Goal: Task Accomplishment & Management: Manage account settings

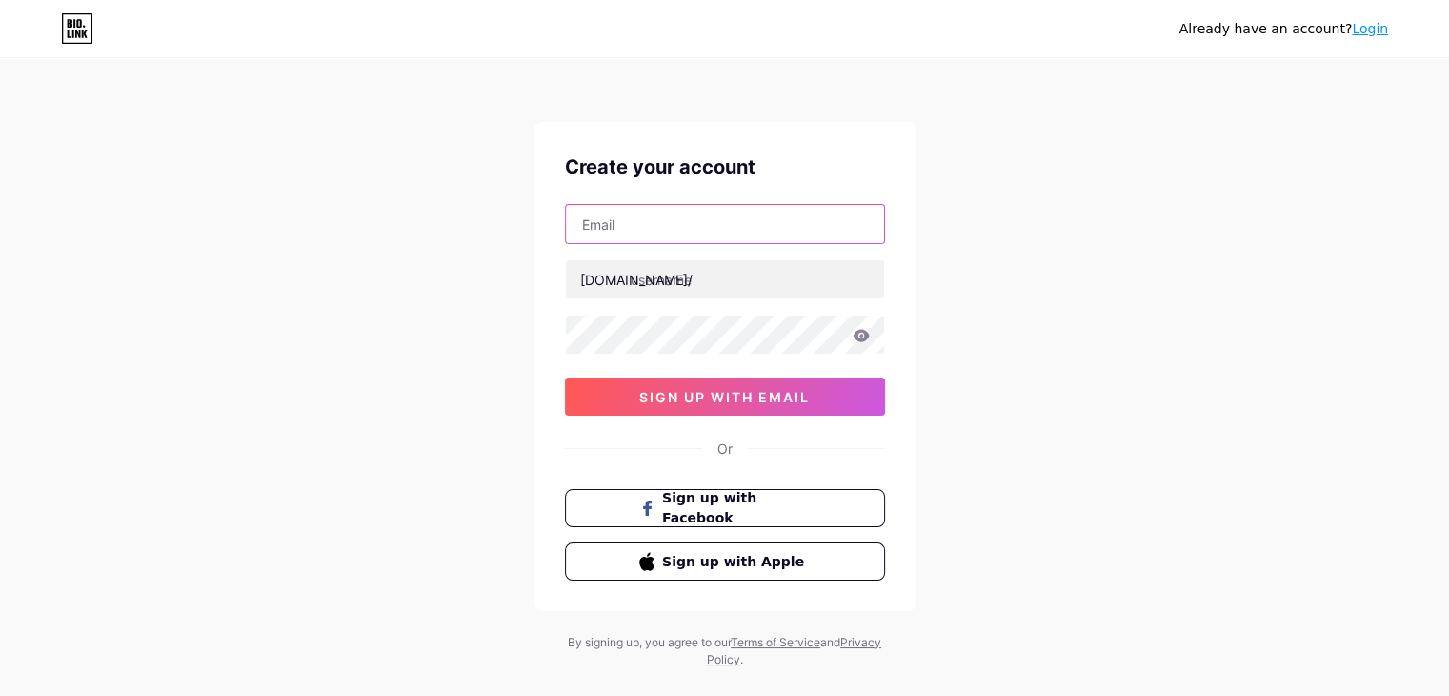
click at [606, 225] on input "text" at bounding box center [725, 224] width 318 height 38
paste input "[EMAIL_ADDRESS] image [EMAIL_ADDRESS][DOMAIN_NAME]"
type input "[EMAIL_ADDRESS] image [EMAIL_ADDRESS][DOMAIN_NAME]"
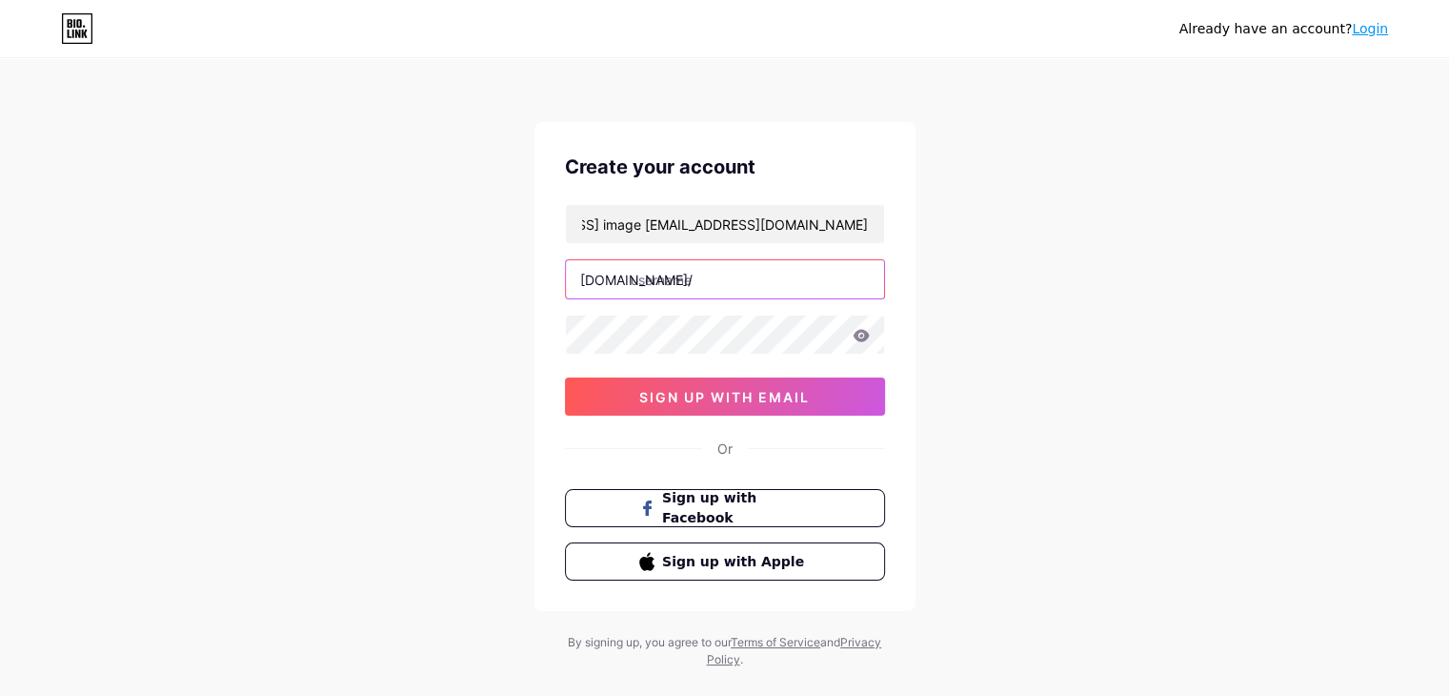
click at [655, 291] on input "text" at bounding box center [725, 279] width 318 height 38
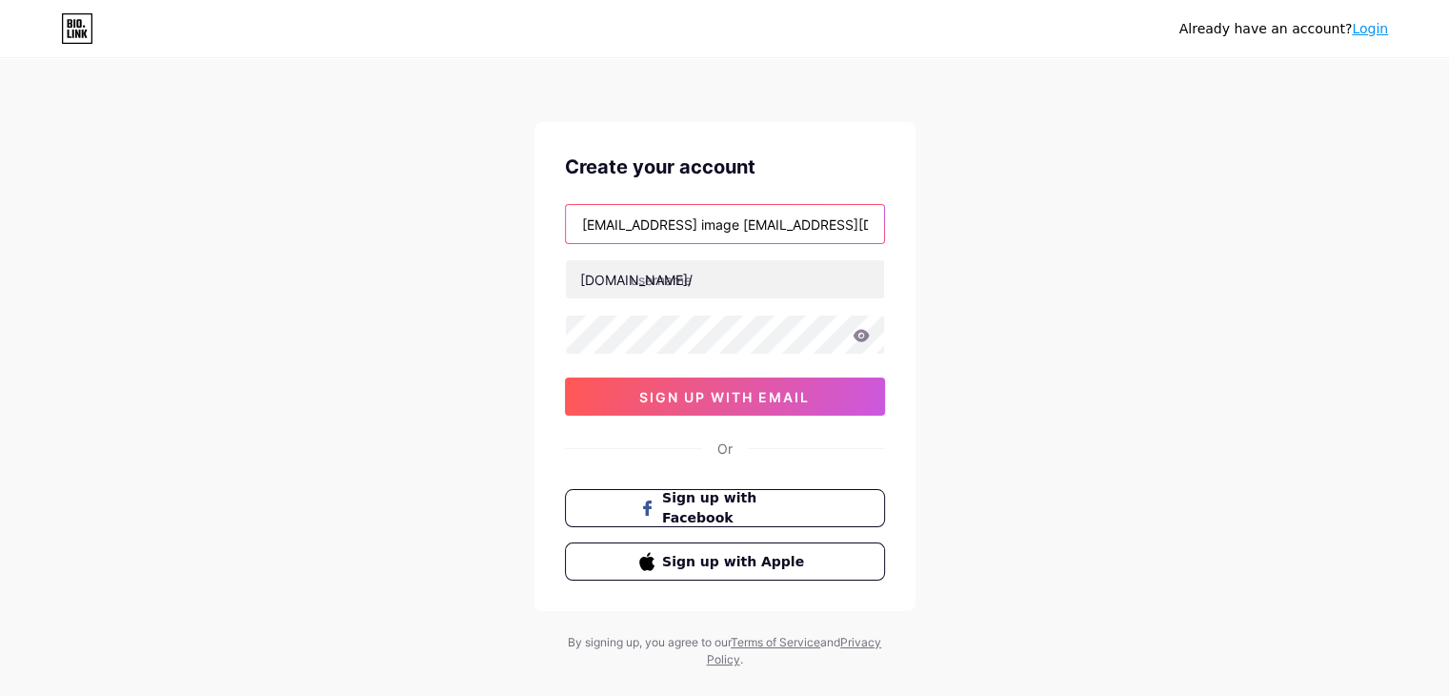
drag, startPoint x: 663, startPoint y: 228, endPoint x: 403, endPoint y: 195, distance: 262.1
click at [403, 195] on div "Already have an account? Login Create your account [EMAIL_ADDRESS] image [EMAIL…" at bounding box center [724, 364] width 1449 height 729
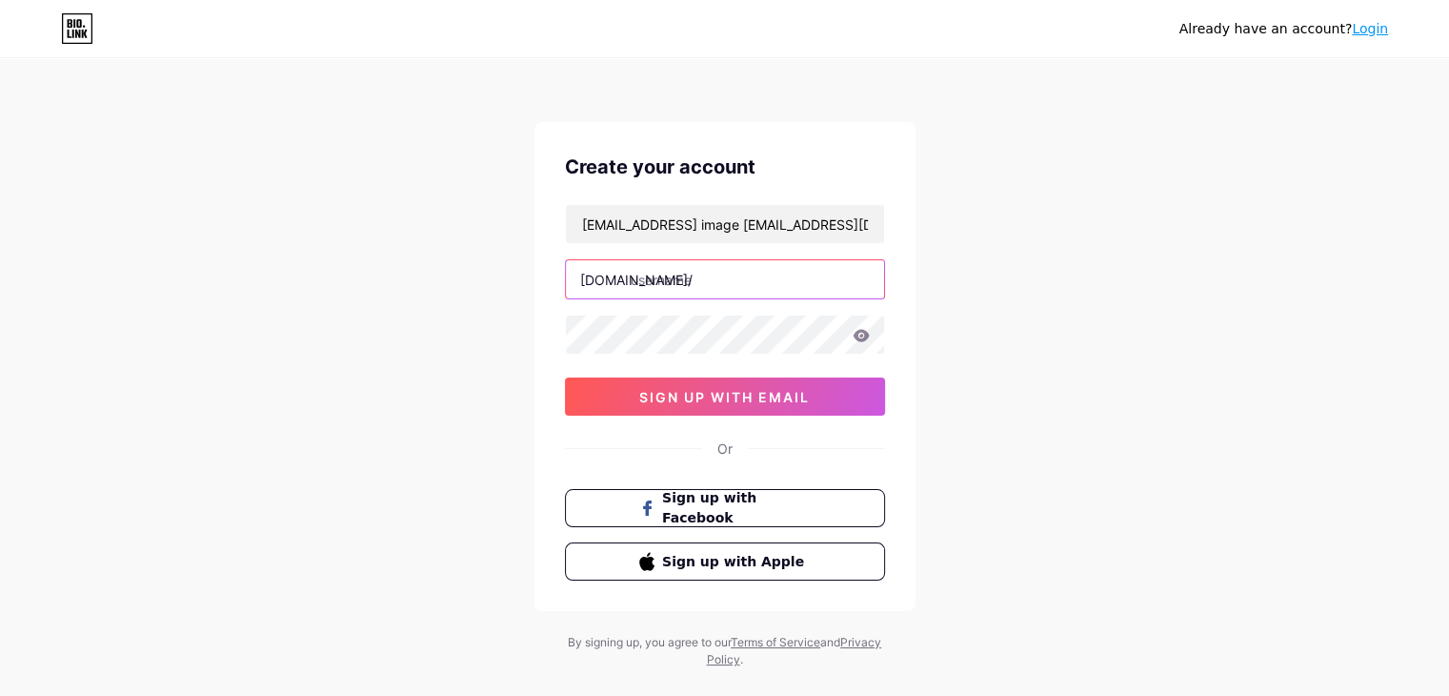
click at [671, 278] on input "text" at bounding box center [725, 279] width 318 height 38
paste input "gambling360"
type input "gambling360"
click at [982, 424] on div "Already have an account? Login Create your account [EMAIL_ADDRESS] image [EMAIL…" at bounding box center [724, 364] width 1449 height 729
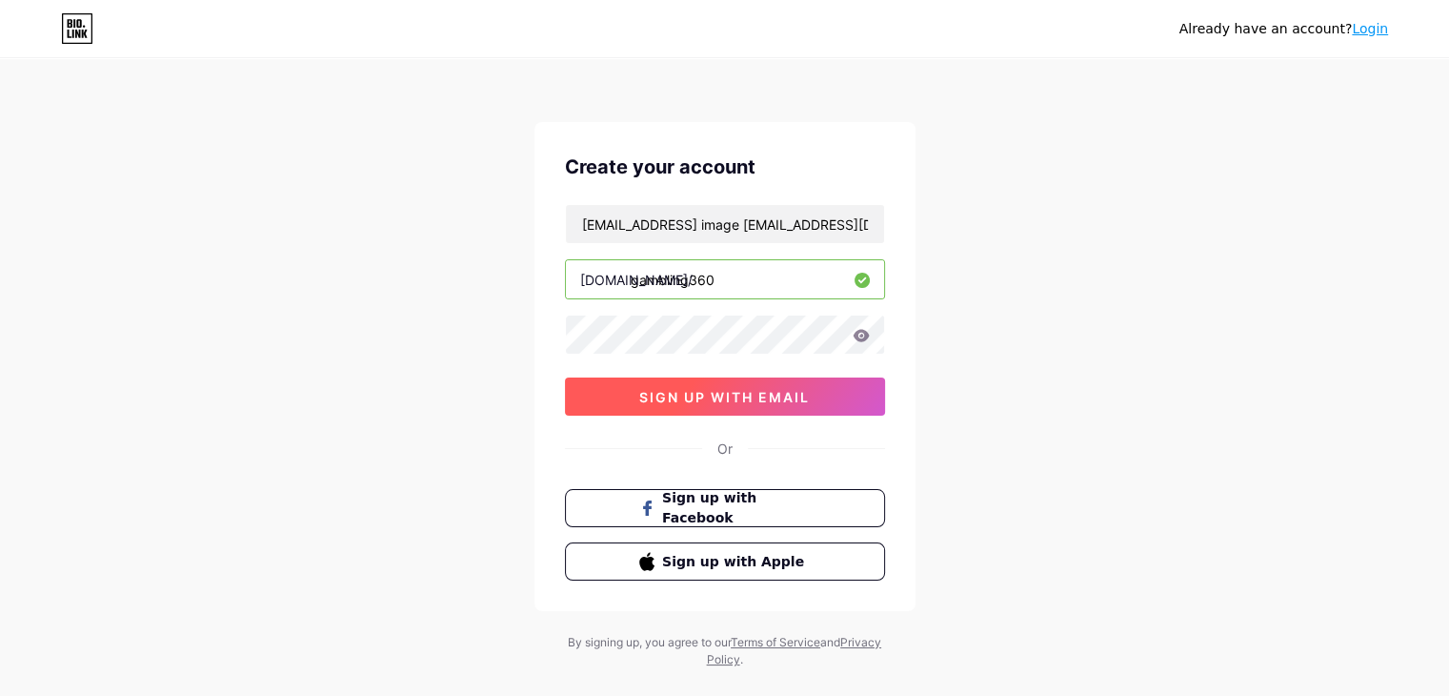
click at [797, 394] on span "sign up with email" at bounding box center [724, 397] width 171 height 16
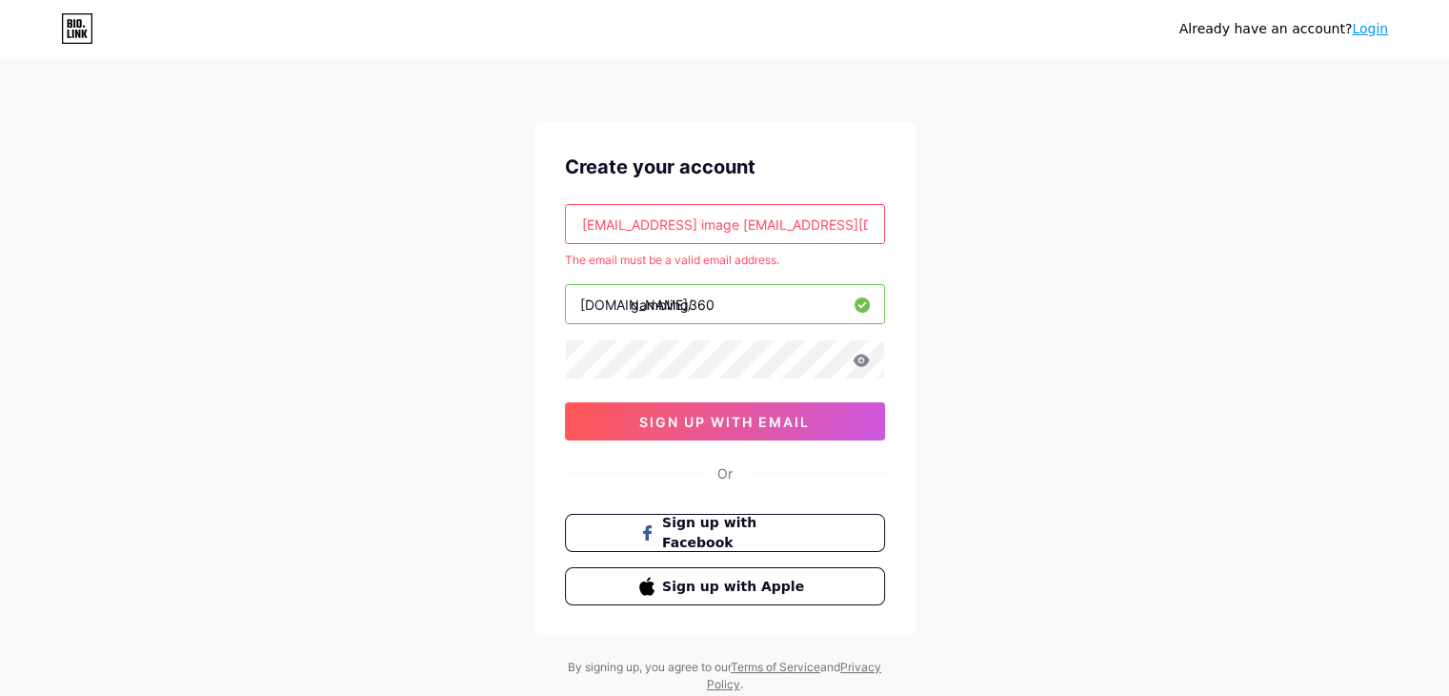
scroll to position [0, 213]
drag, startPoint x: 788, startPoint y: 221, endPoint x: 961, endPoint y: 233, distance: 173.8
click at [961, 233] on div "Already have an account? Login Create your account [EMAIL_ADDRESS] image [EMAIL…" at bounding box center [724, 377] width 1449 height 754
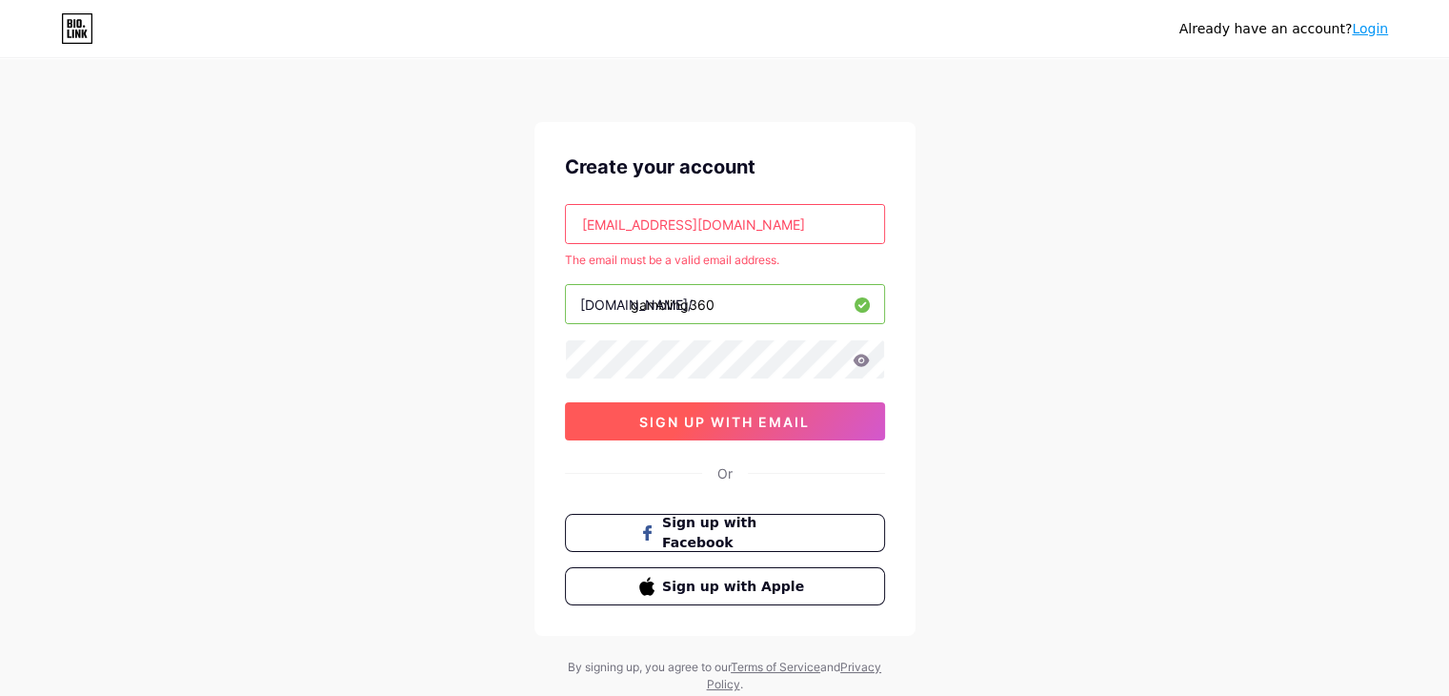
type input "[EMAIL_ADDRESS][DOMAIN_NAME]"
click at [776, 414] on span "sign up with email" at bounding box center [724, 422] width 171 height 16
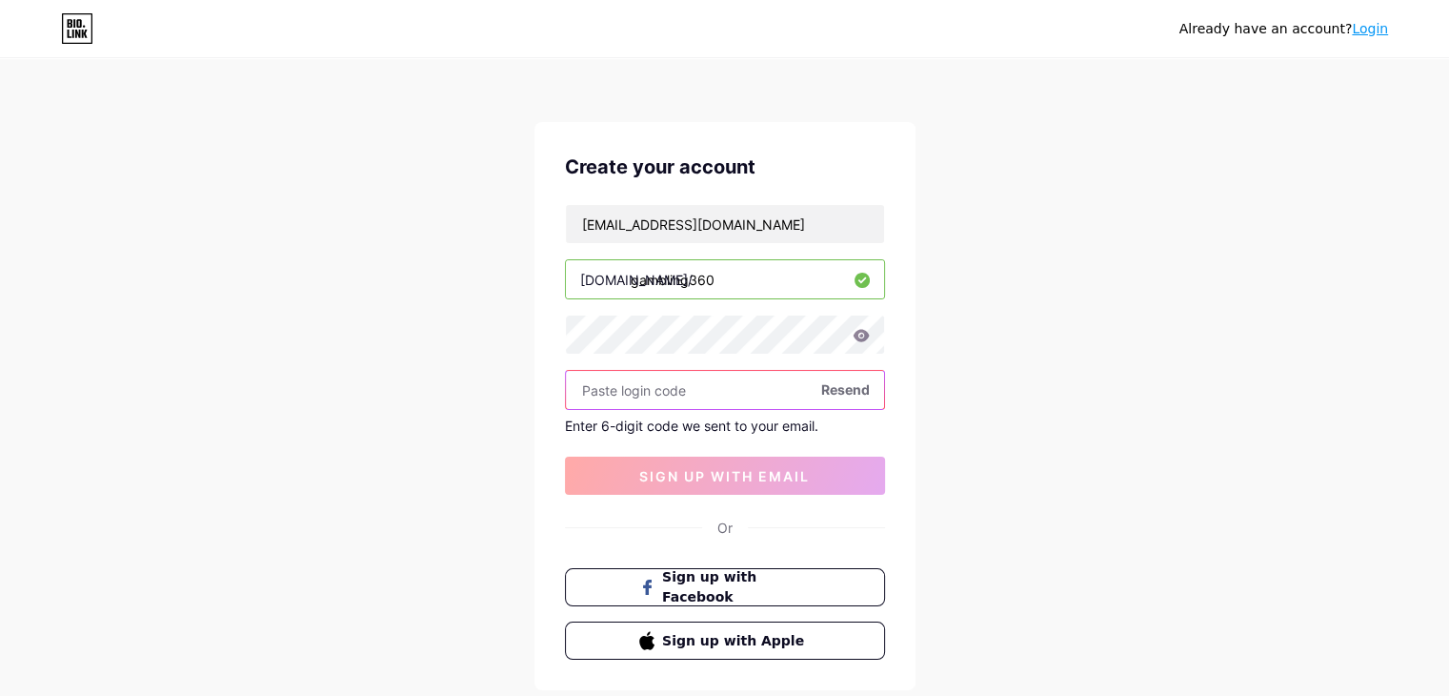
paste input "176005"
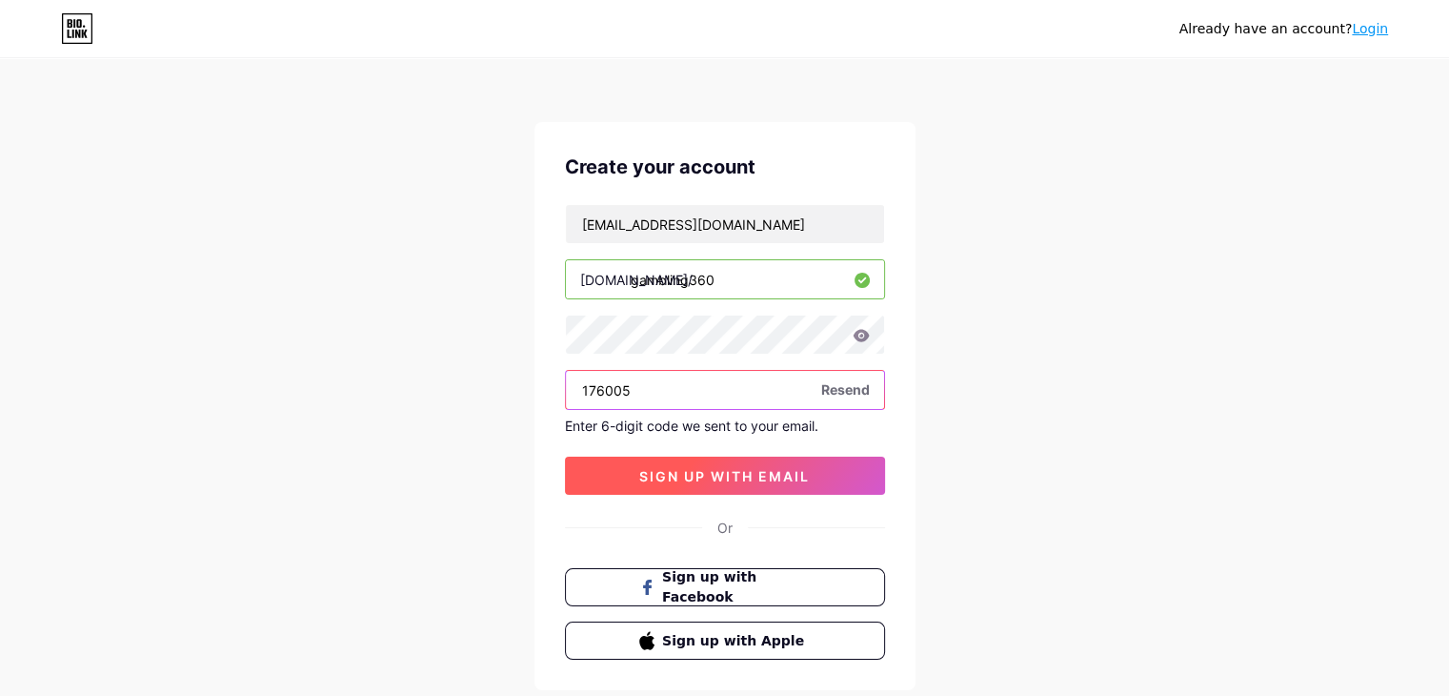
type input "176005"
click at [687, 469] on span "sign up with email" at bounding box center [724, 476] width 171 height 16
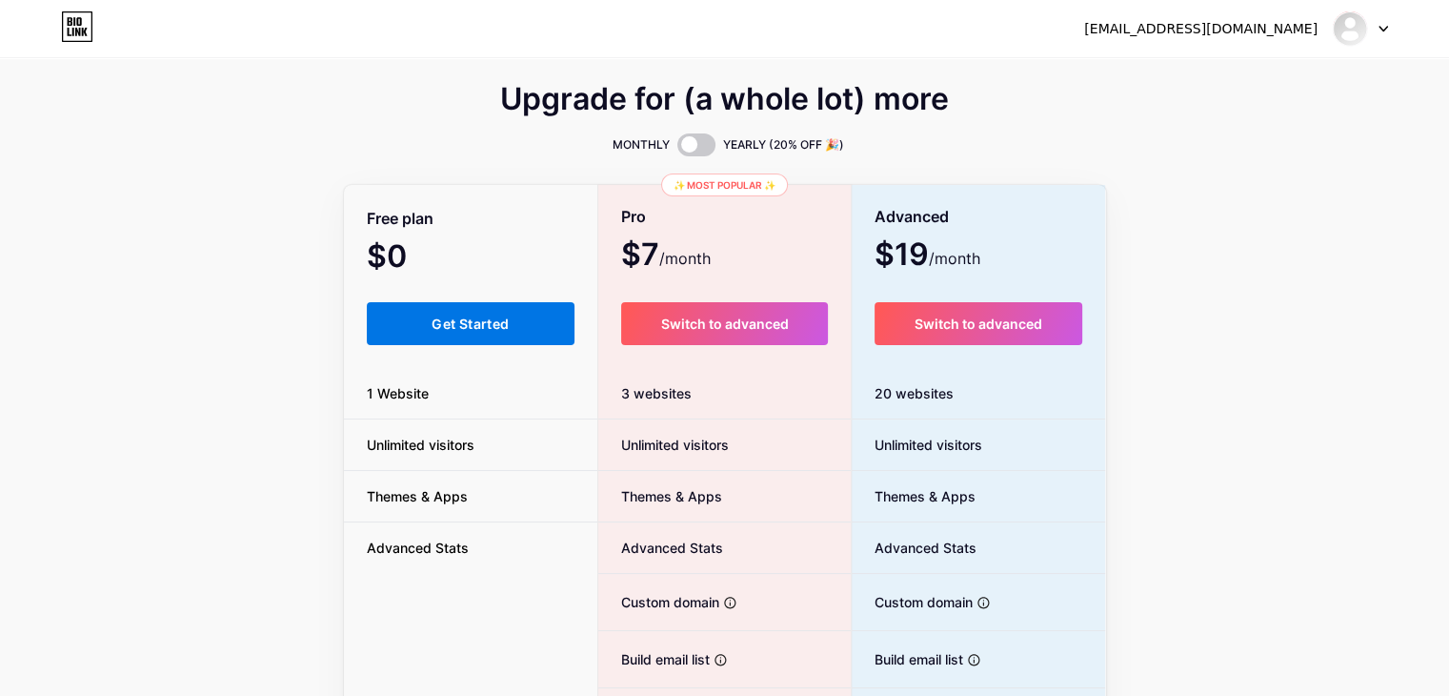
click at [497, 319] on span "Get Started" at bounding box center [470, 323] width 77 height 16
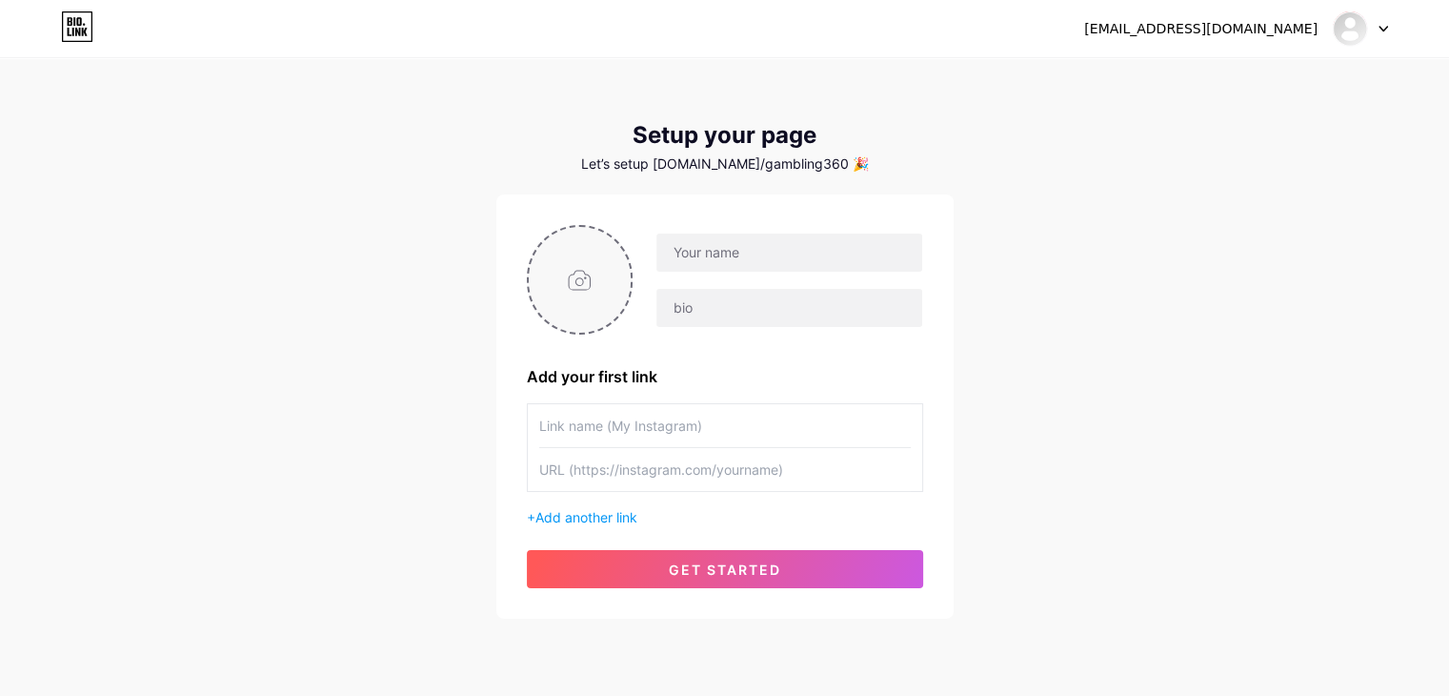
click at [596, 263] on input "file" at bounding box center [580, 280] width 103 height 106
click at [599, 264] on input "file" at bounding box center [580, 280] width 103 height 106
type input "C:\fakepath\cropped-cropped-cropped-gambling360-logo-1-1.png"
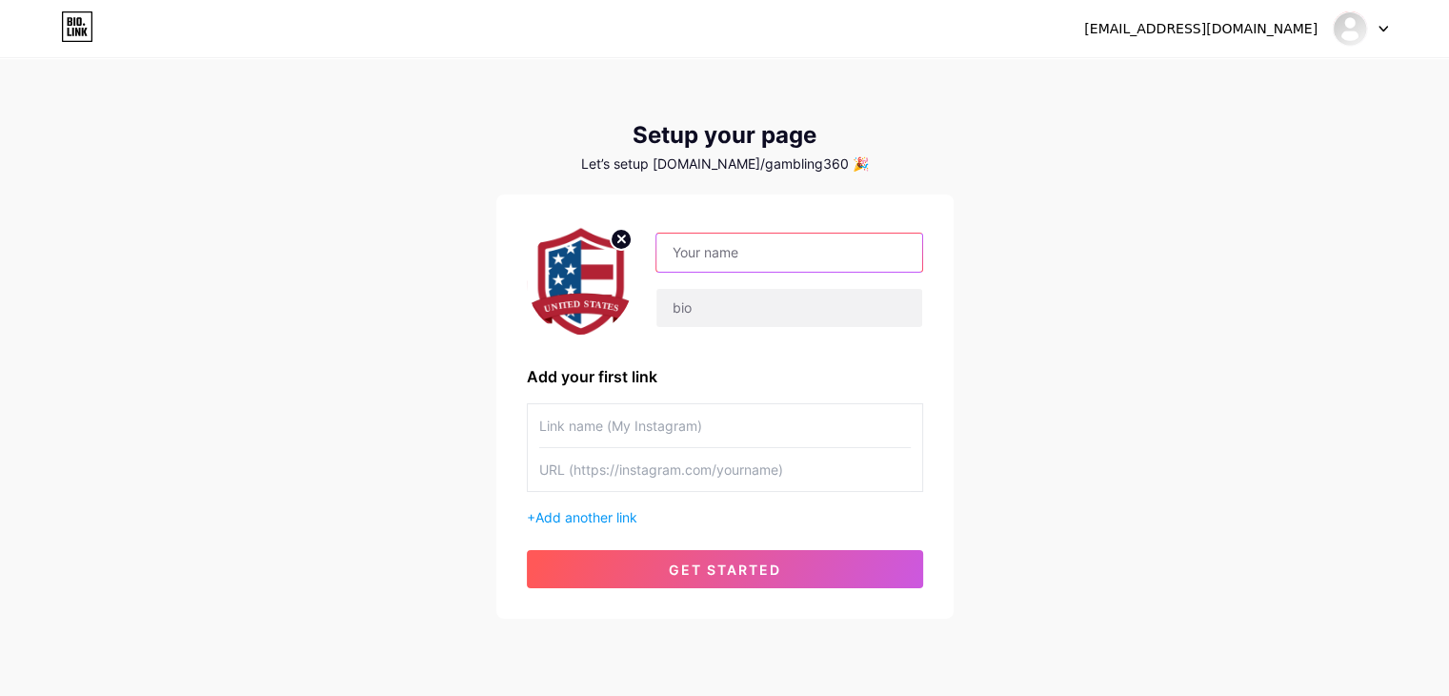
click at [738, 249] on input "text" at bounding box center [789, 252] width 265 height 38
type input "Gambling 360"
click at [714, 313] on input "text" at bounding box center [789, 308] width 265 height 38
paste input "Gambling 360 is dedicated to providing expert recommendations for online casino…"
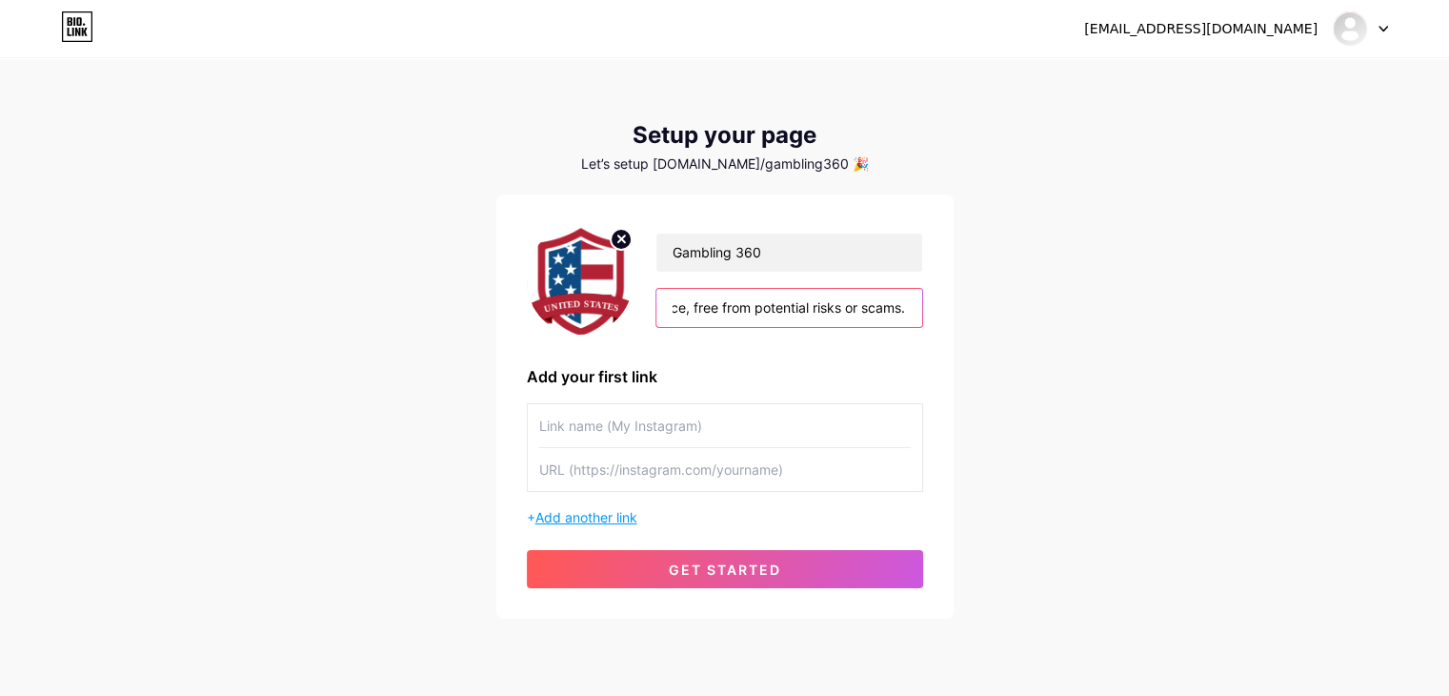
type input "Gambling 360 is dedicated to providing expert recommendations for online casino…"
click at [564, 515] on span "Add another link" at bounding box center [587, 517] width 102 height 16
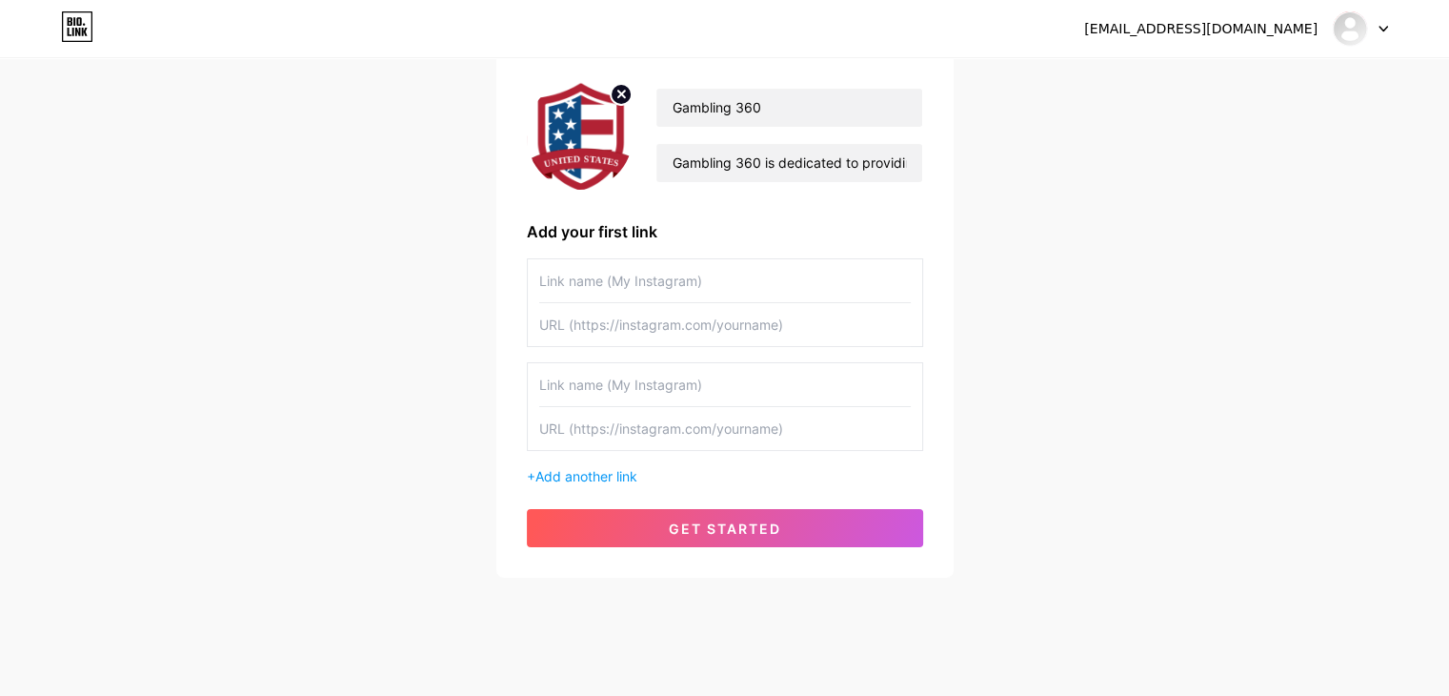
scroll to position [163, 0]
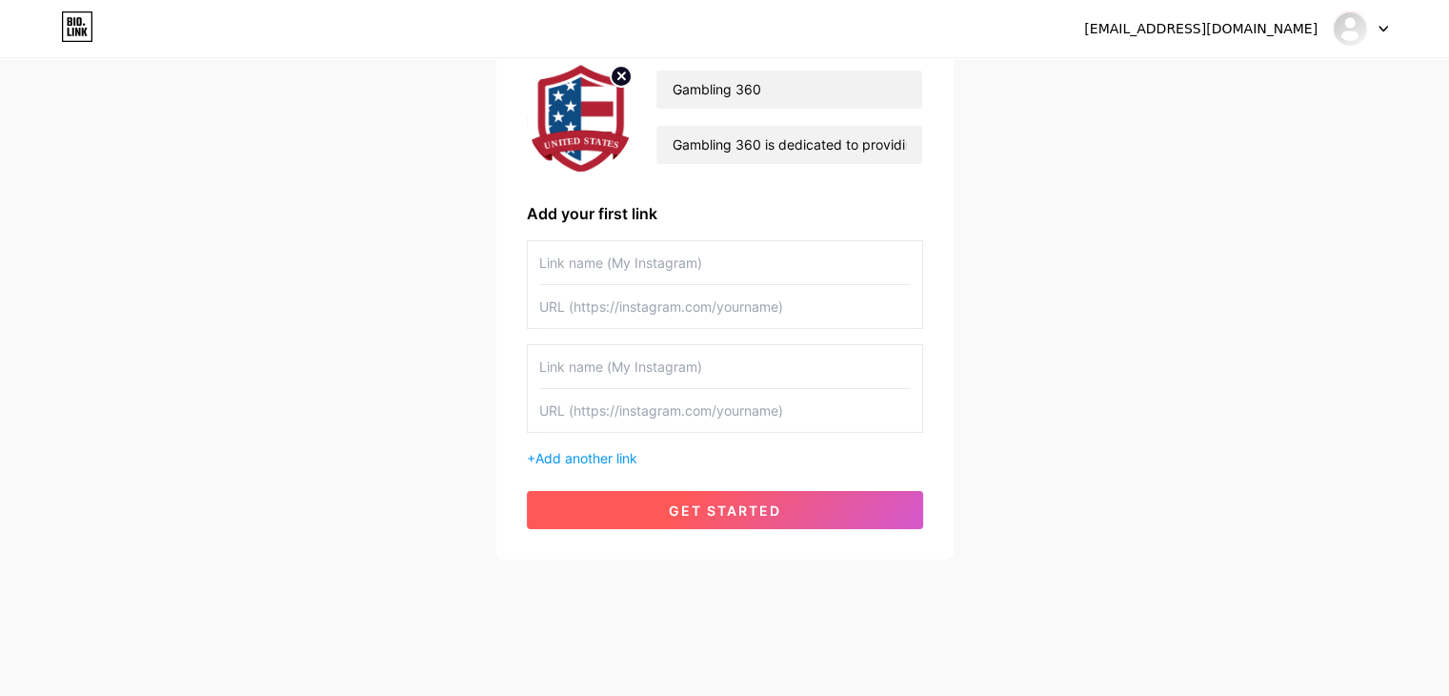
click at [705, 497] on button "get started" at bounding box center [725, 510] width 396 height 38
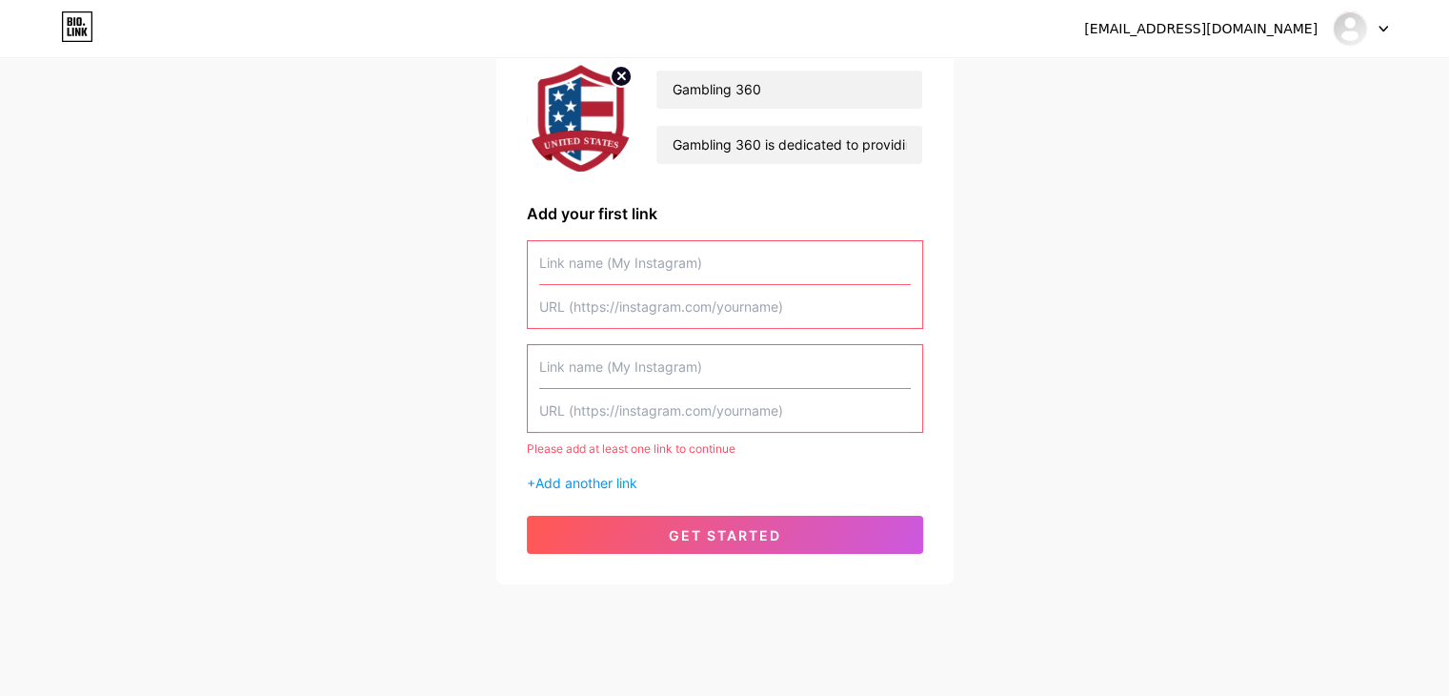
click at [638, 271] on input "text" at bounding box center [725, 262] width 372 height 43
click at [630, 310] on input "text" at bounding box center [725, 306] width 372 height 43
paste input "[URL][DOMAIN_NAME]"
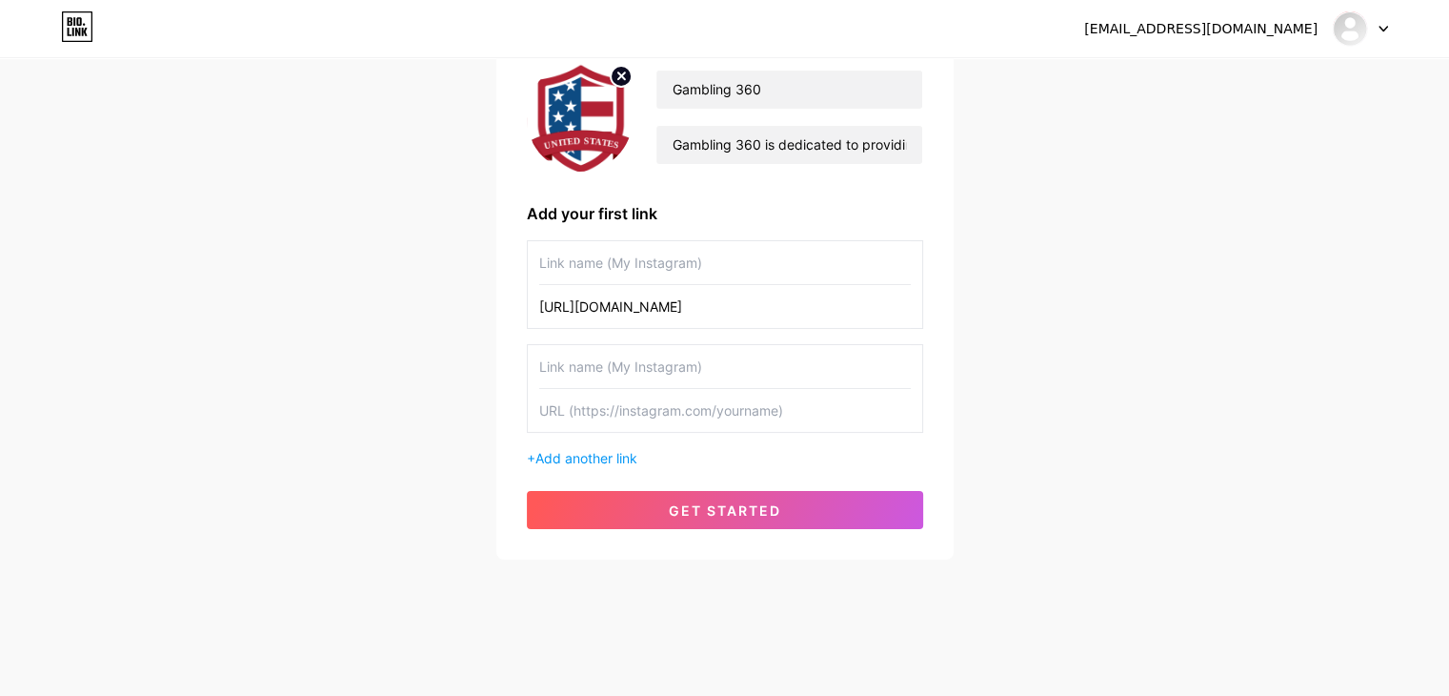
type input "[URL][DOMAIN_NAME]"
click at [616, 275] on input "text" at bounding box center [725, 262] width 372 height 43
type input "Instagram"
click at [572, 450] on span "Add another link" at bounding box center [587, 458] width 102 height 16
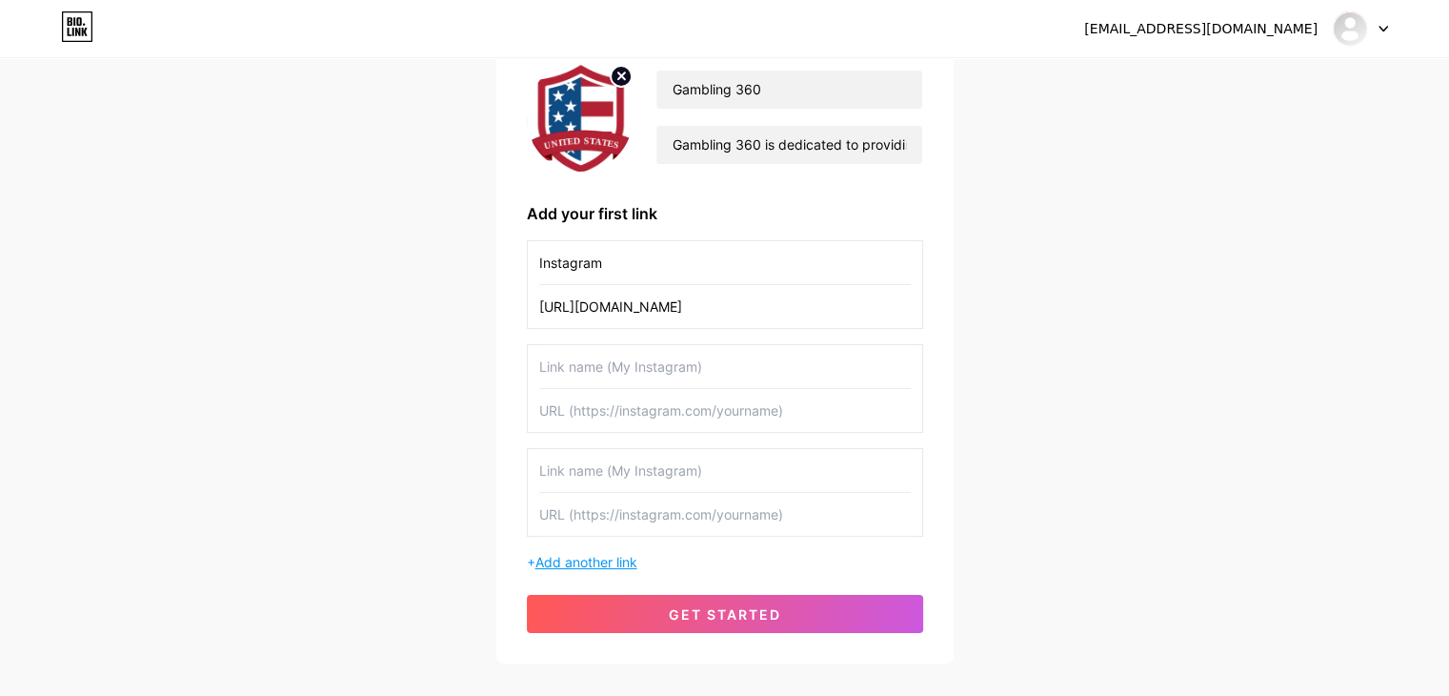
click at [574, 565] on span "Add another link" at bounding box center [587, 562] width 102 height 16
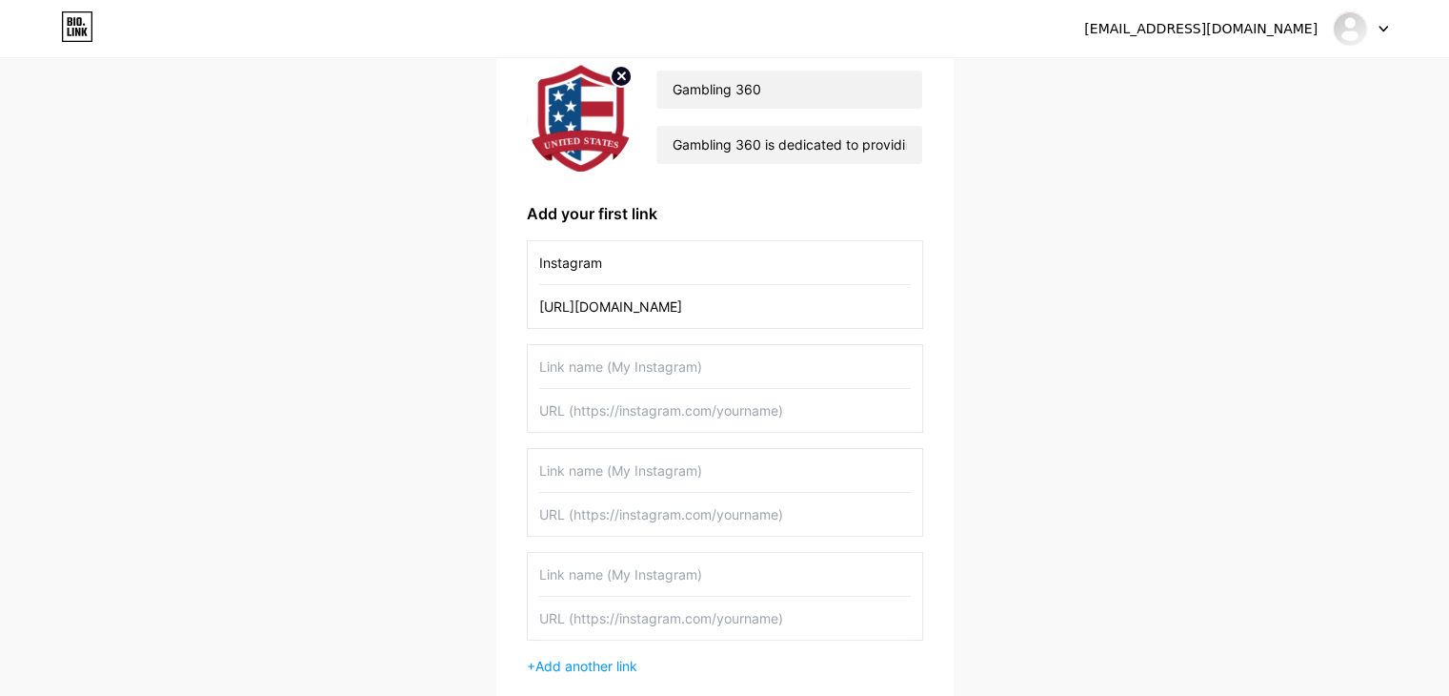
drag, startPoint x: 854, startPoint y: 310, endPoint x: 526, endPoint y: 316, distance: 327.9
click at [527, 316] on div "Instagram [URL][DOMAIN_NAME]" at bounding box center [725, 284] width 396 height 89
click at [615, 615] on input "text" at bounding box center [725, 618] width 372 height 43
paste input "[URL][DOMAIN_NAME]"
type input "[URL][DOMAIN_NAME]"
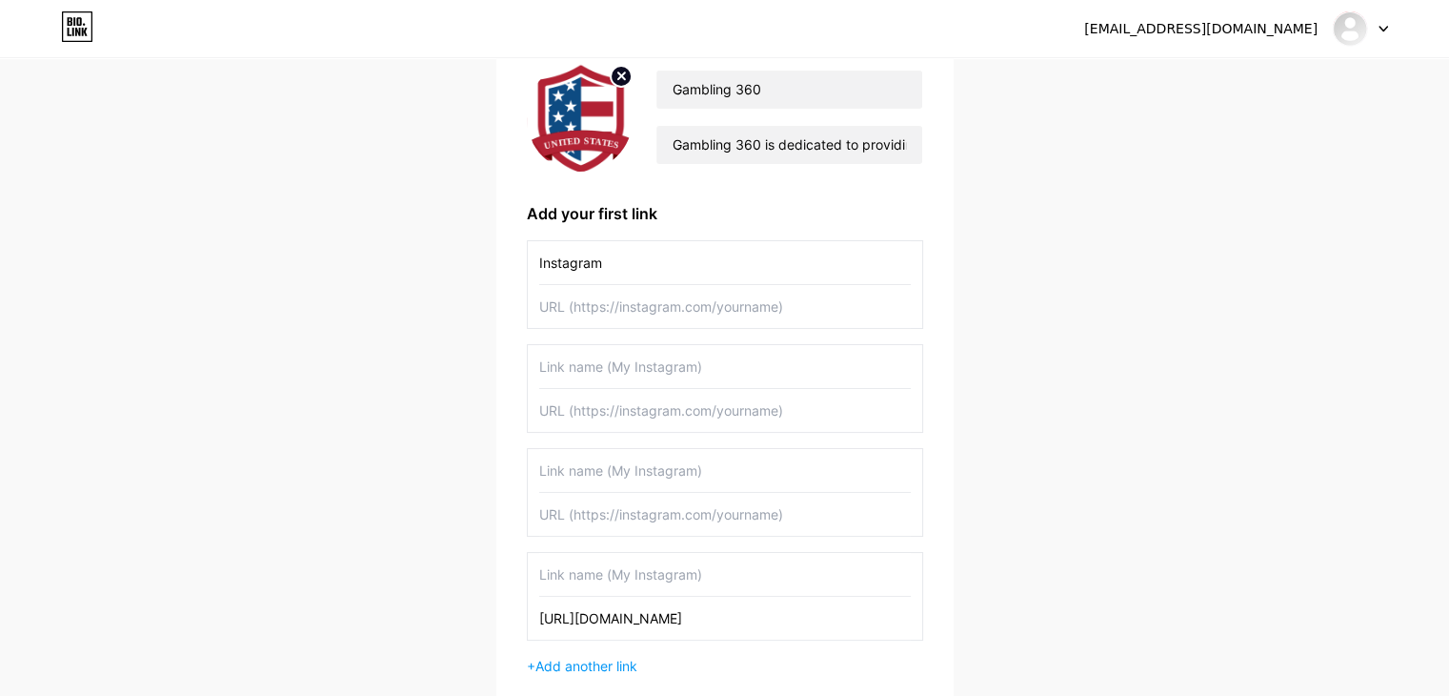
click at [636, 243] on input "Instagram" at bounding box center [725, 262] width 372 height 43
click at [630, 574] on input "text" at bounding box center [725, 574] width 372 height 43
paste input "Instagram"
type input "Instagram"
click at [574, 477] on input "text" at bounding box center [725, 470] width 372 height 43
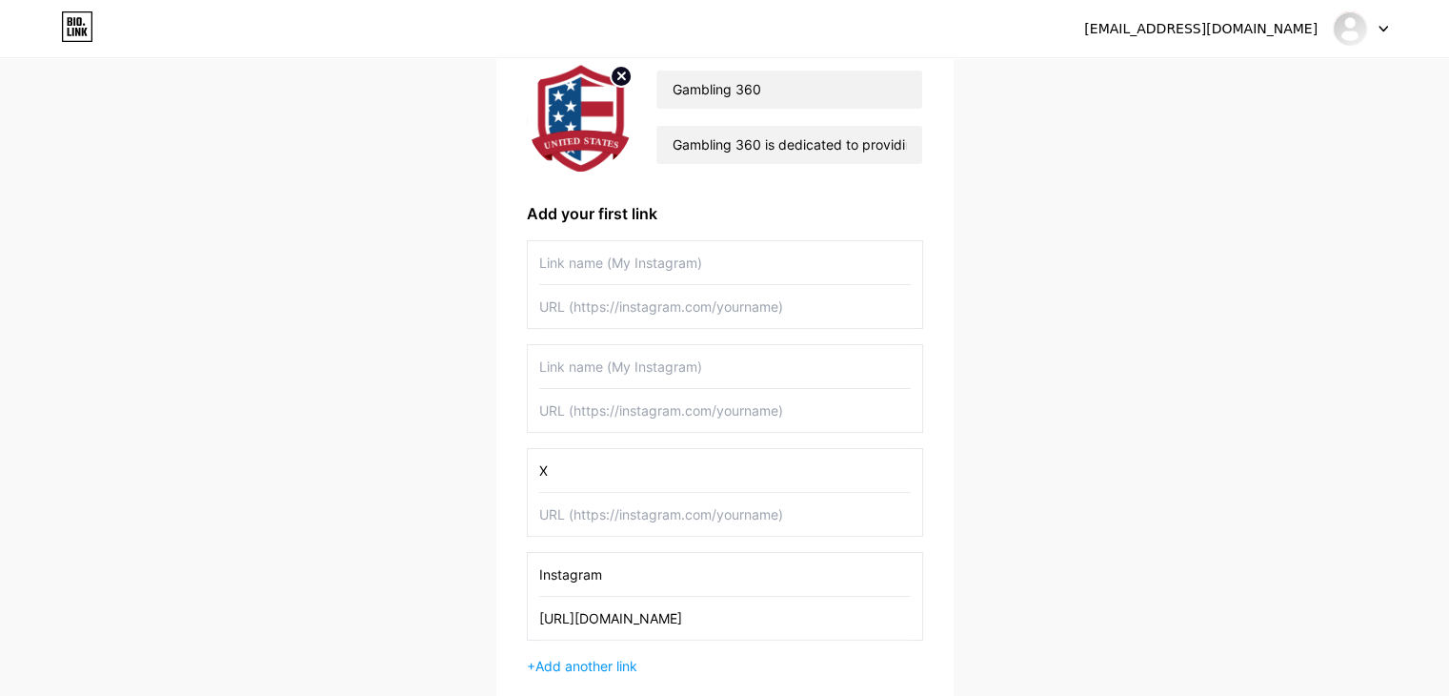
type input "X"
click at [611, 515] on input "text" at bounding box center [725, 514] width 372 height 43
paste input "[URL][DOMAIN_NAME]"
type input "[URL][DOMAIN_NAME]"
click at [552, 377] on input "text" at bounding box center [725, 366] width 372 height 43
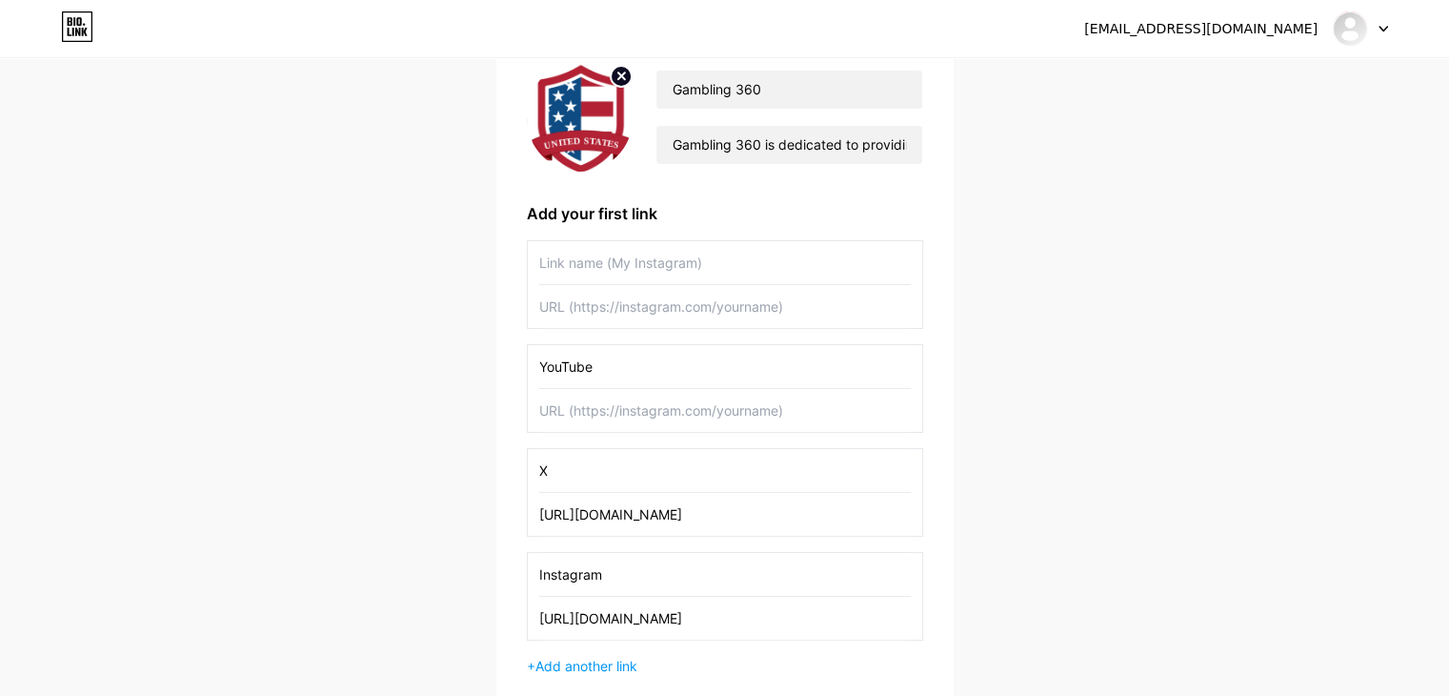
type input "YouTube"
click at [596, 417] on input "text" at bounding box center [725, 410] width 372 height 43
paste input "[URL][DOMAIN_NAME]"
type input "[URL][DOMAIN_NAME]"
click at [624, 253] on input "text" at bounding box center [725, 262] width 372 height 43
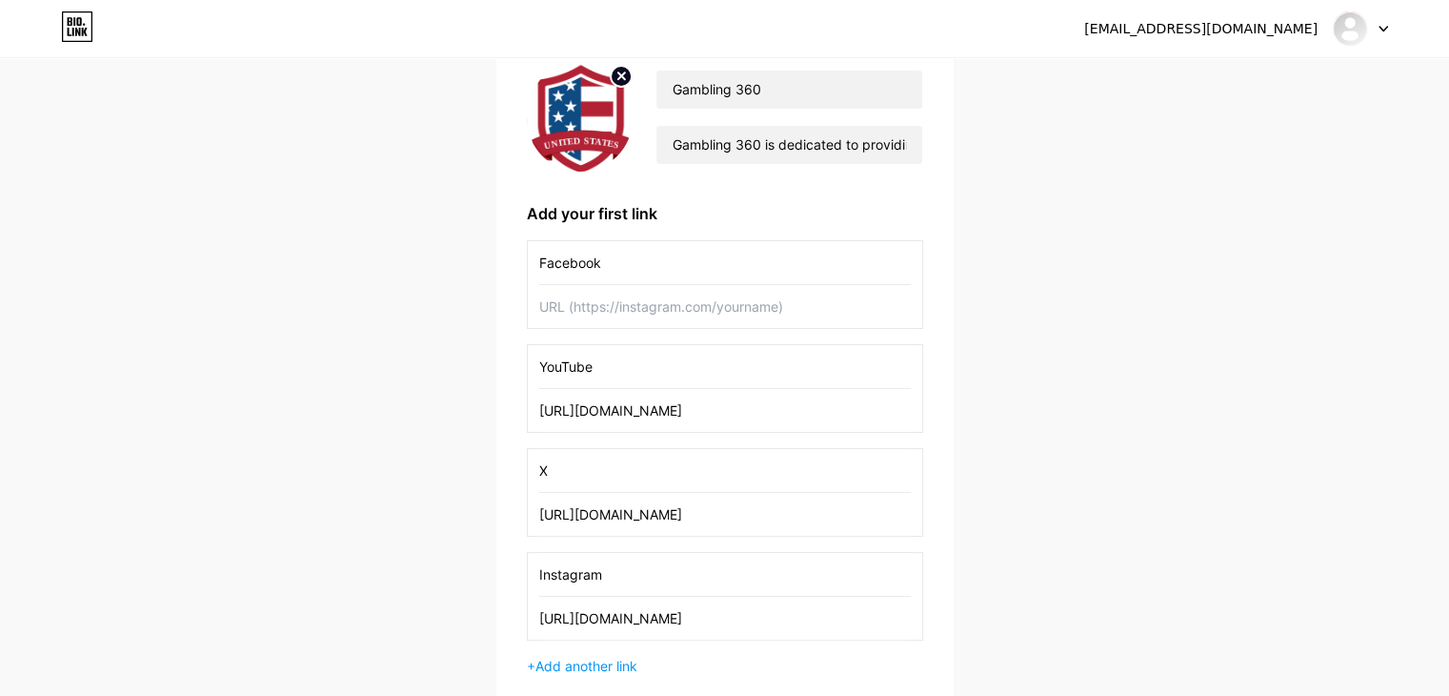
type input "Facebook"
click at [603, 317] on input "text" at bounding box center [725, 306] width 372 height 43
paste input "[URL][DOMAIN_NAME]"
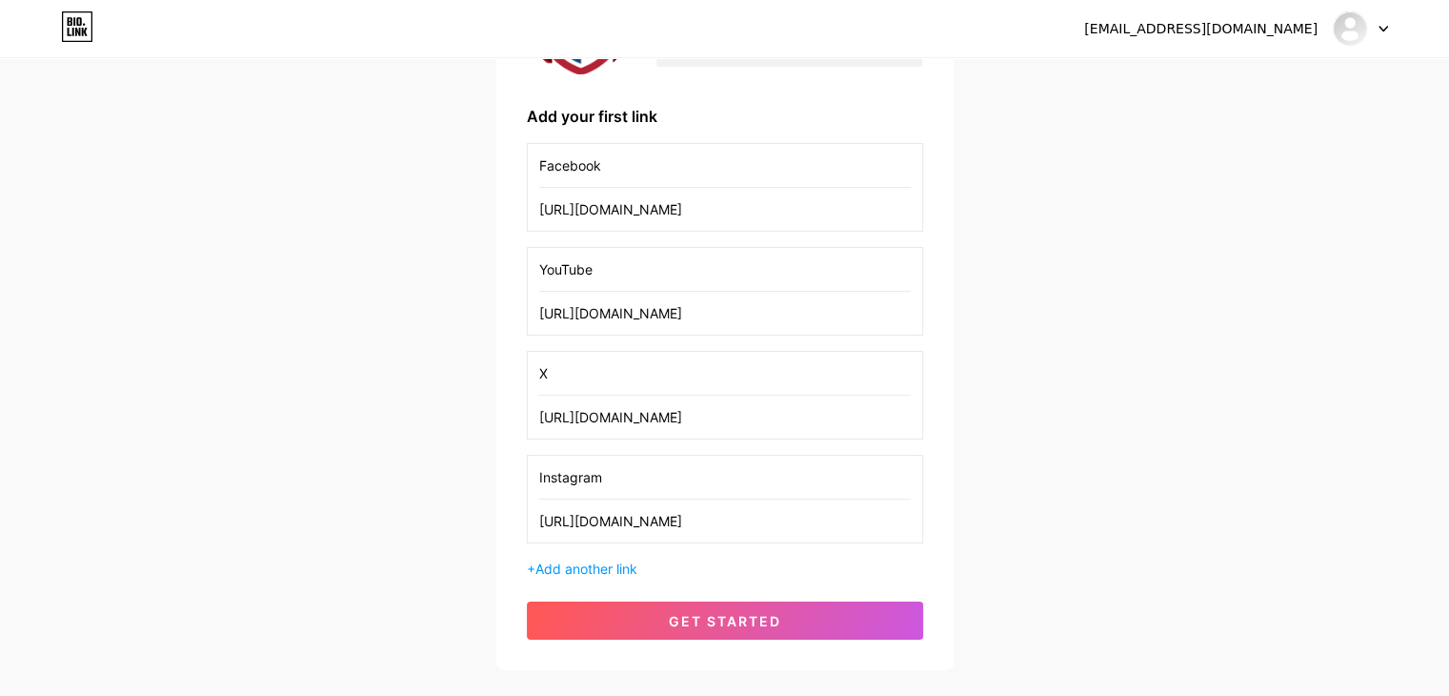
scroll to position [370, 0]
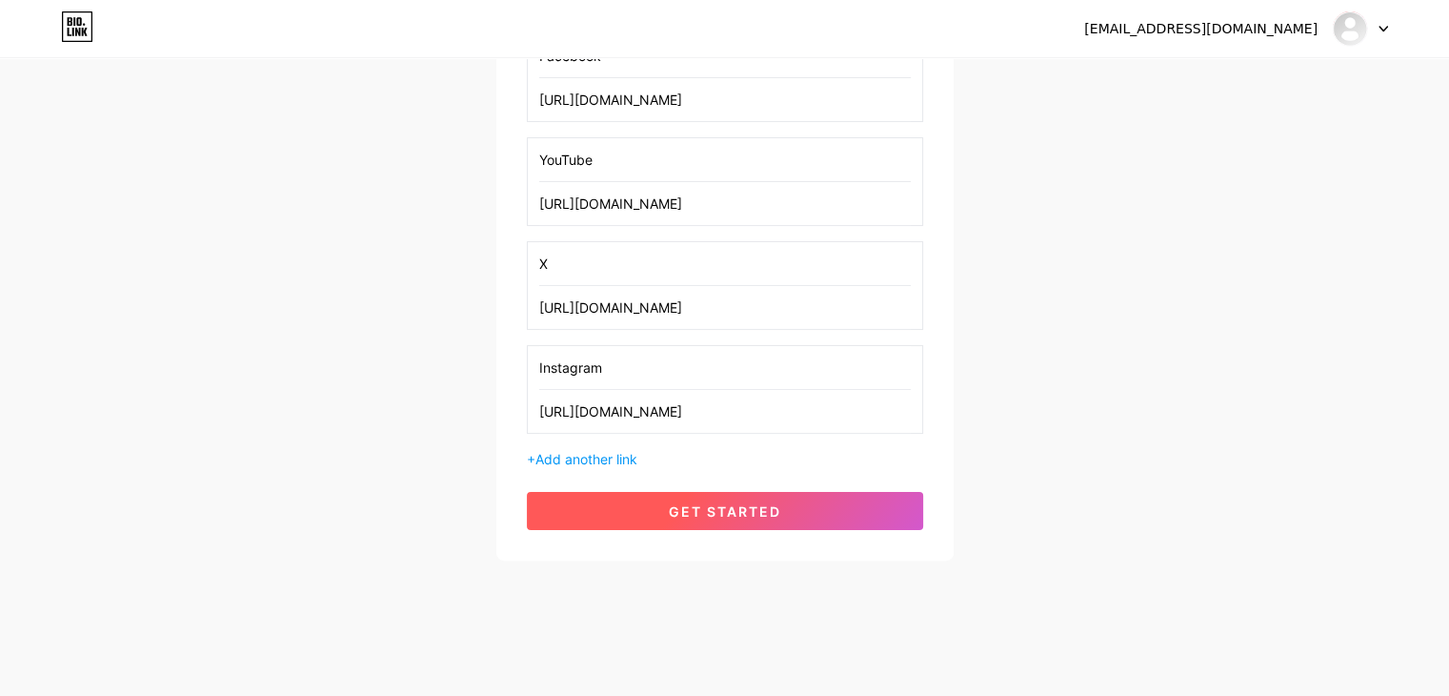
type input "[URL][DOMAIN_NAME]"
click at [770, 497] on button "get started" at bounding box center [725, 511] width 396 height 38
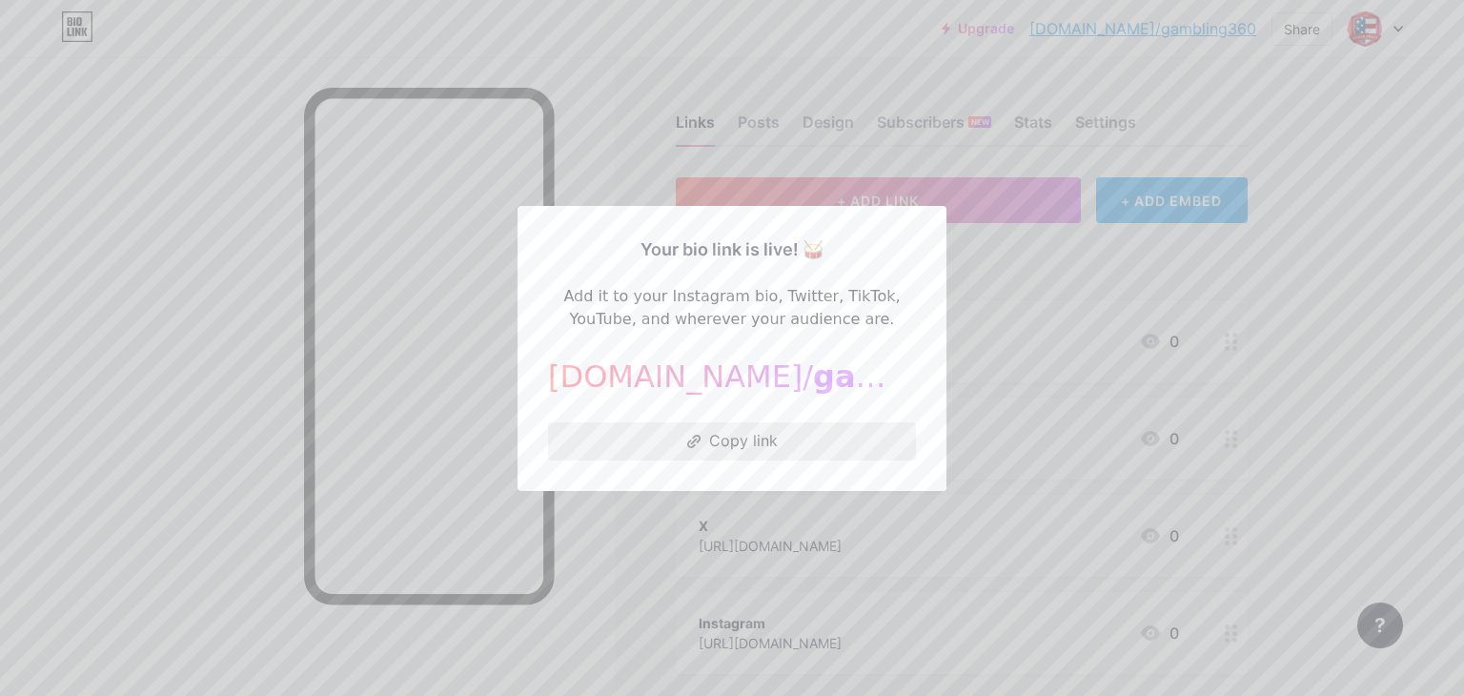
click at [742, 443] on button "Copy link" at bounding box center [732, 441] width 368 height 38
click at [1315, 260] on div at bounding box center [732, 348] width 1464 height 696
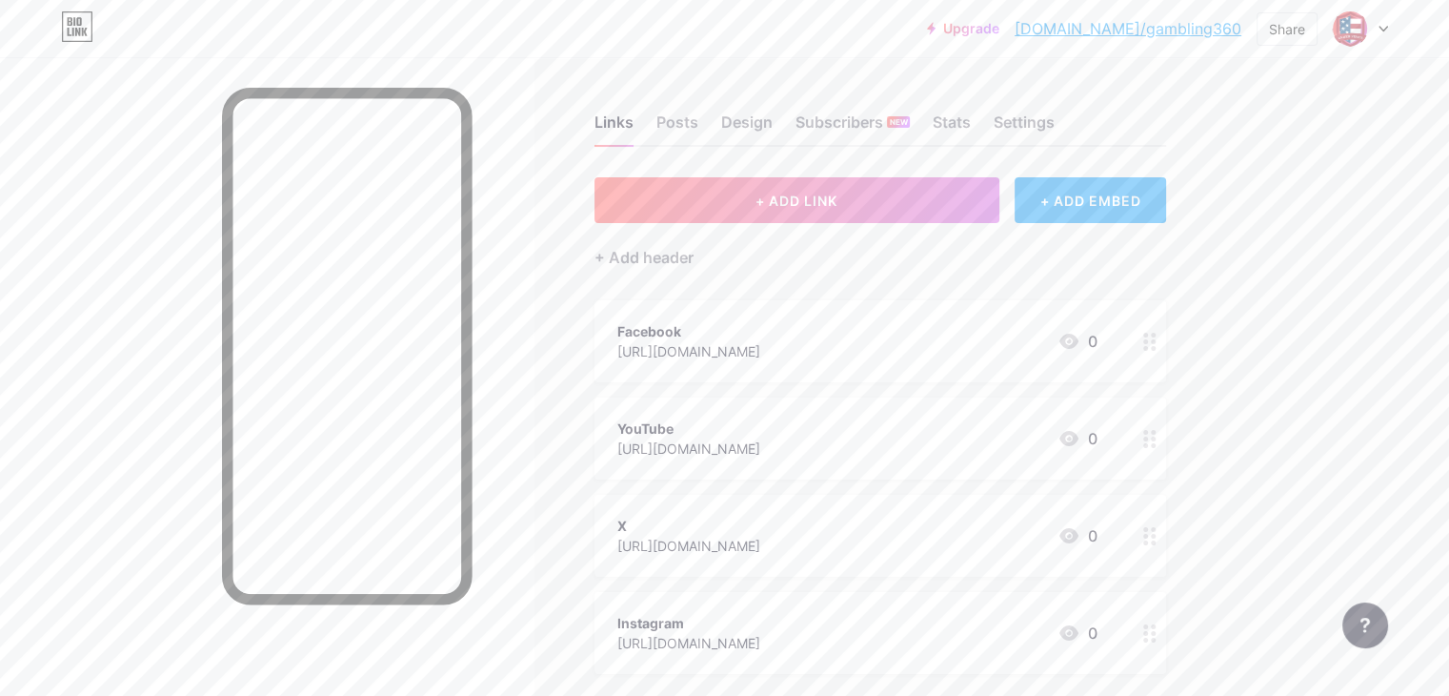
click at [1157, 338] on icon at bounding box center [1149, 342] width 13 height 18
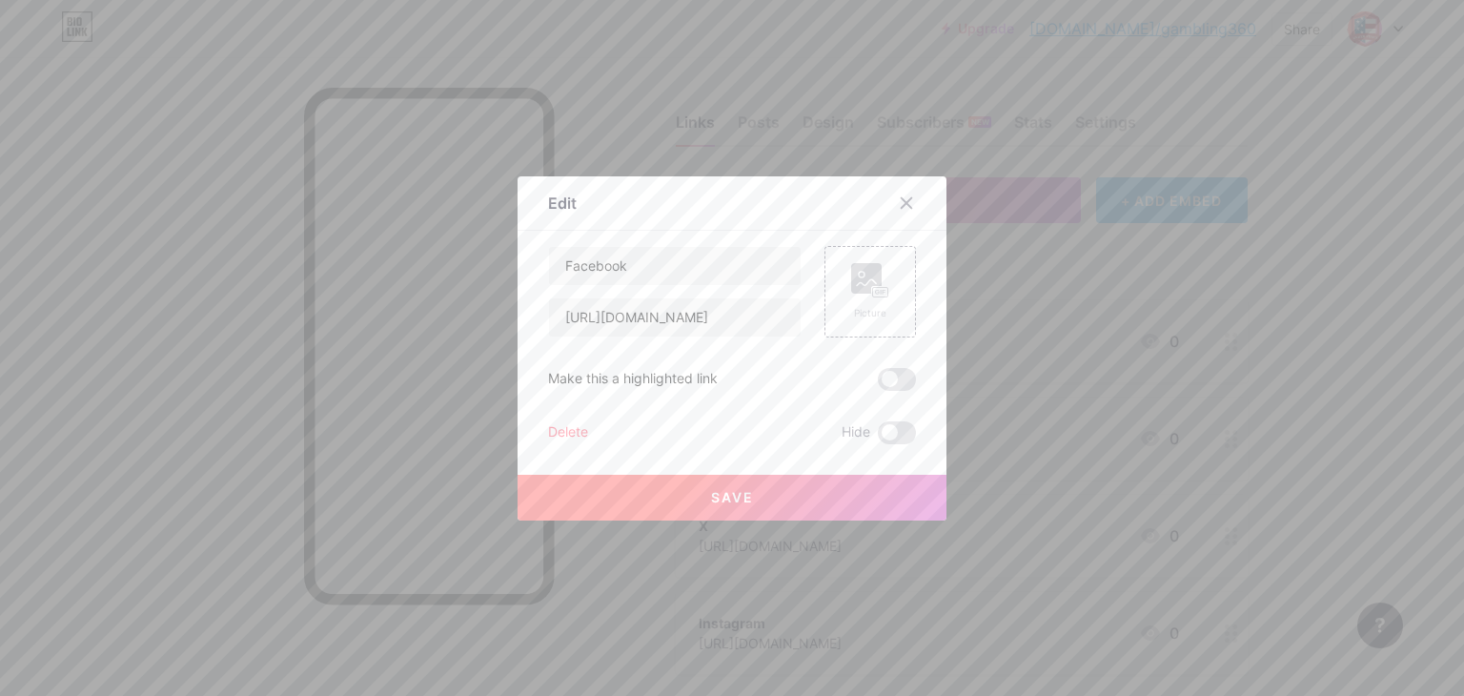
click at [576, 440] on div "Delete" at bounding box center [568, 432] width 40 height 23
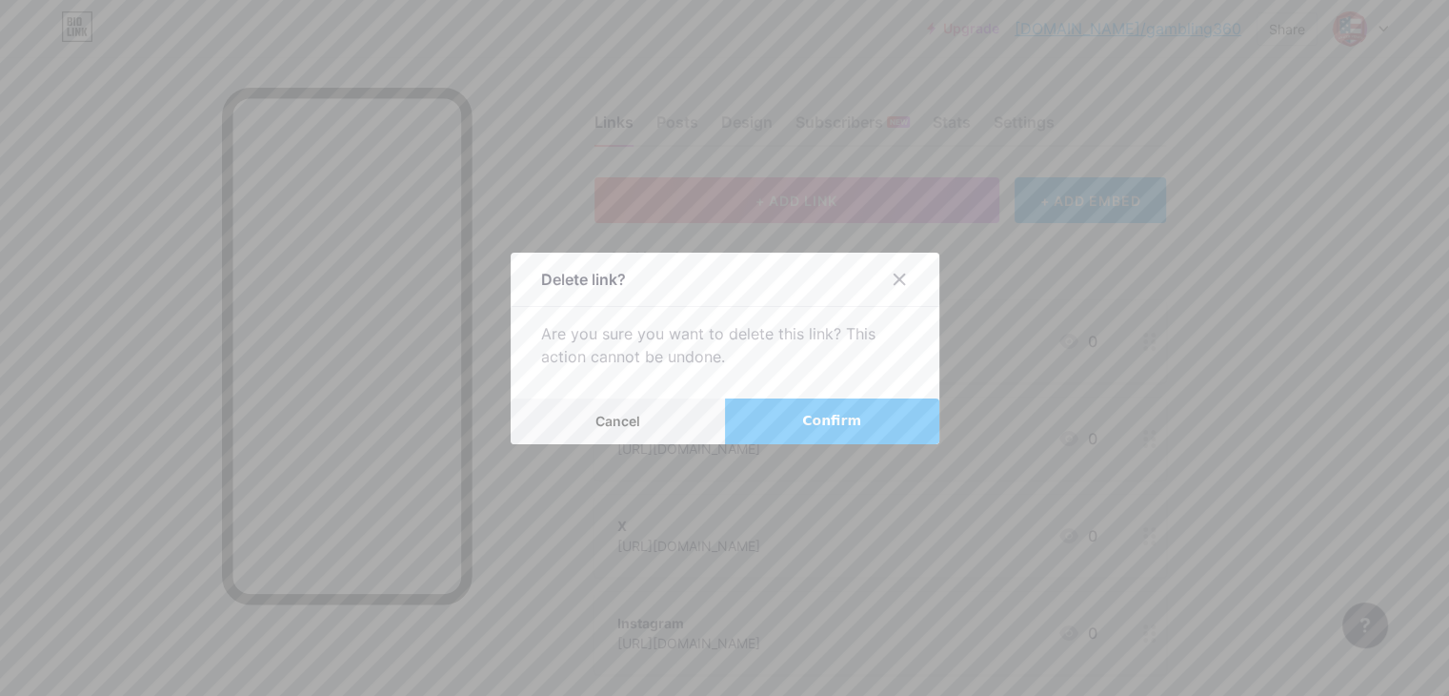
click at [804, 419] on button "Confirm" at bounding box center [832, 421] width 214 height 46
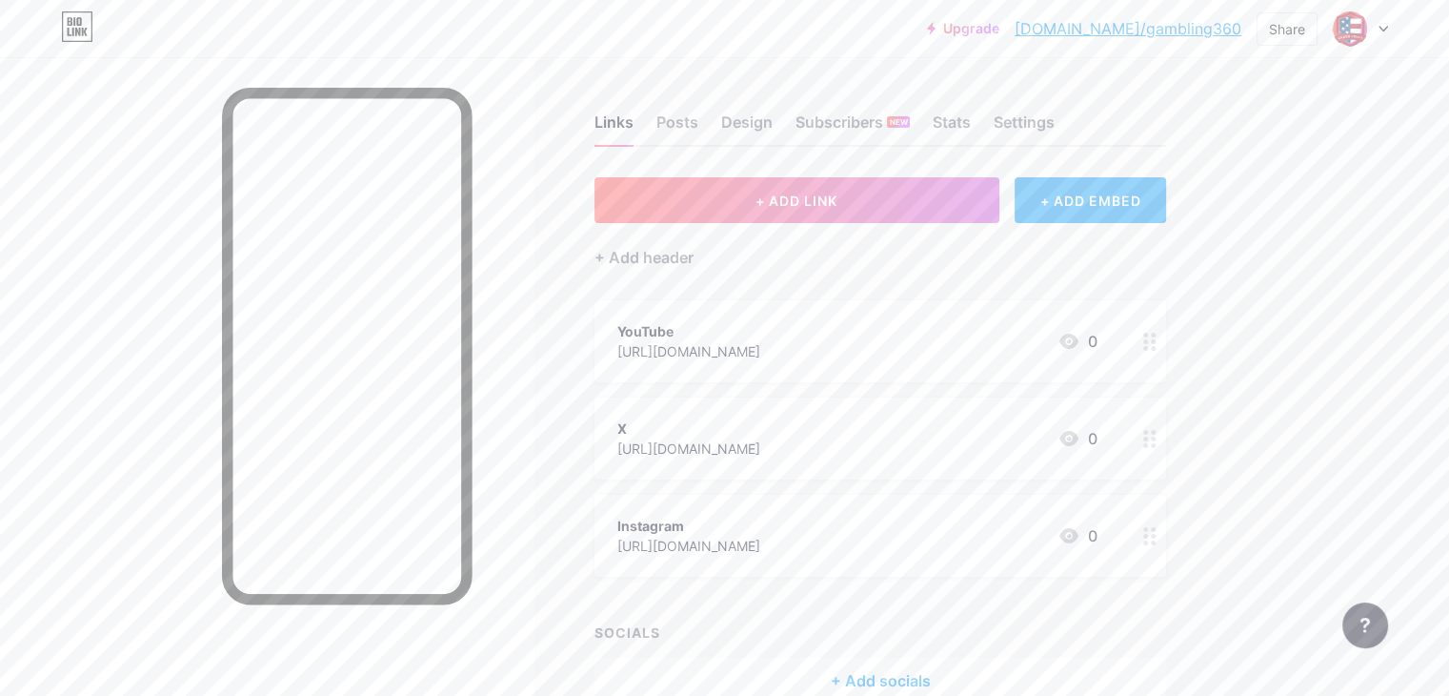
click at [1166, 352] on div at bounding box center [1150, 341] width 32 height 82
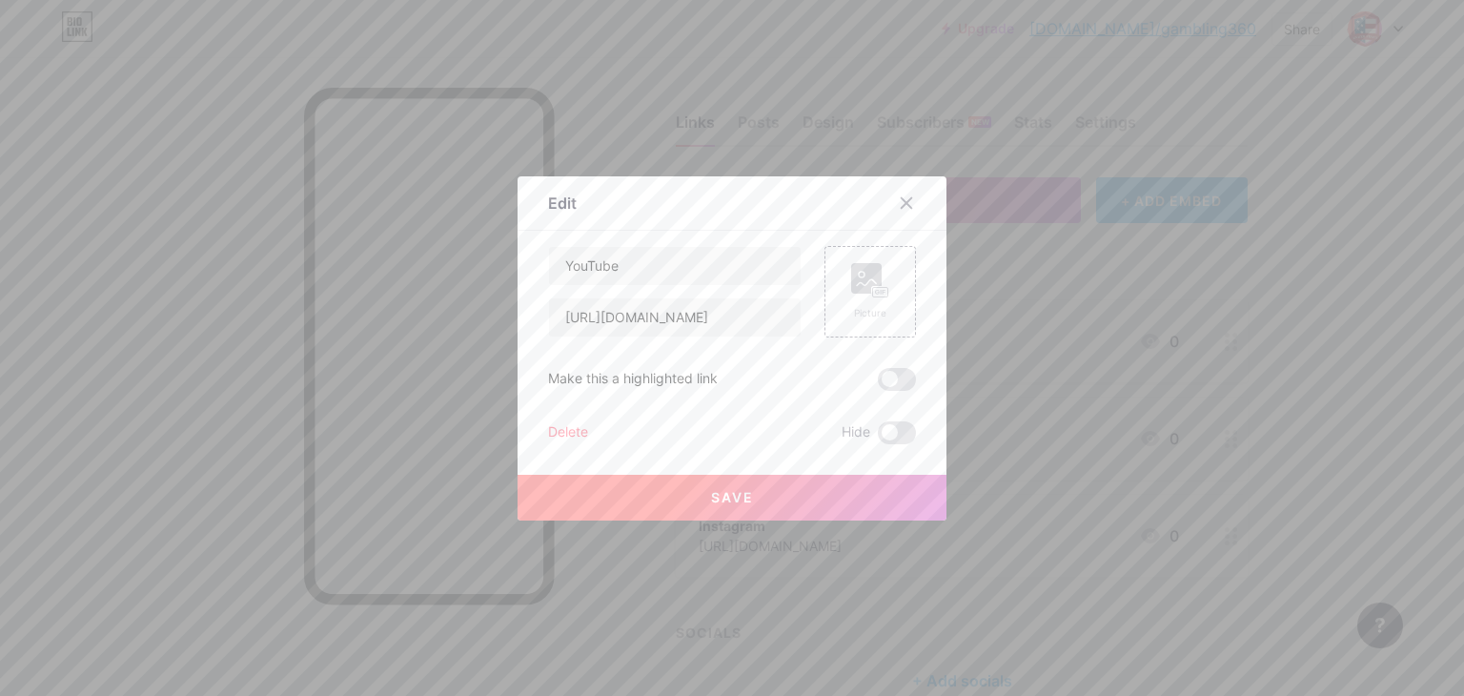
click at [573, 428] on div "Delete" at bounding box center [568, 432] width 40 height 23
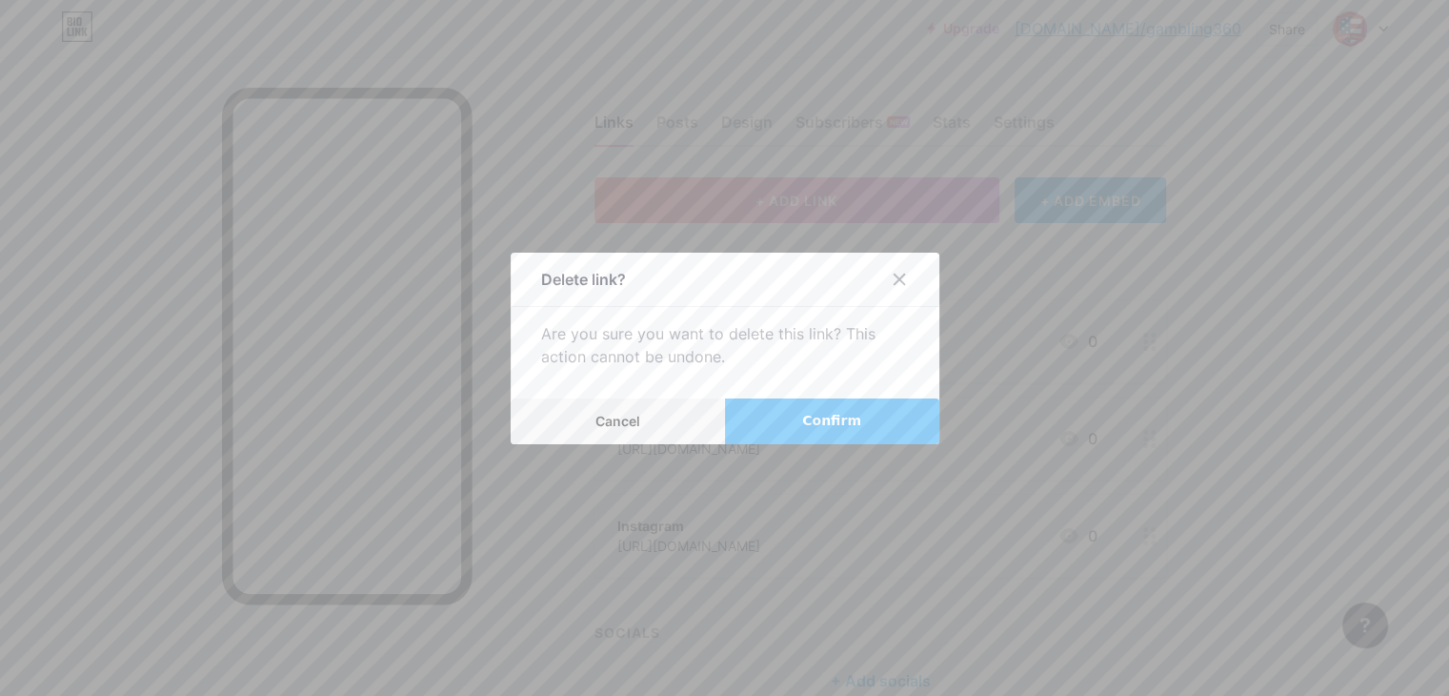
click at [849, 434] on button "Confirm" at bounding box center [832, 421] width 214 height 46
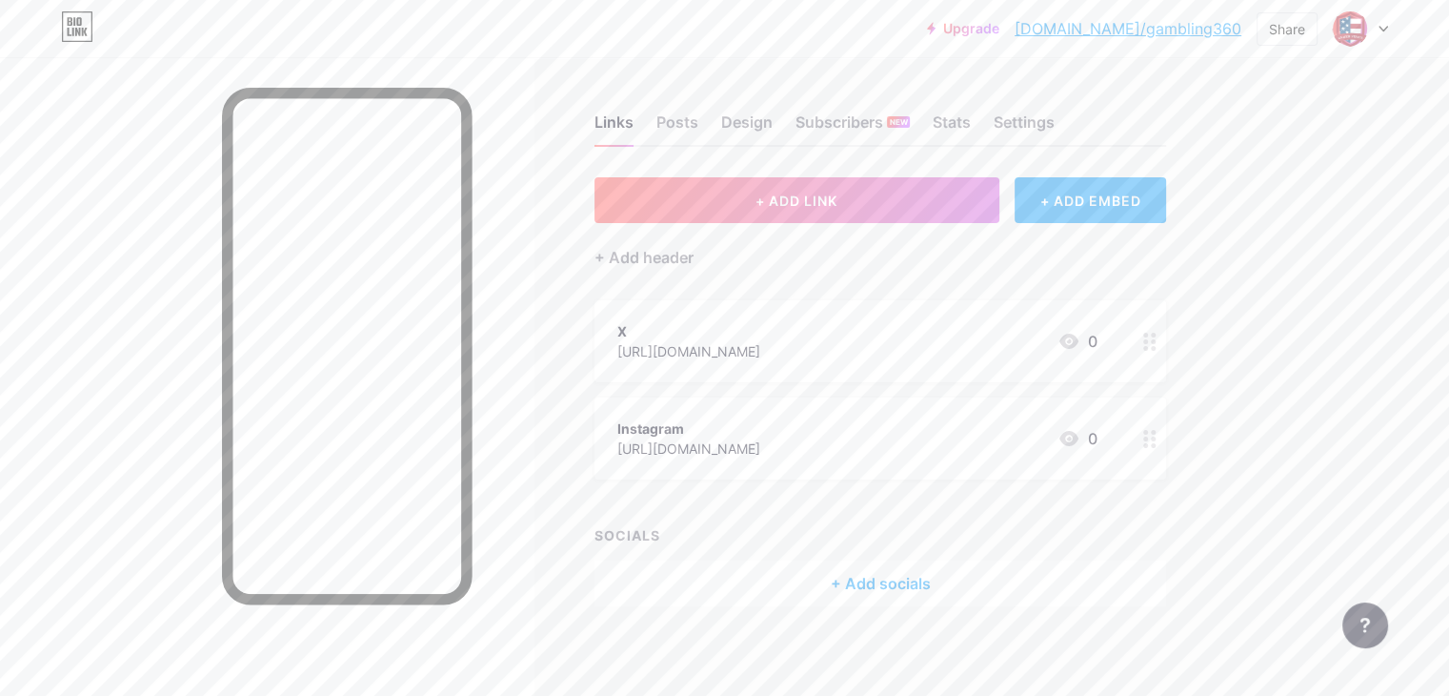
click at [1166, 329] on div at bounding box center [1150, 341] width 32 height 82
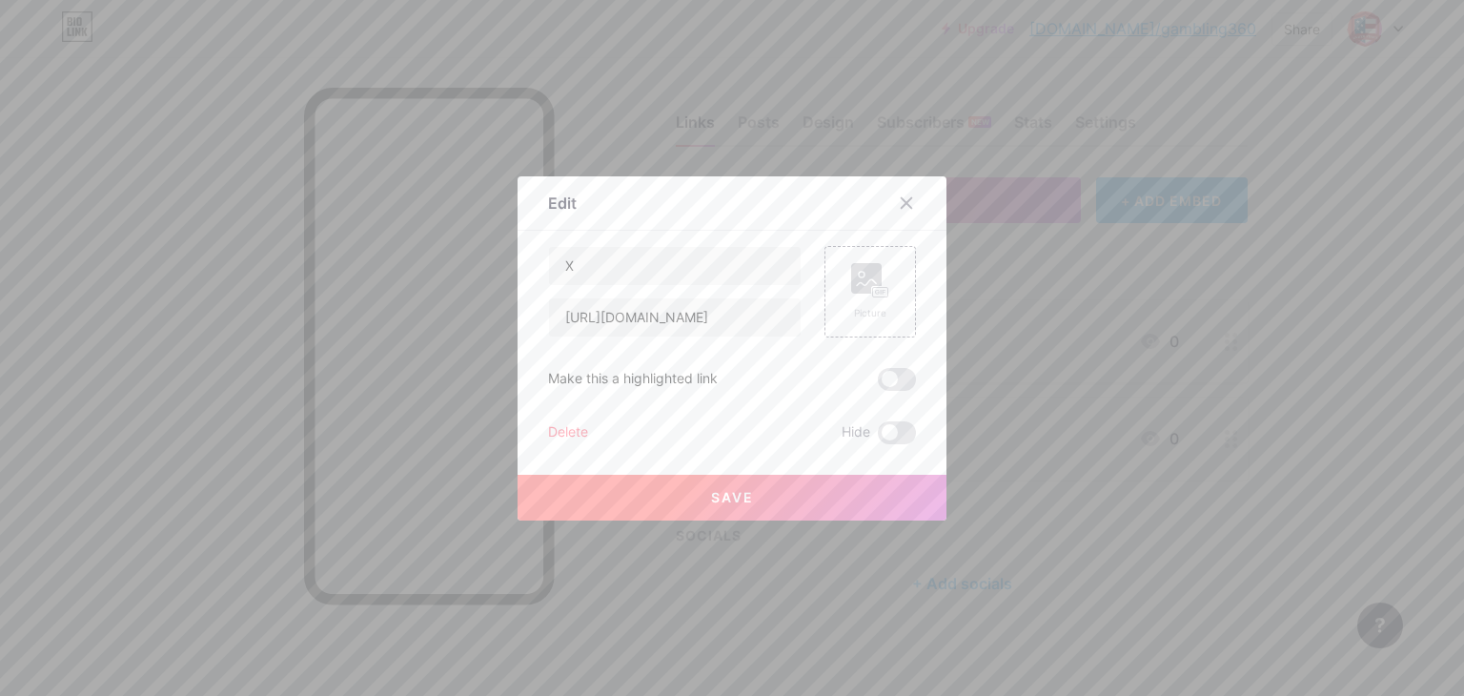
click at [598, 435] on div "Delete Hide" at bounding box center [732, 432] width 368 height 23
click at [735, 499] on span "Save" at bounding box center [732, 497] width 43 height 16
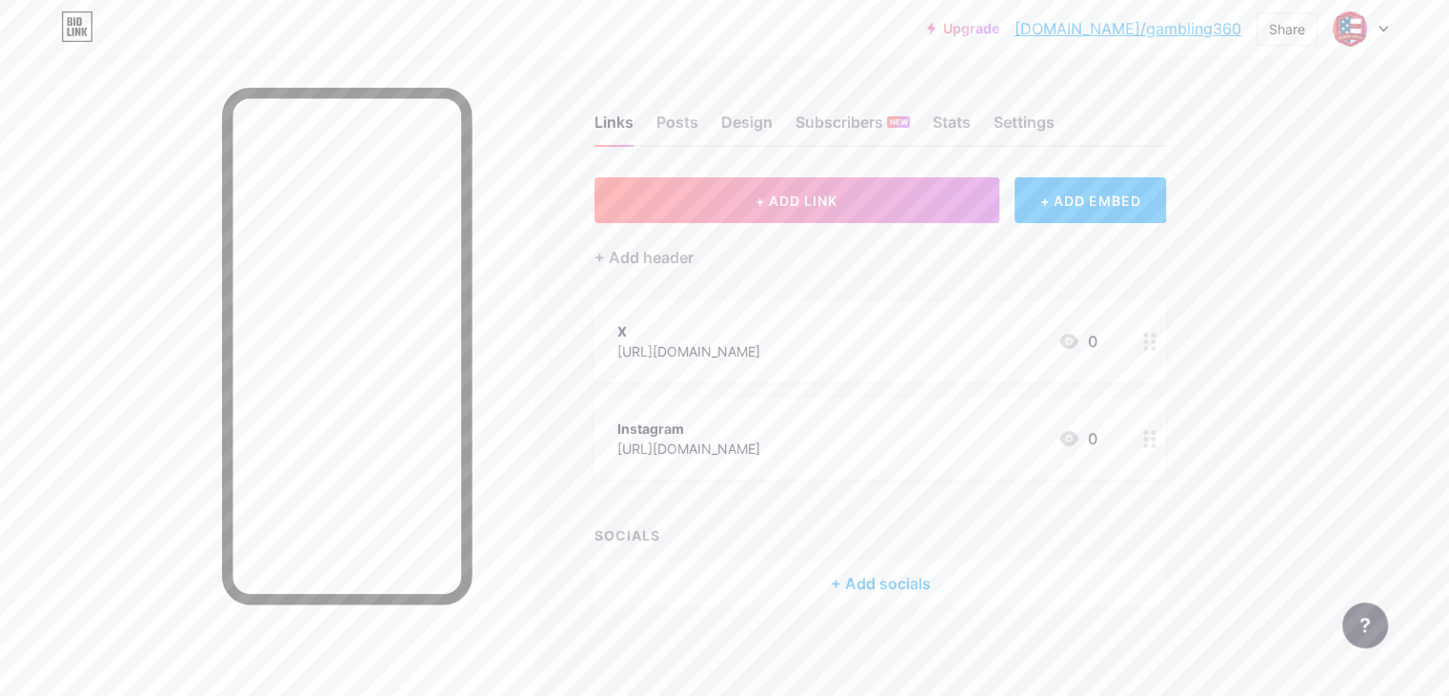
click at [1157, 348] on icon at bounding box center [1149, 342] width 13 height 18
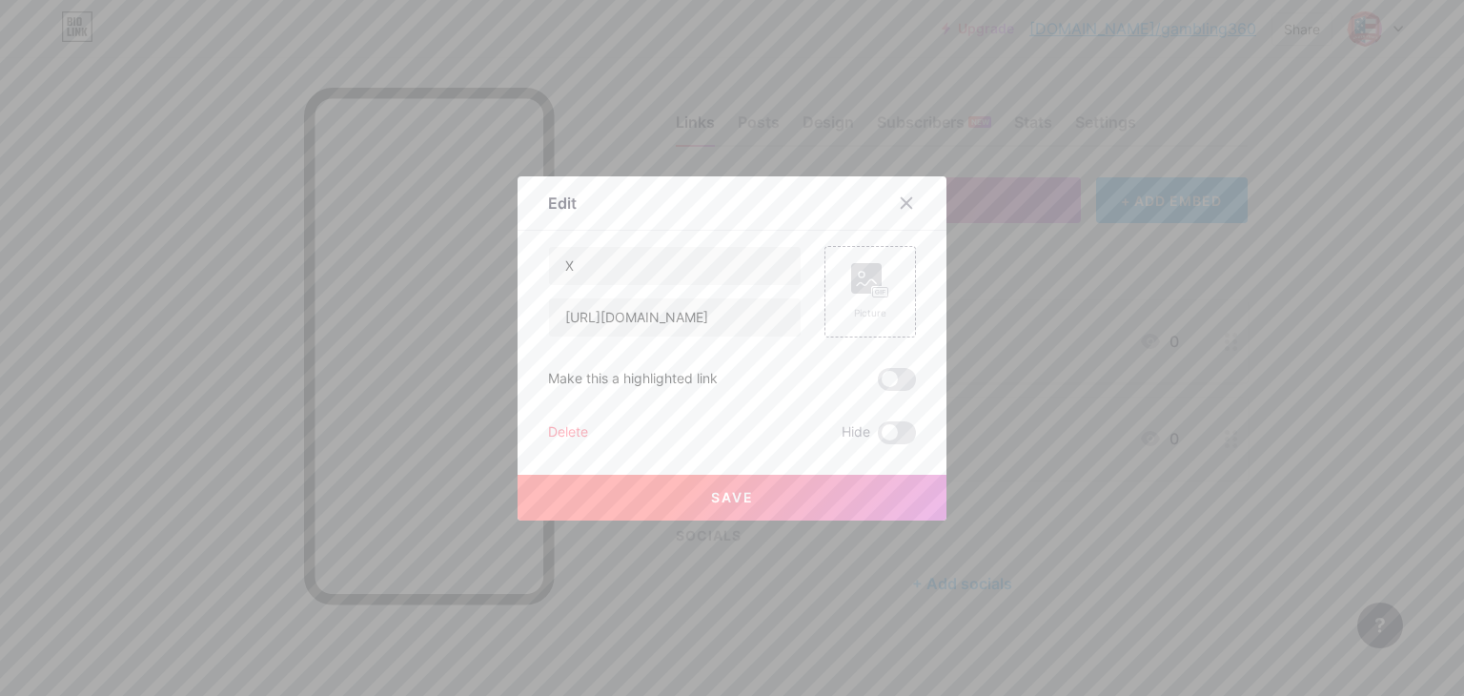
click at [646, 502] on button "Save" at bounding box center [731, 498] width 429 height 46
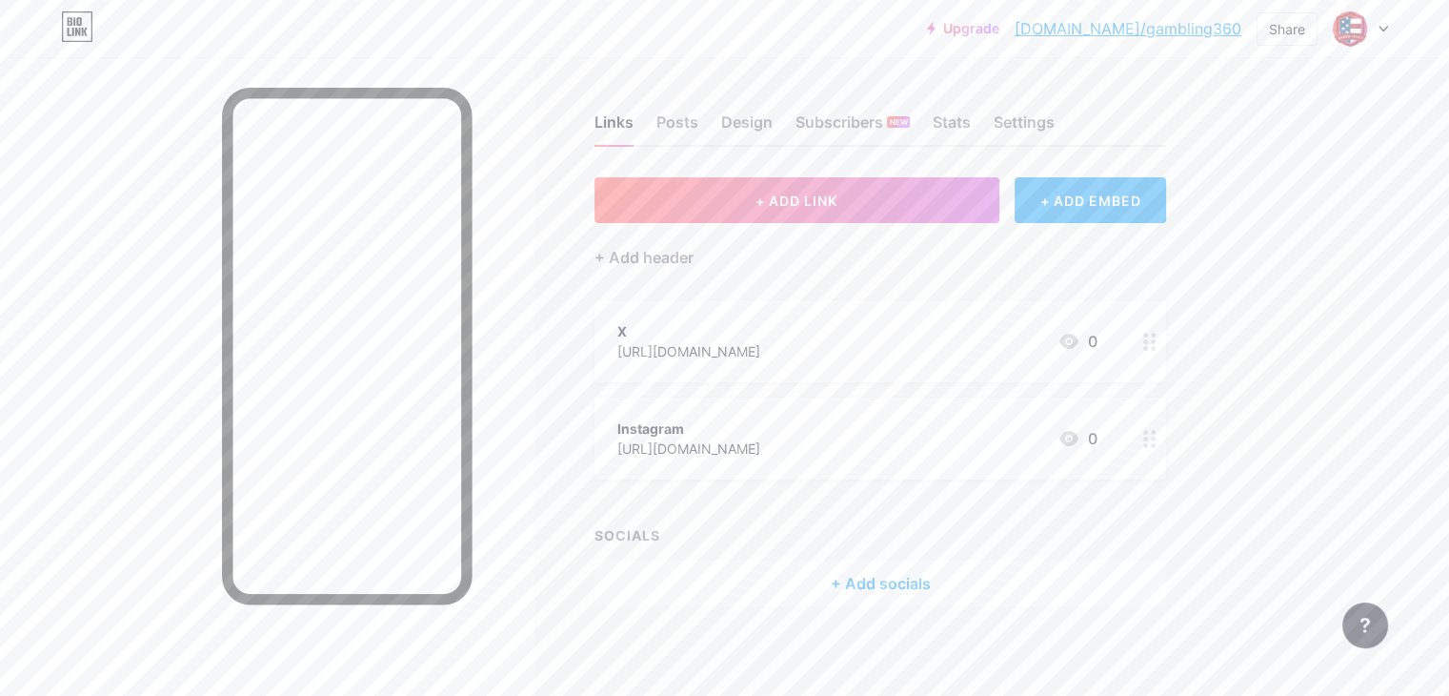
click at [1157, 341] on icon at bounding box center [1149, 342] width 13 height 18
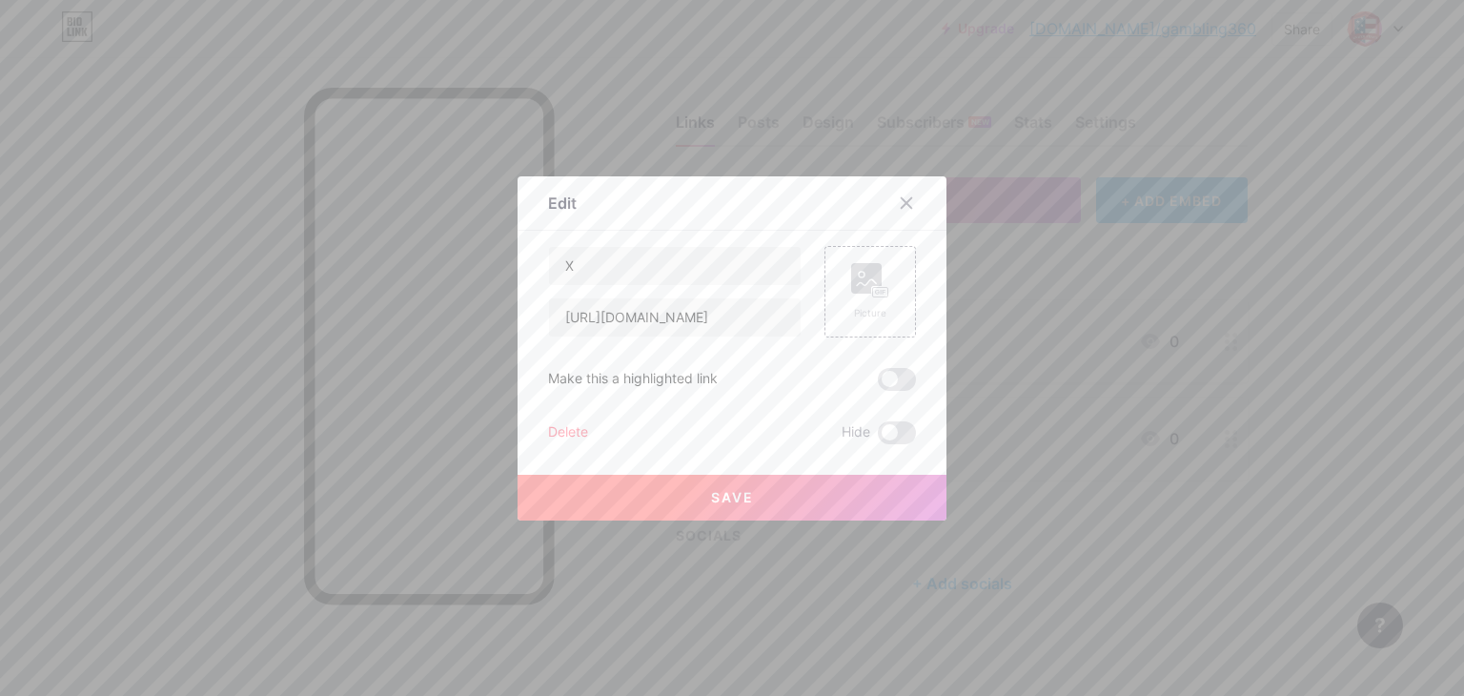
click at [756, 489] on button "Save" at bounding box center [731, 498] width 429 height 46
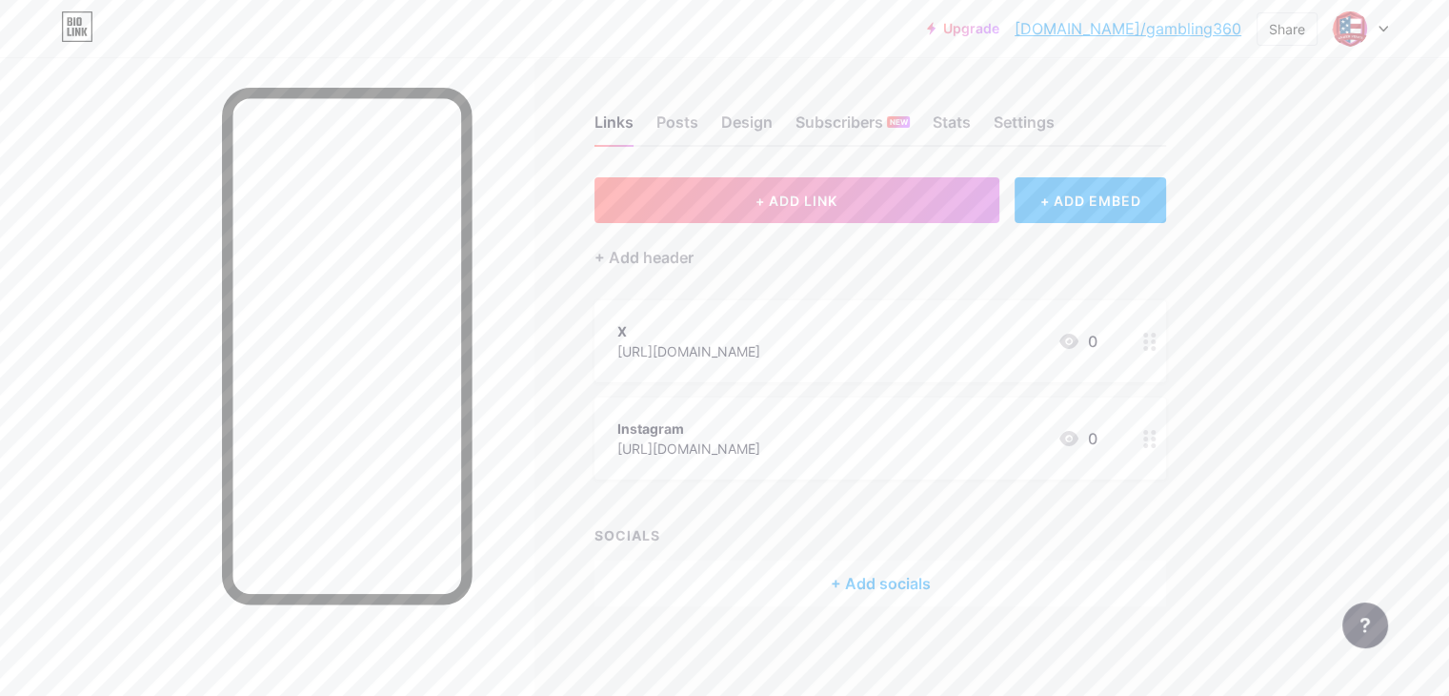
click at [1166, 350] on div at bounding box center [1150, 341] width 32 height 82
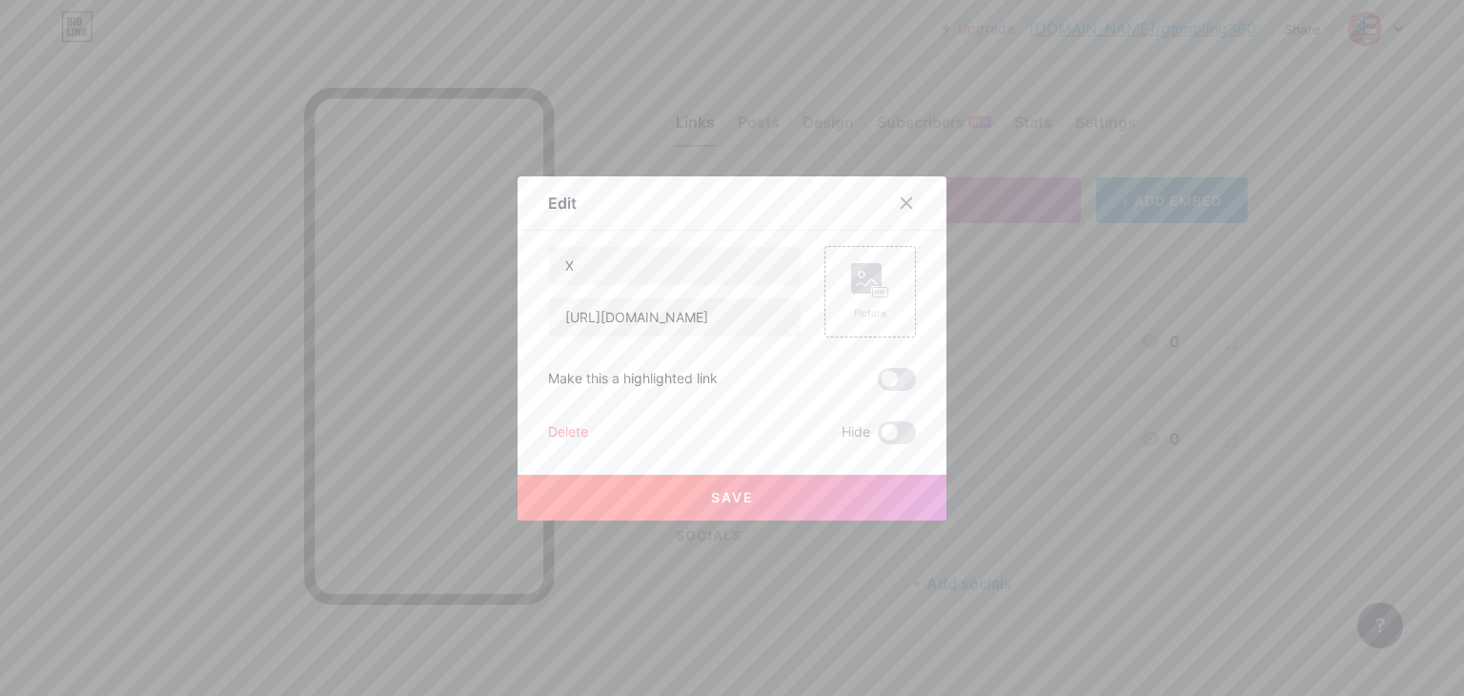
click at [561, 431] on div "Delete" at bounding box center [568, 432] width 40 height 23
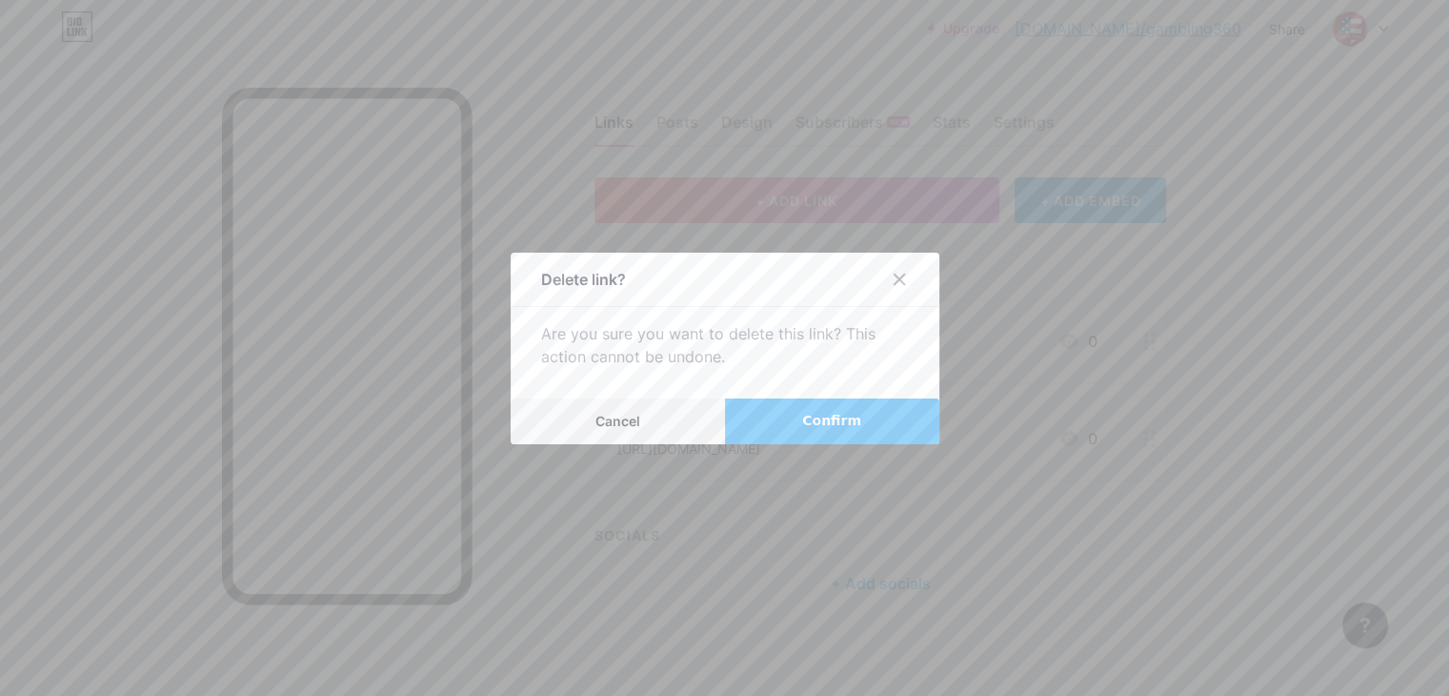
click at [796, 431] on button "Confirm" at bounding box center [832, 421] width 214 height 46
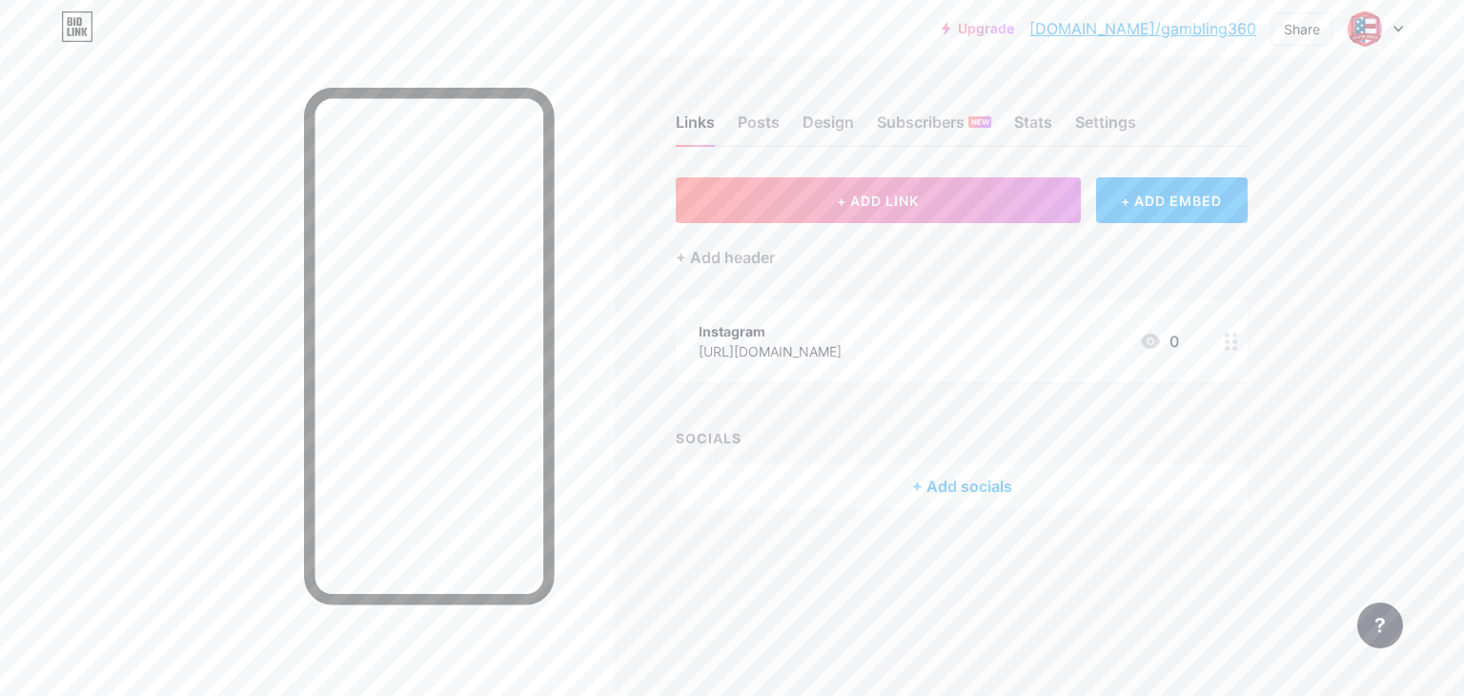
click at [1227, 336] on icon at bounding box center [1230, 342] width 13 height 18
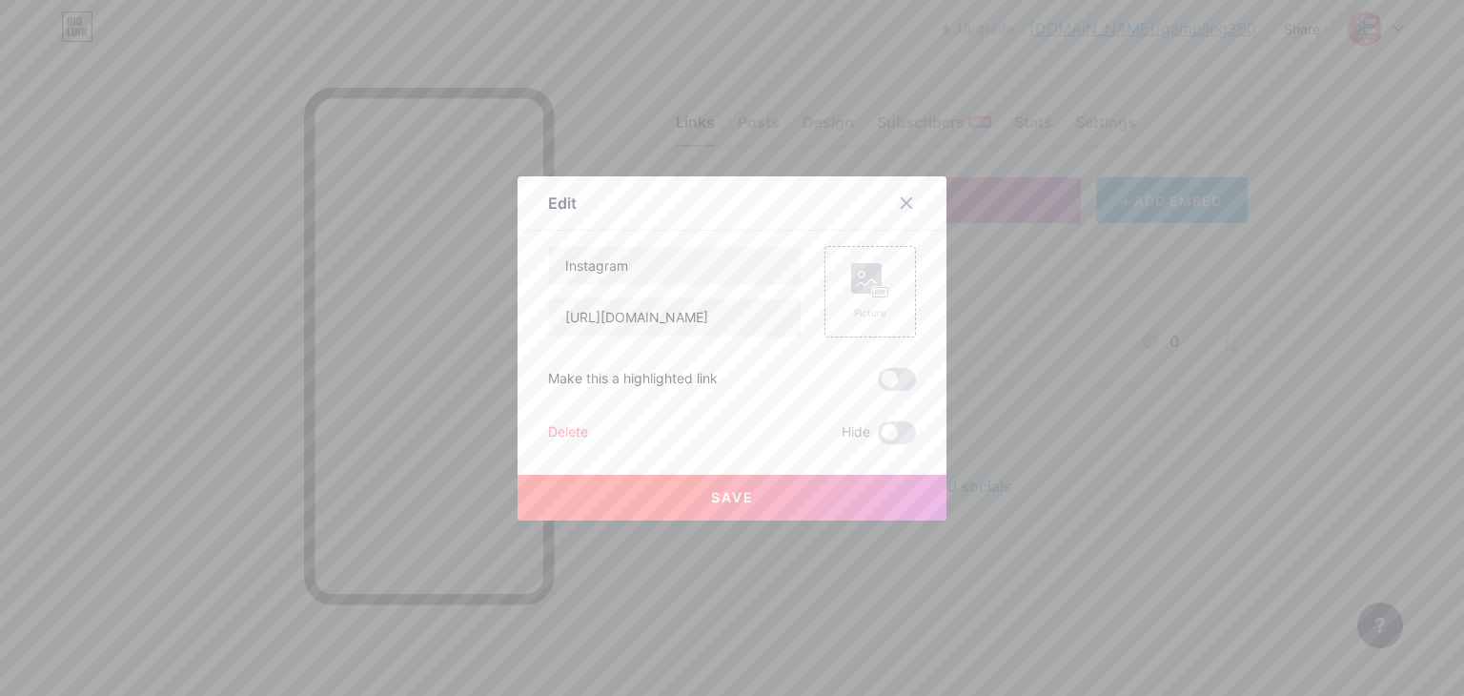
click at [564, 426] on div "Delete" at bounding box center [568, 432] width 40 height 23
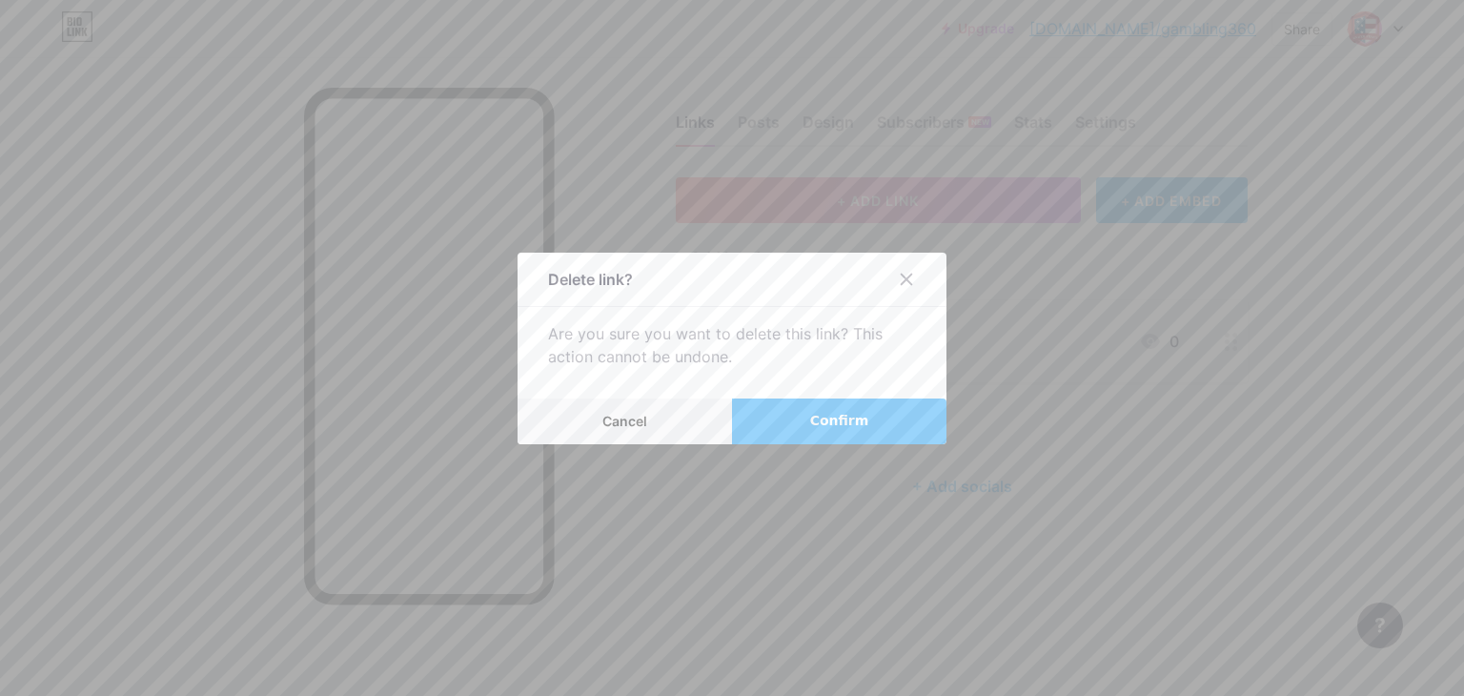
click at [768, 413] on button "Confirm" at bounding box center [839, 421] width 214 height 46
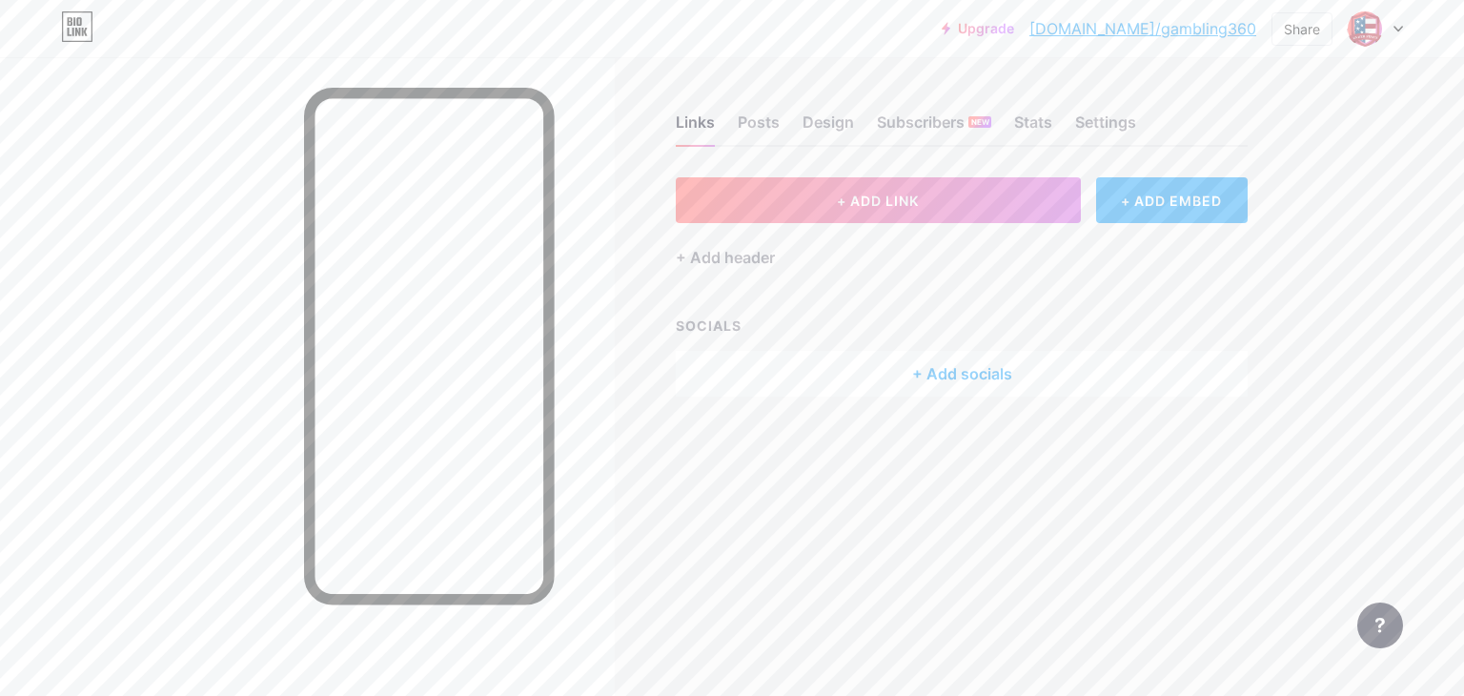
click at [774, 371] on div "+ Add socials" at bounding box center [962, 374] width 572 height 46
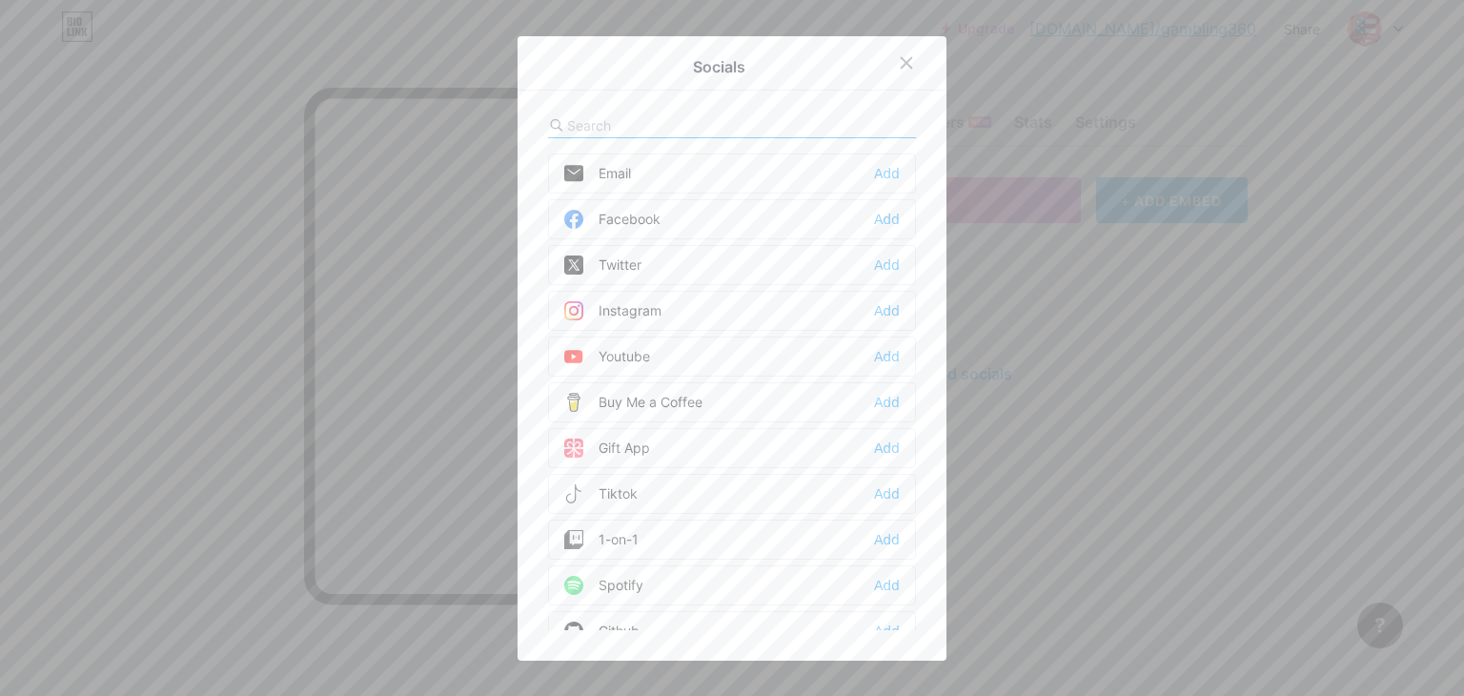
click at [712, 215] on div "Facebook Add" at bounding box center [732, 219] width 368 height 40
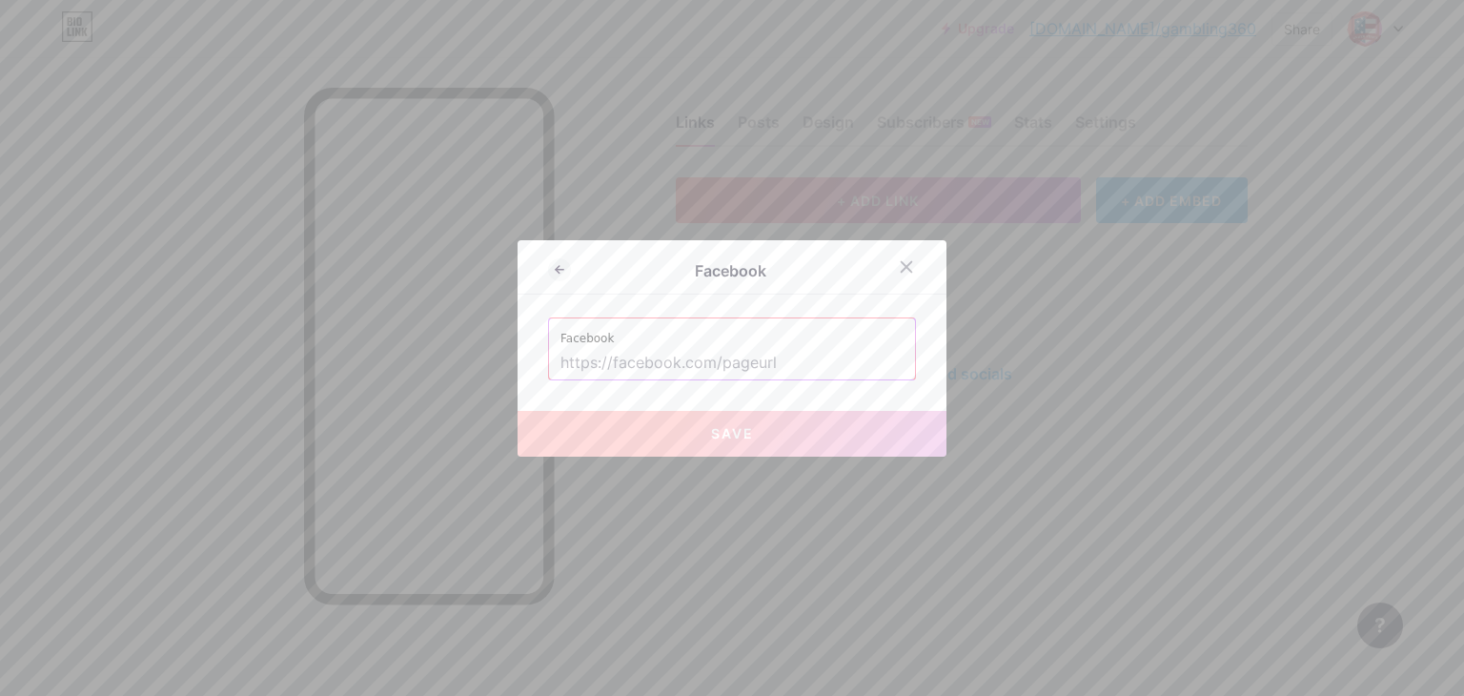
click at [629, 350] on input "text" at bounding box center [731, 363] width 343 height 32
paste input "[URL][DOMAIN_NAME][CREDIT_CARD_NUMBER]"
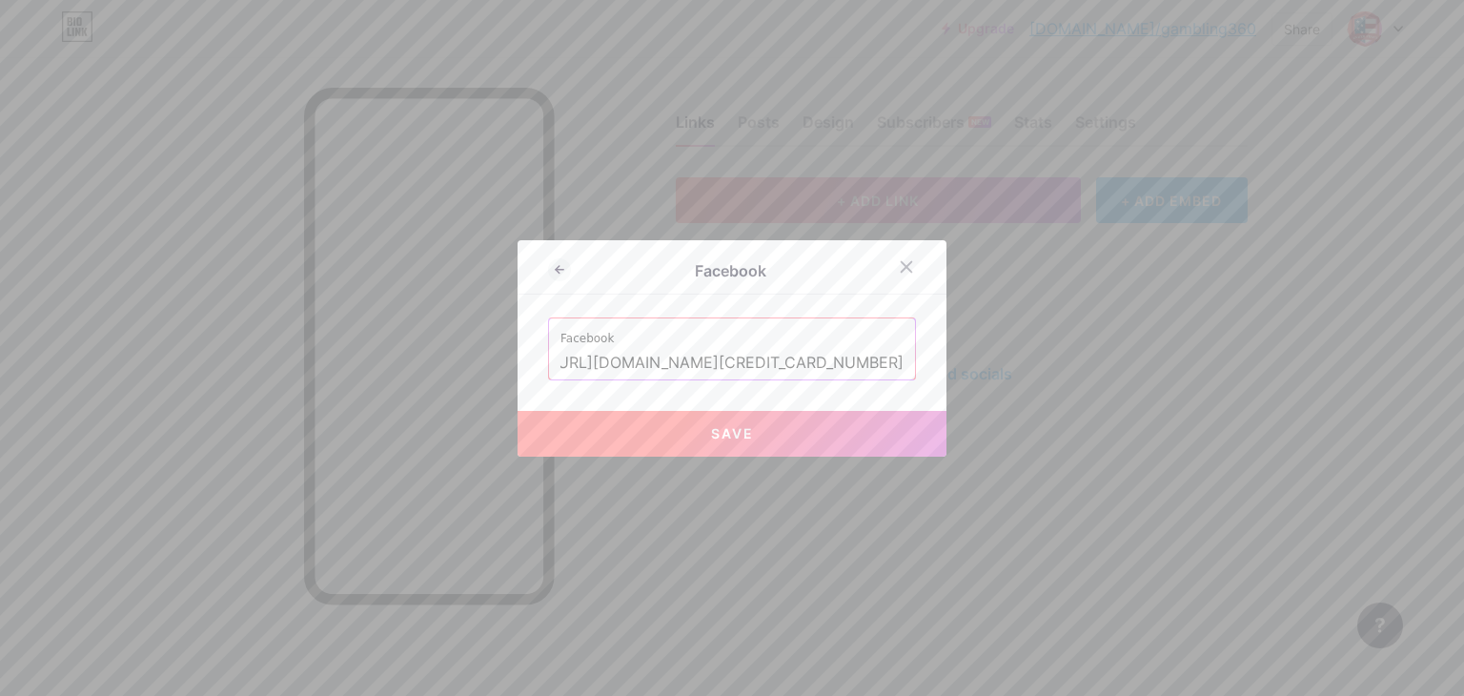
type input "[URL][DOMAIN_NAME][CREDIT_CARD_NUMBER]"
click at [648, 442] on button "Save" at bounding box center [731, 434] width 429 height 46
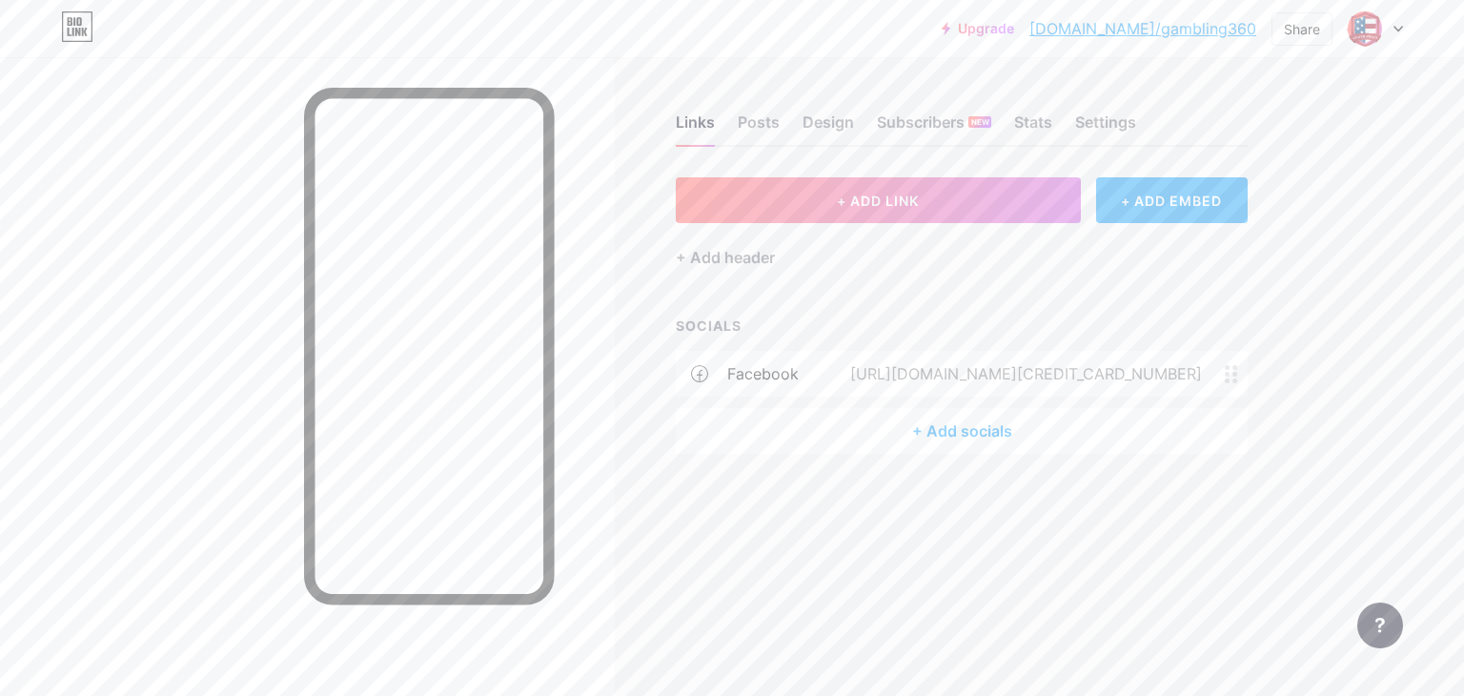
click at [969, 428] on div "+ Add socials" at bounding box center [962, 431] width 572 height 46
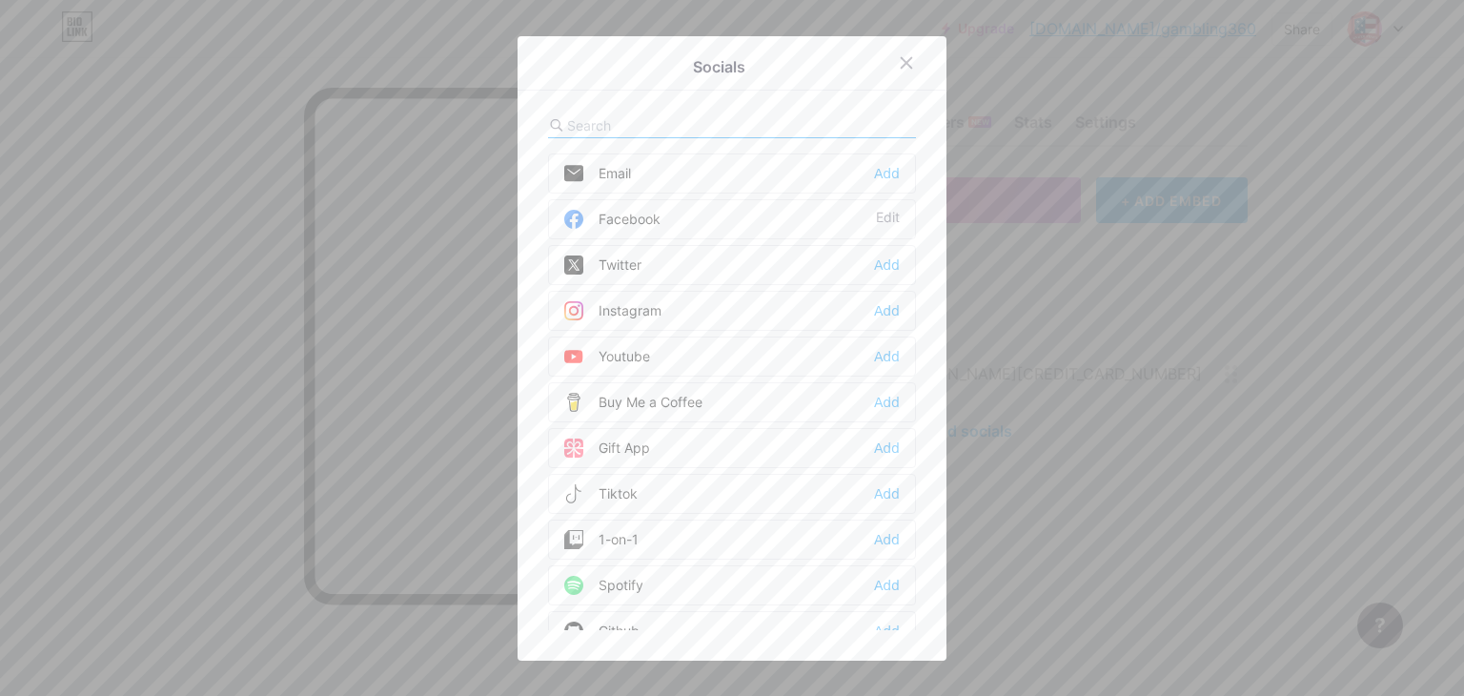
click at [657, 271] on div "Twitter Add" at bounding box center [732, 265] width 368 height 40
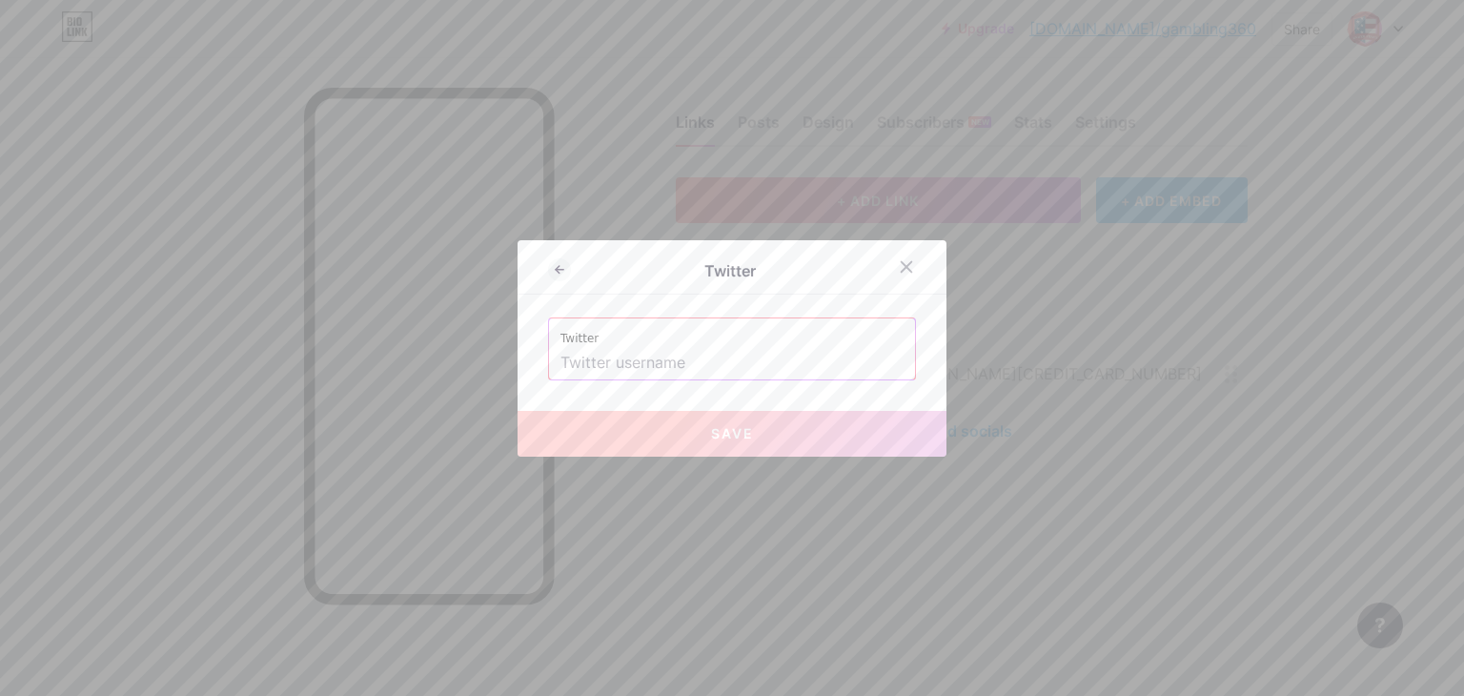
click at [633, 351] on input "text" at bounding box center [731, 363] width 343 height 32
paste input "[URL][DOMAIN_NAME]"
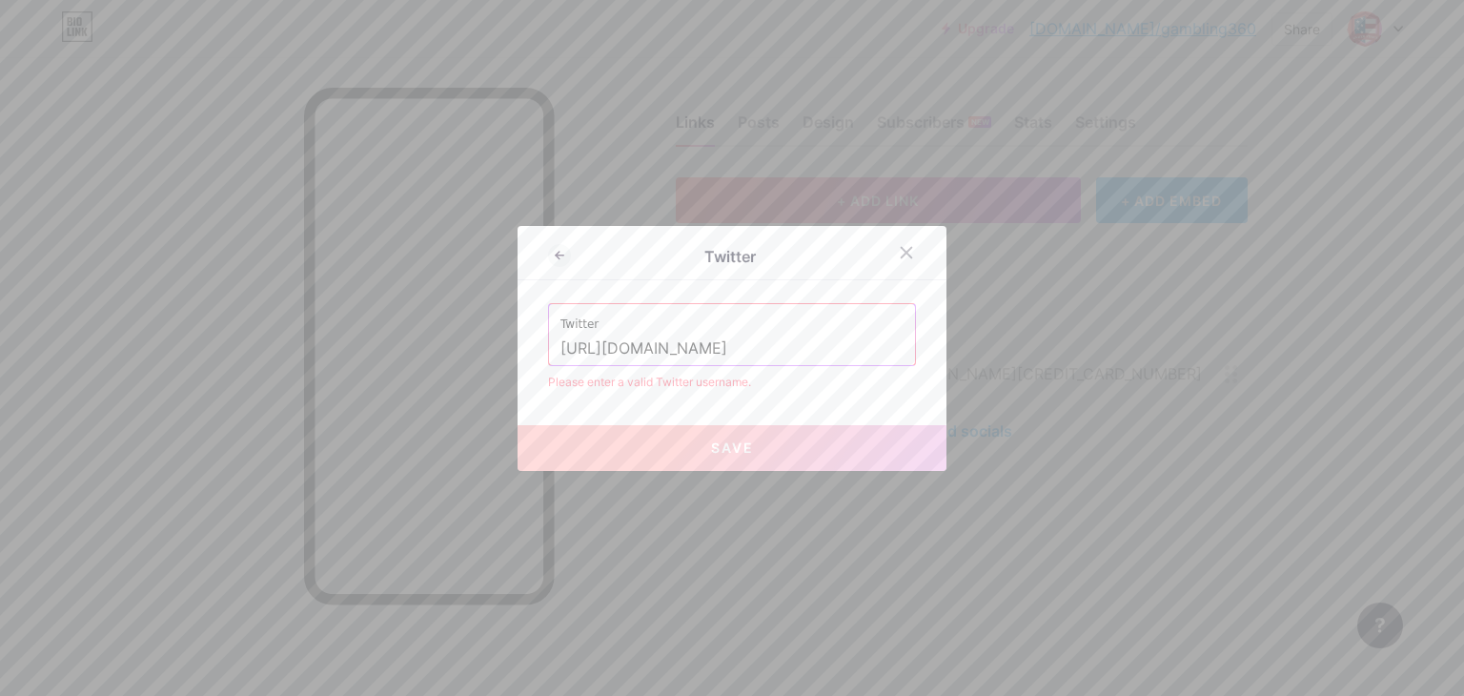
click at [642, 347] on input "[URL][DOMAIN_NAME]" at bounding box center [731, 349] width 343 height 32
click at [789, 341] on input "[URL][DOMAIN_NAME]" at bounding box center [731, 349] width 343 height 32
paste input "@"
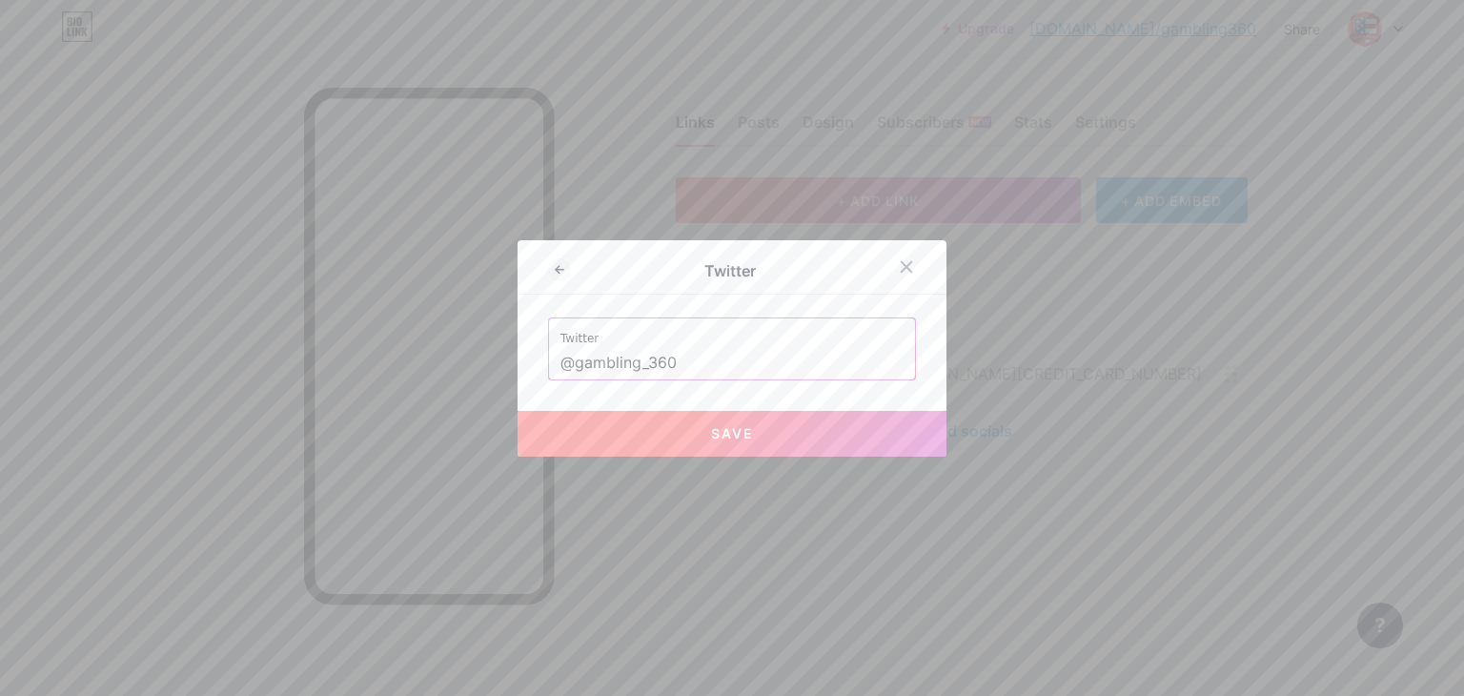
click at [756, 426] on button "Save" at bounding box center [731, 434] width 429 height 46
type input "[URL][DOMAIN_NAME]"
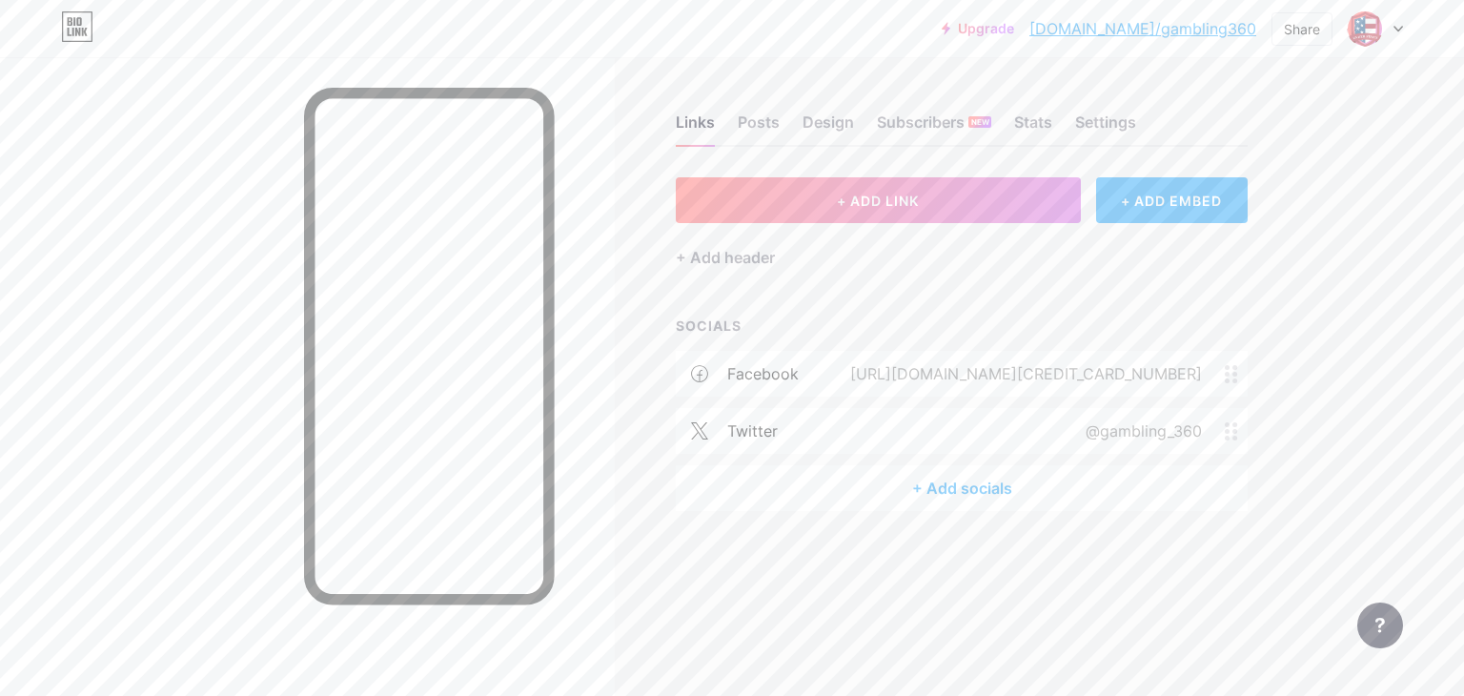
click at [997, 484] on div "+ Add socials" at bounding box center [962, 488] width 572 height 46
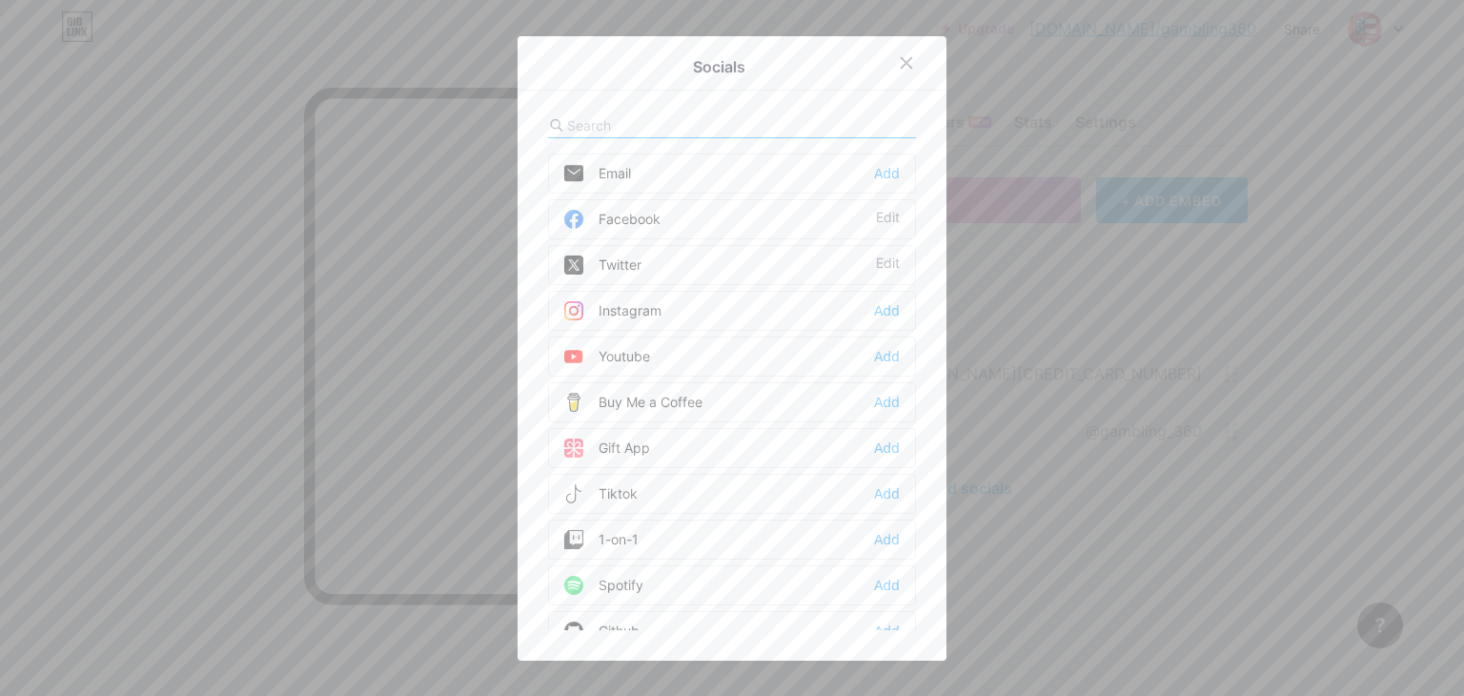
scroll to position [95, 0]
click at [644, 263] on div "Youtube Add" at bounding box center [732, 261] width 368 height 40
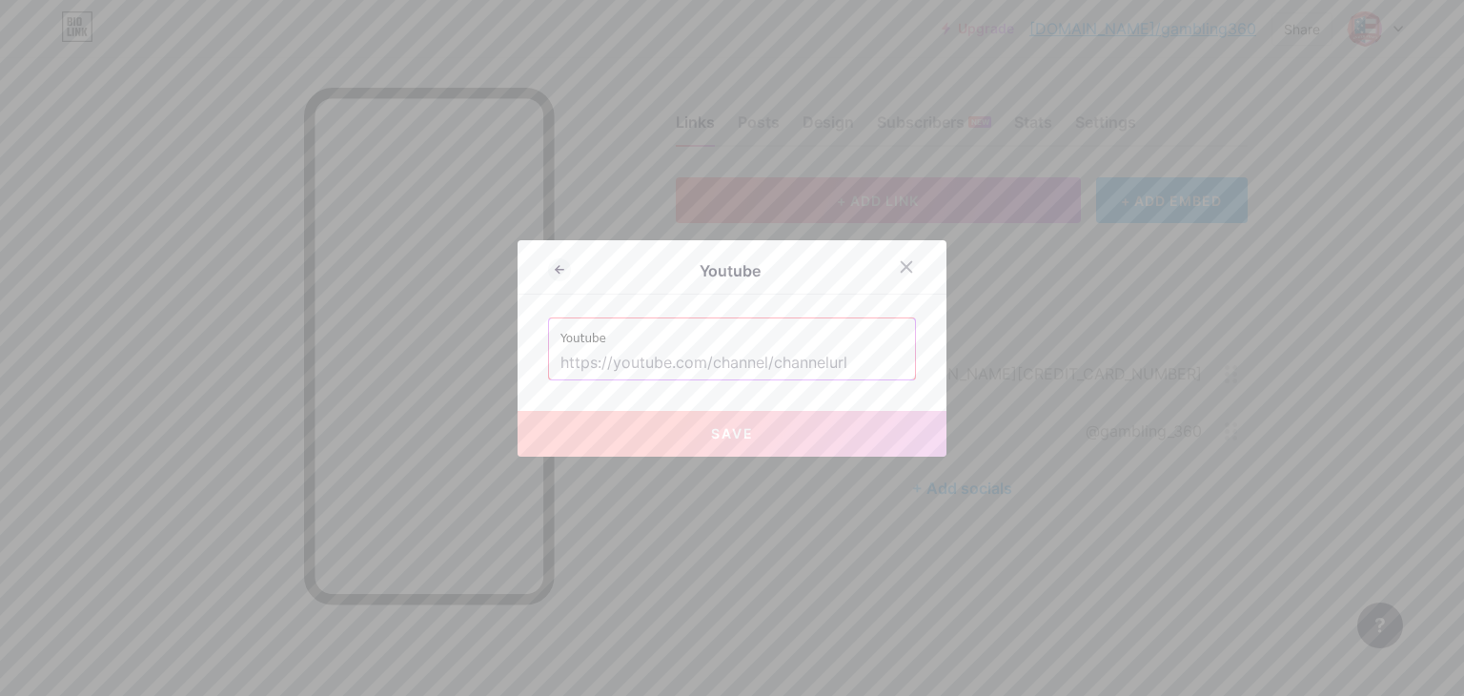
click at [623, 366] on input "text" at bounding box center [731, 363] width 343 height 32
paste input "[URL][DOMAIN_NAME]"
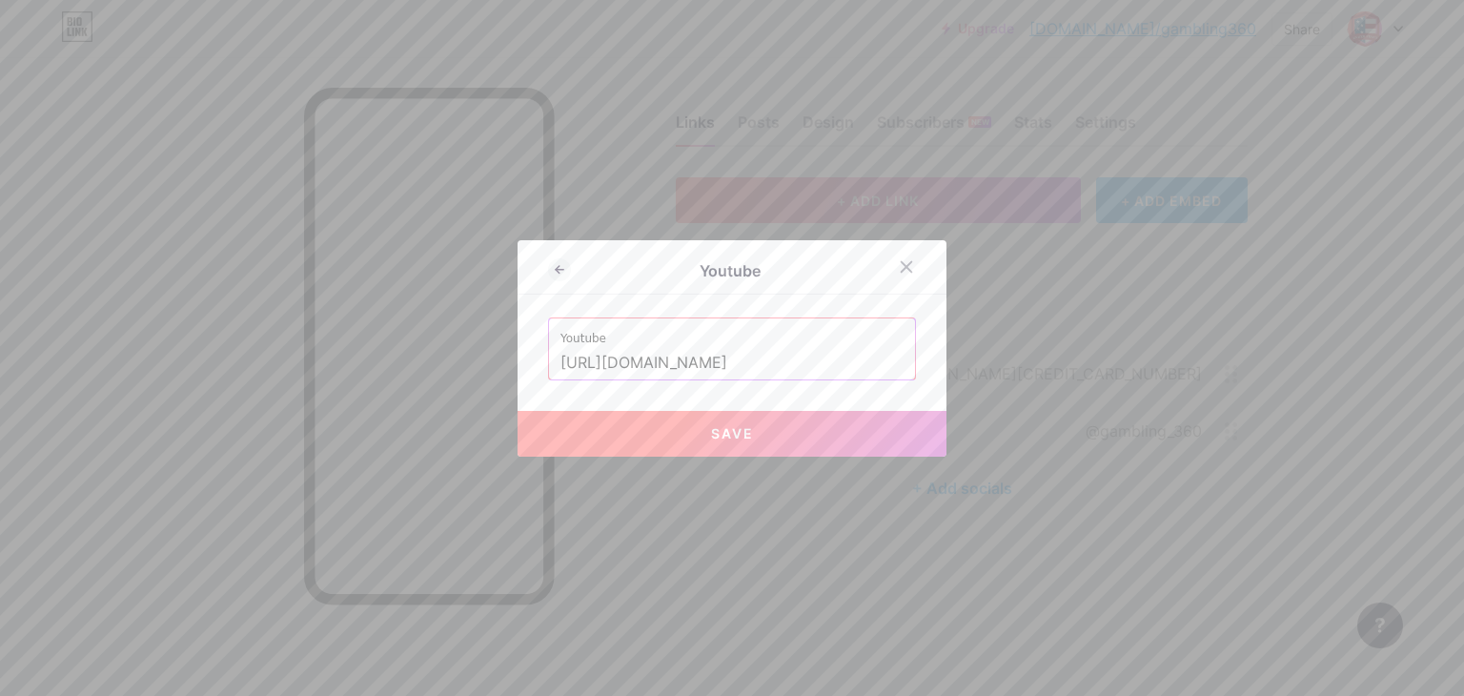
type input "[URL][DOMAIN_NAME]"
click at [677, 432] on button "Save" at bounding box center [731, 434] width 429 height 46
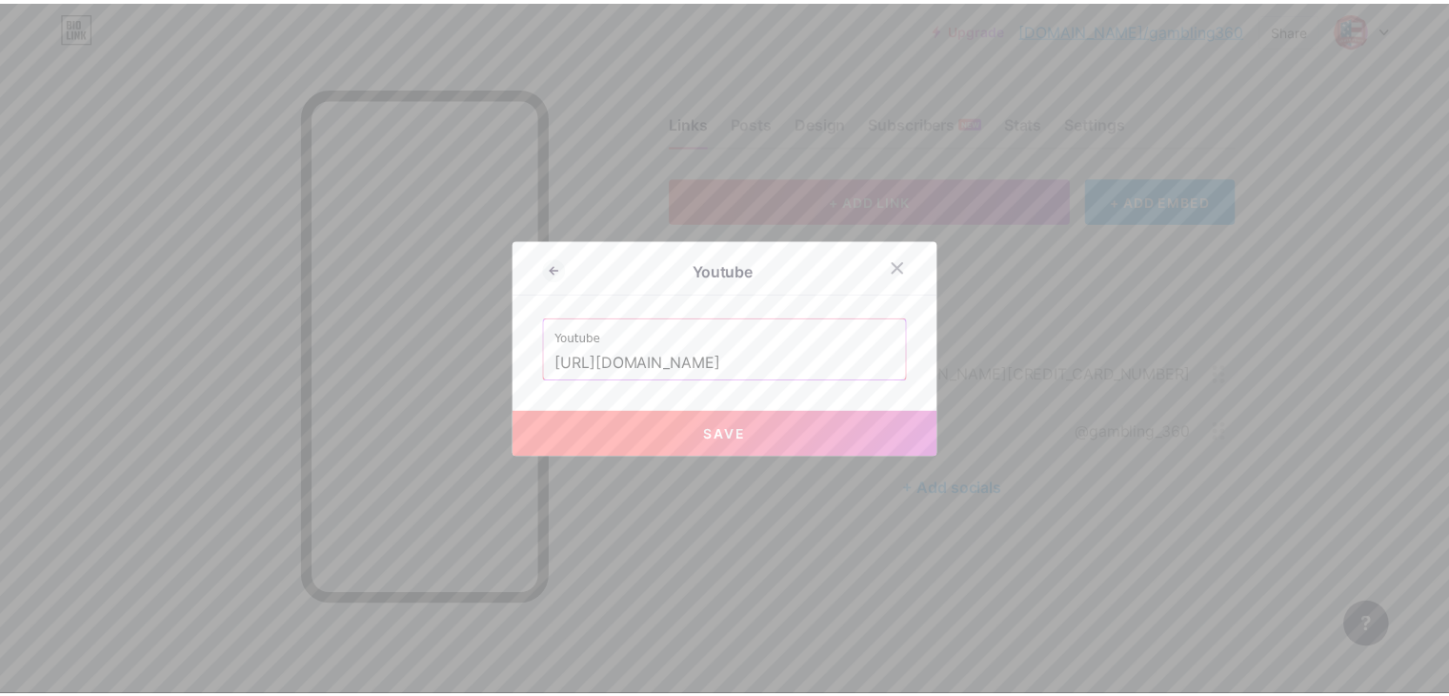
scroll to position [0, 0]
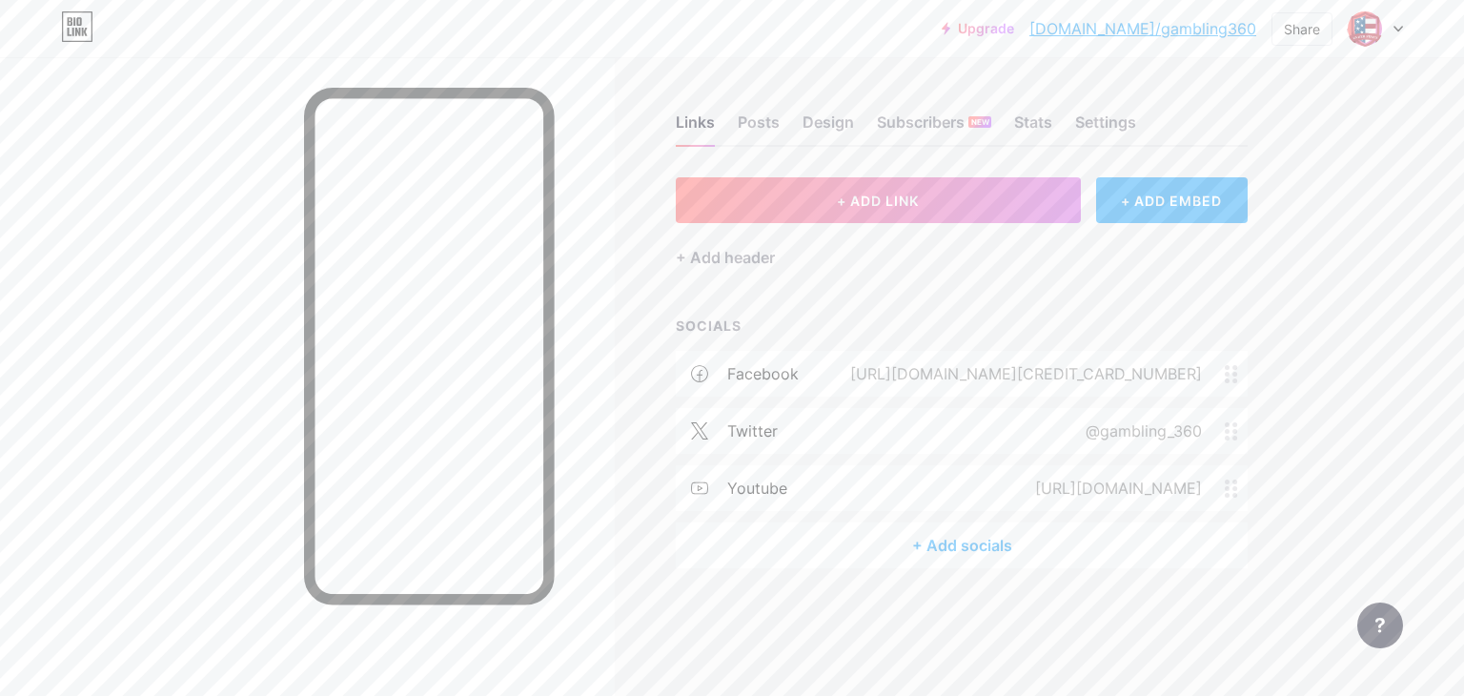
click at [907, 542] on div "+ Add socials" at bounding box center [962, 545] width 572 height 46
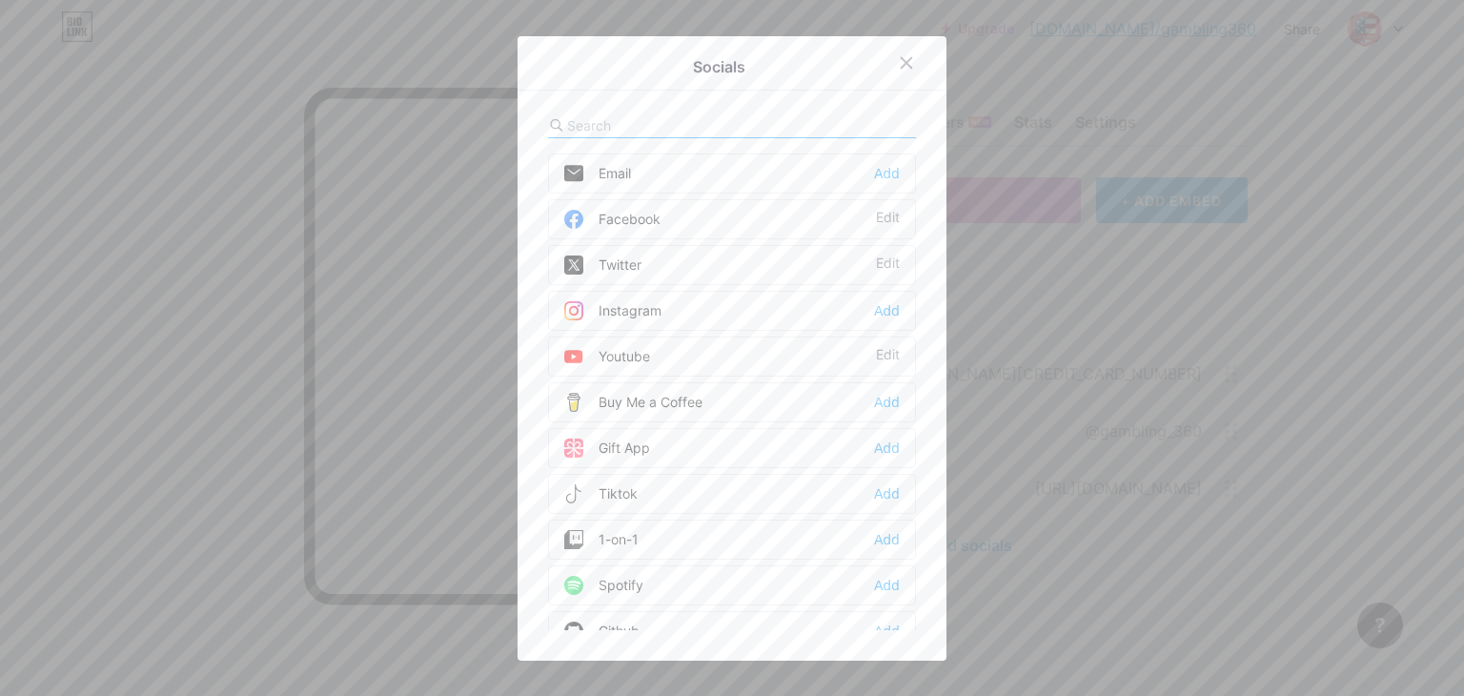
click at [637, 301] on div "Instagram" at bounding box center [612, 310] width 97 height 19
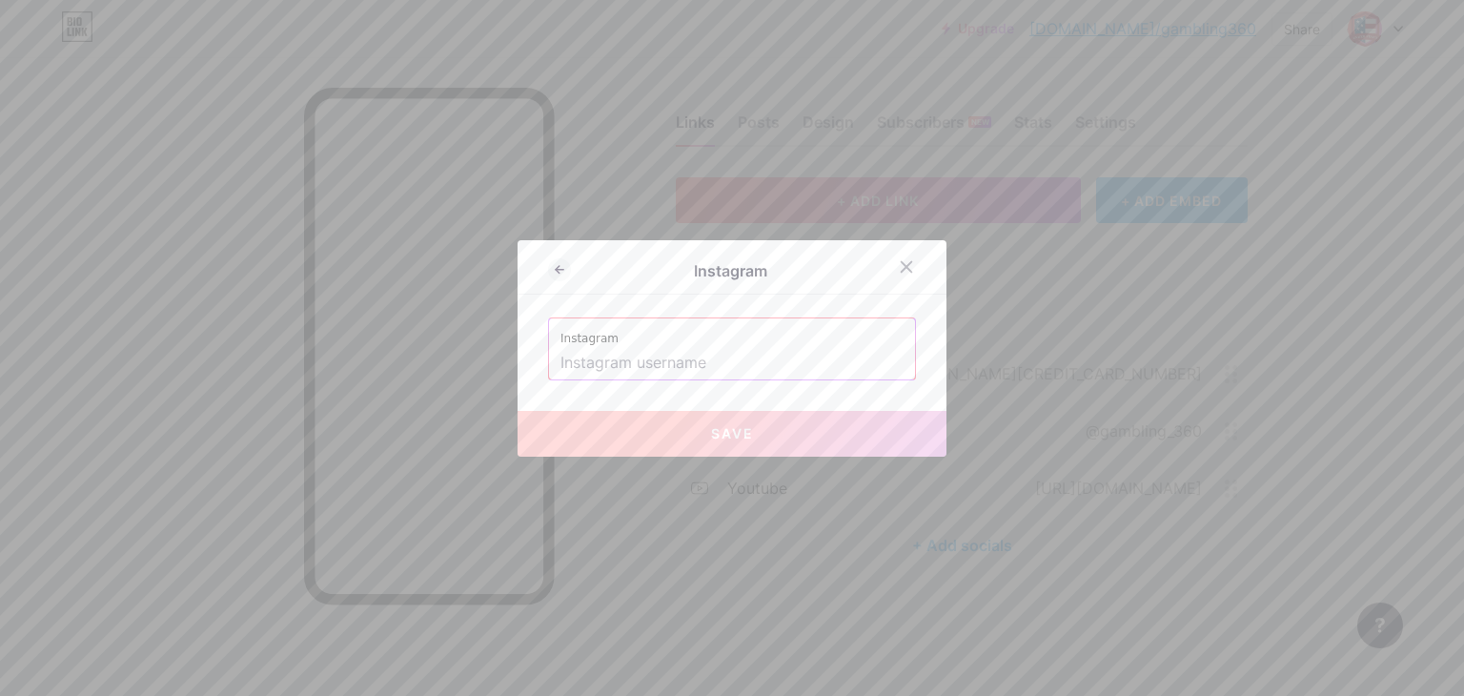
click at [629, 359] on input "text" at bounding box center [731, 363] width 343 height 32
paste input "[URL][DOMAIN_NAME]"
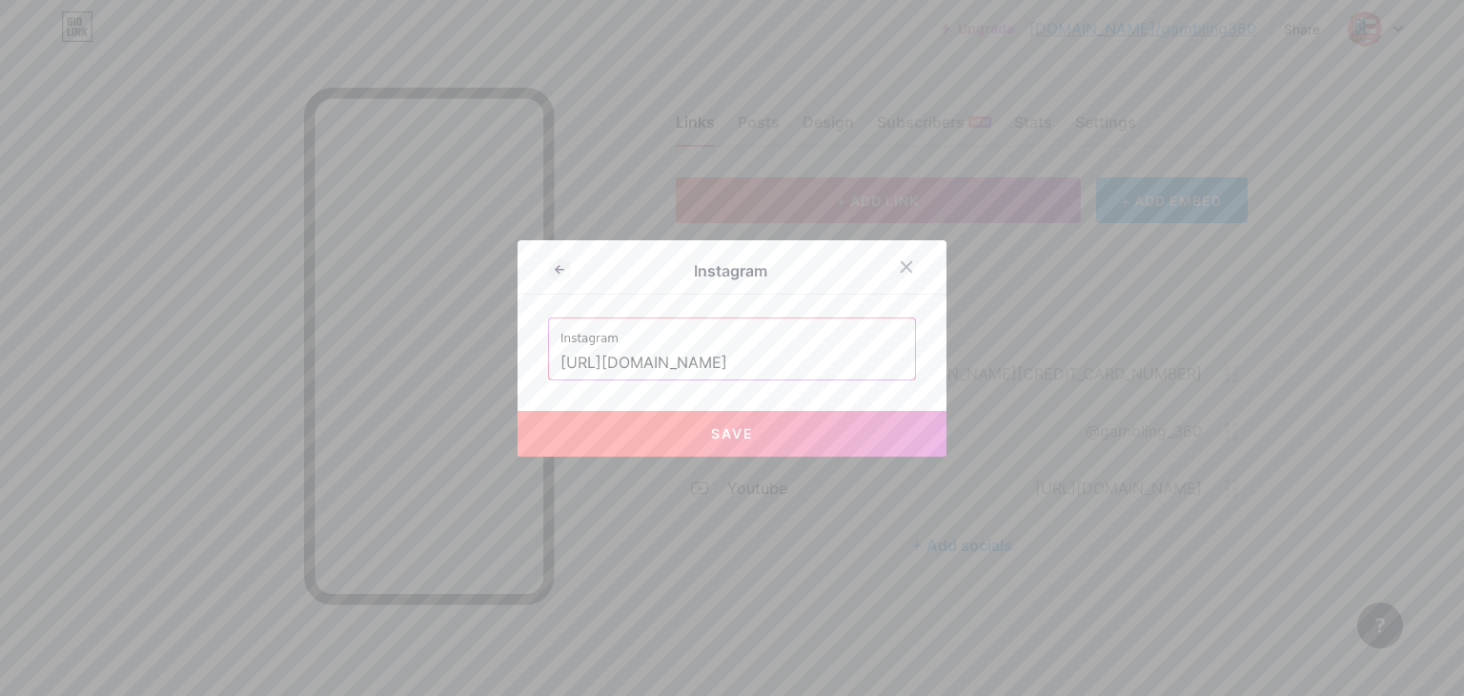
click at [749, 423] on button "Save" at bounding box center [731, 434] width 429 height 46
type input "[URL][DOMAIN_NAME][DOMAIN_NAME]"
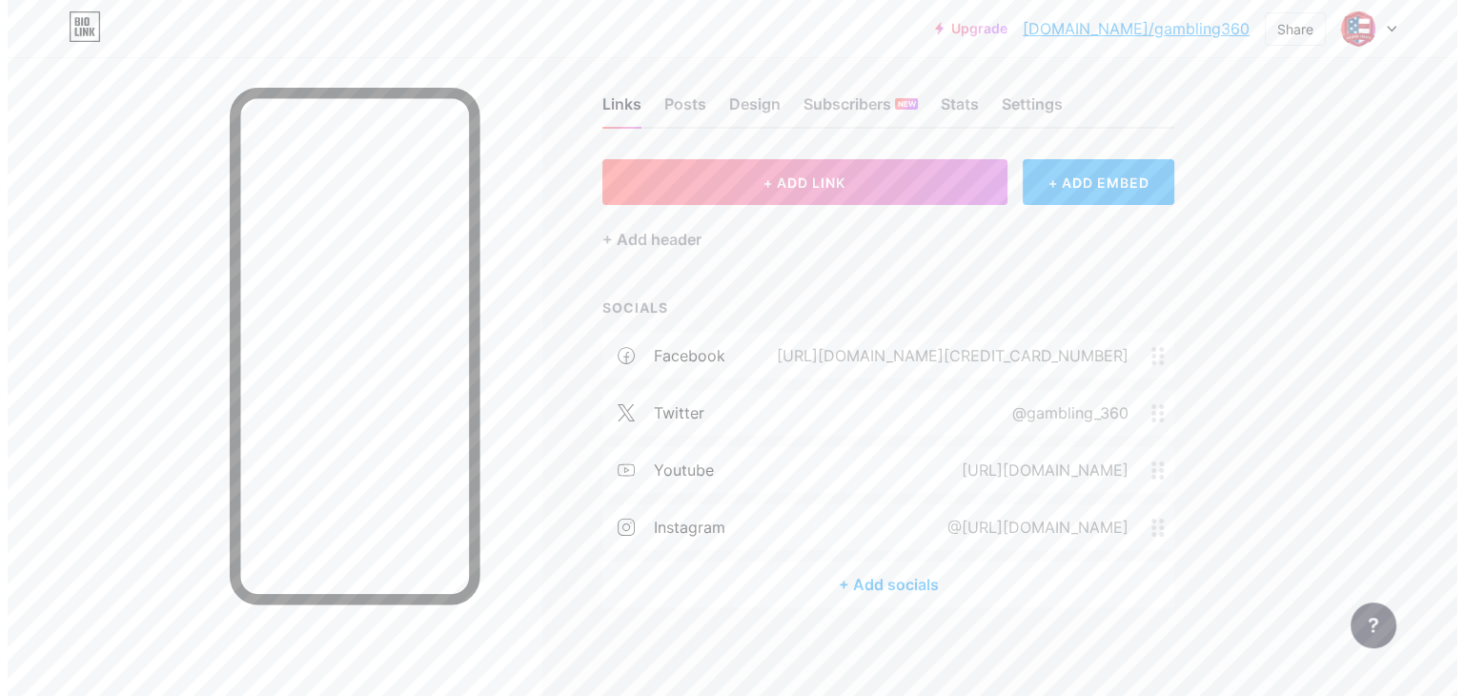
scroll to position [23, 0]
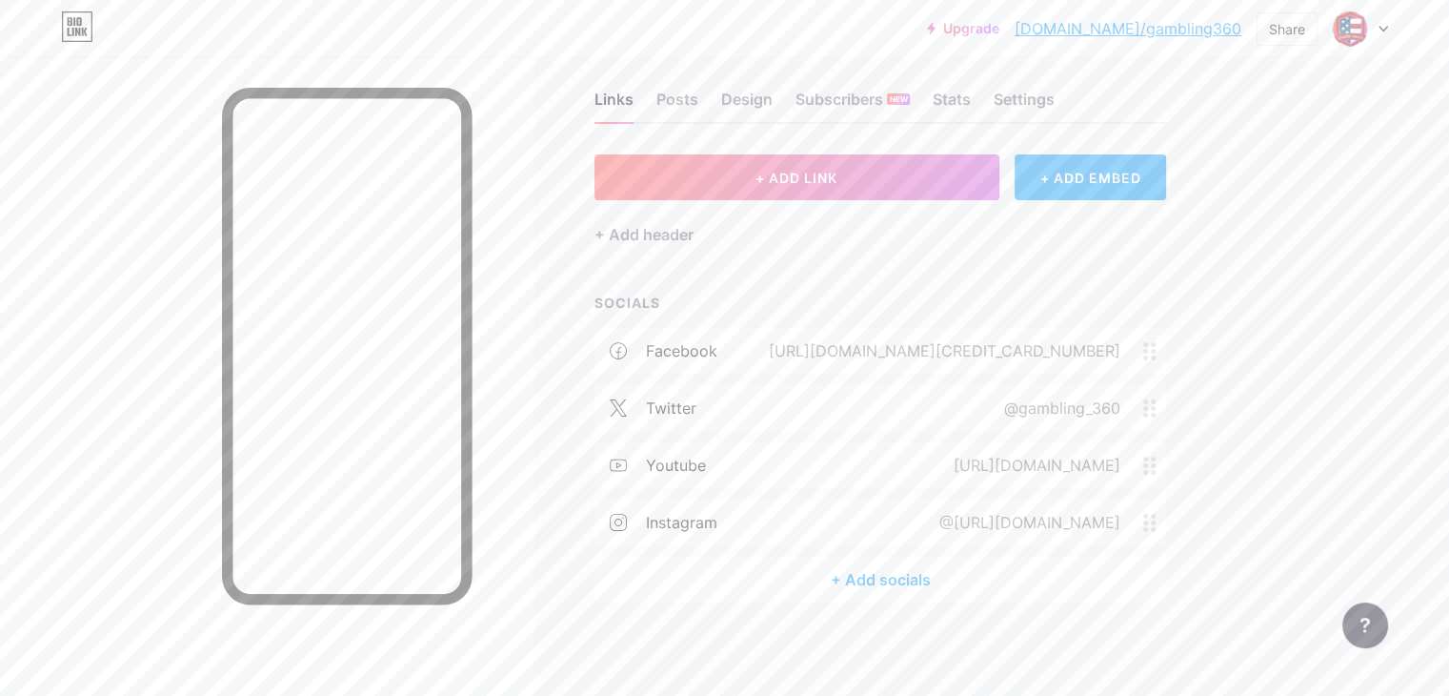
click at [995, 568] on div "+ Add socials" at bounding box center [881, 579] width 572 height 46
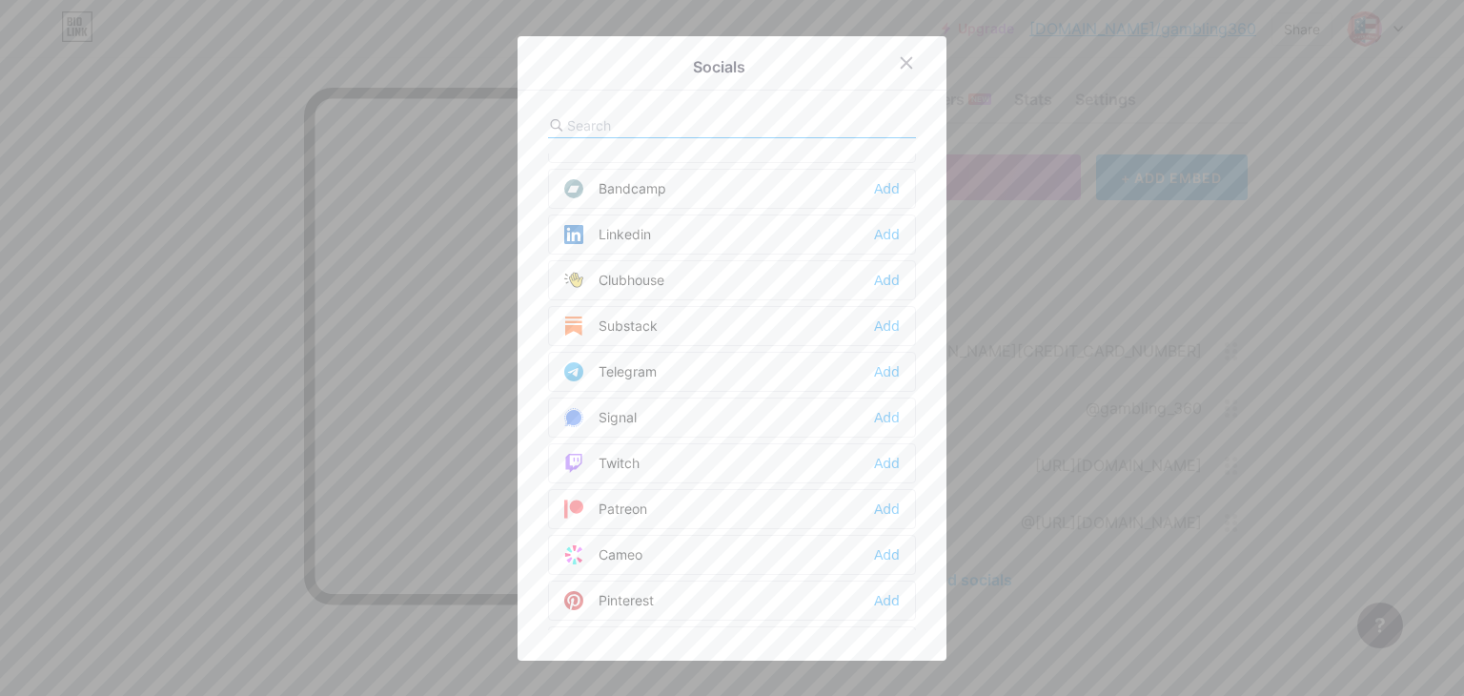
scroll to position [858, 0]
click at [639, 495] on div "Pinterest" at bounding box center [609, 504] width 90 height 19
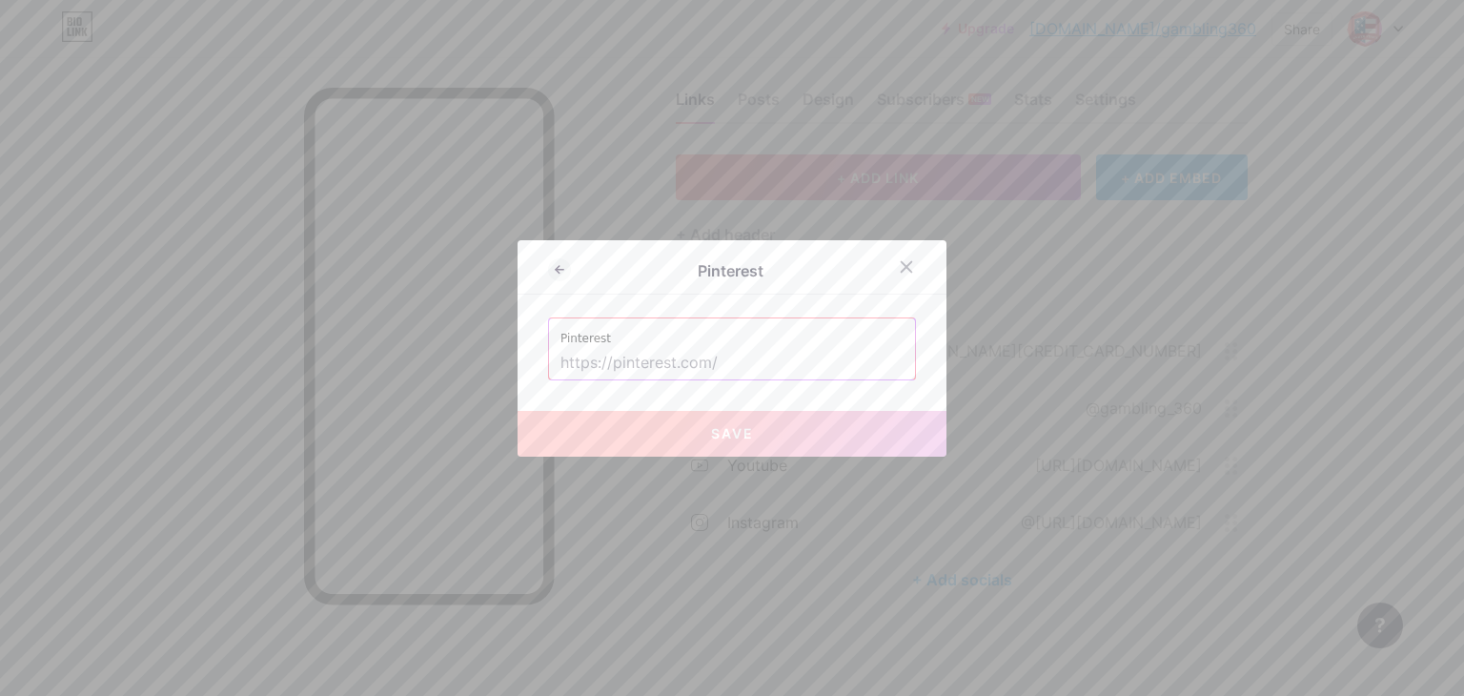
click at [605, 363] on input "text" at bounding box center [731, 363] width 343 height 32
paste input "[URL][DOMAIN_NAME]"
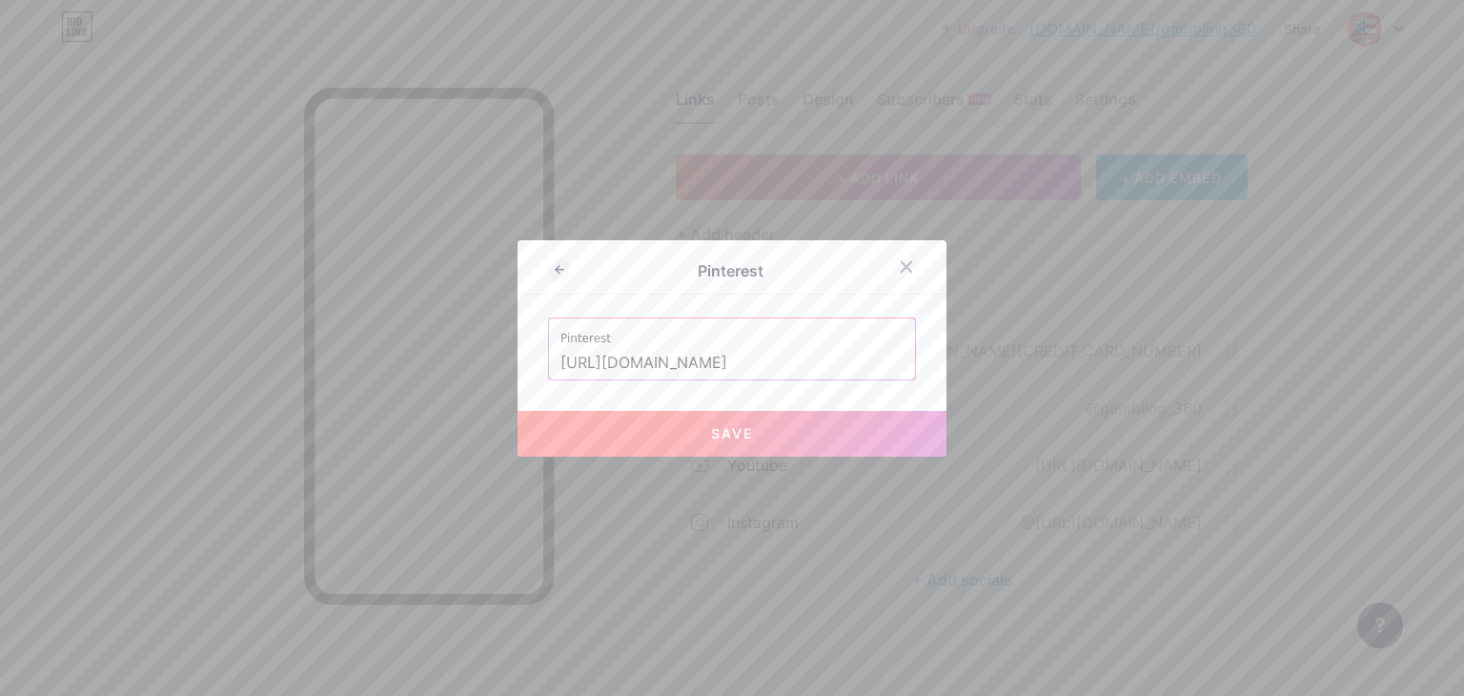
type input "[URL][DOMAIN_NAME]"
click at [720, 425] on span "Save" at bounding box center [732, 433] width 43 height 16
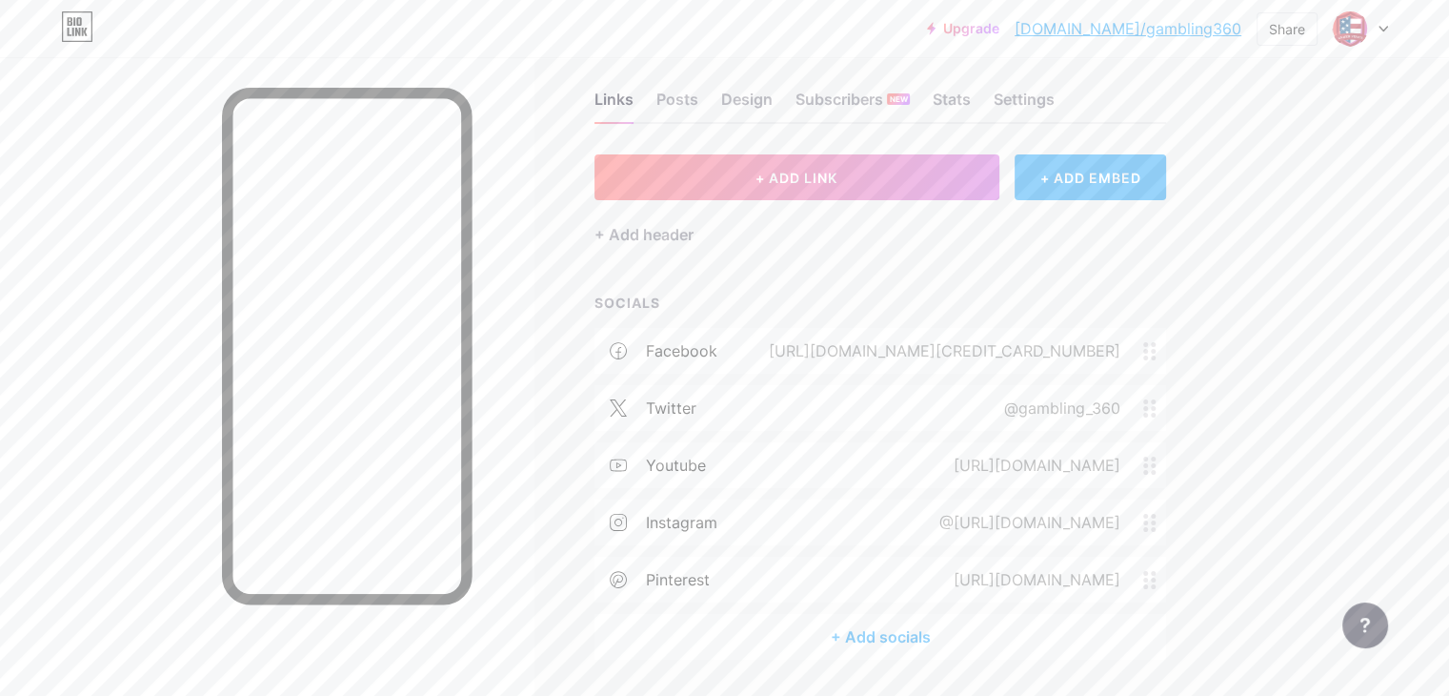
click at [1009, 637] on div "+ Add socials" at bounding box center [881, 637] width 572 height 46
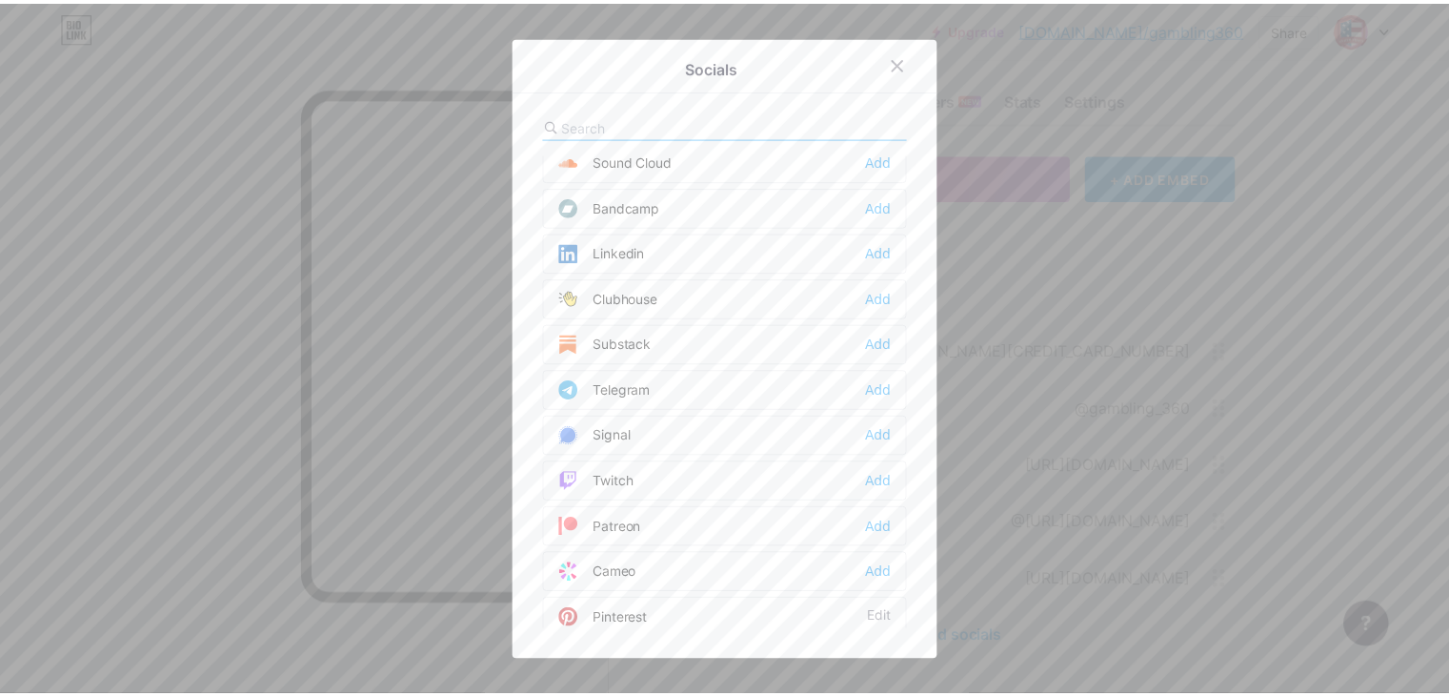
scroll to position [762, 0]
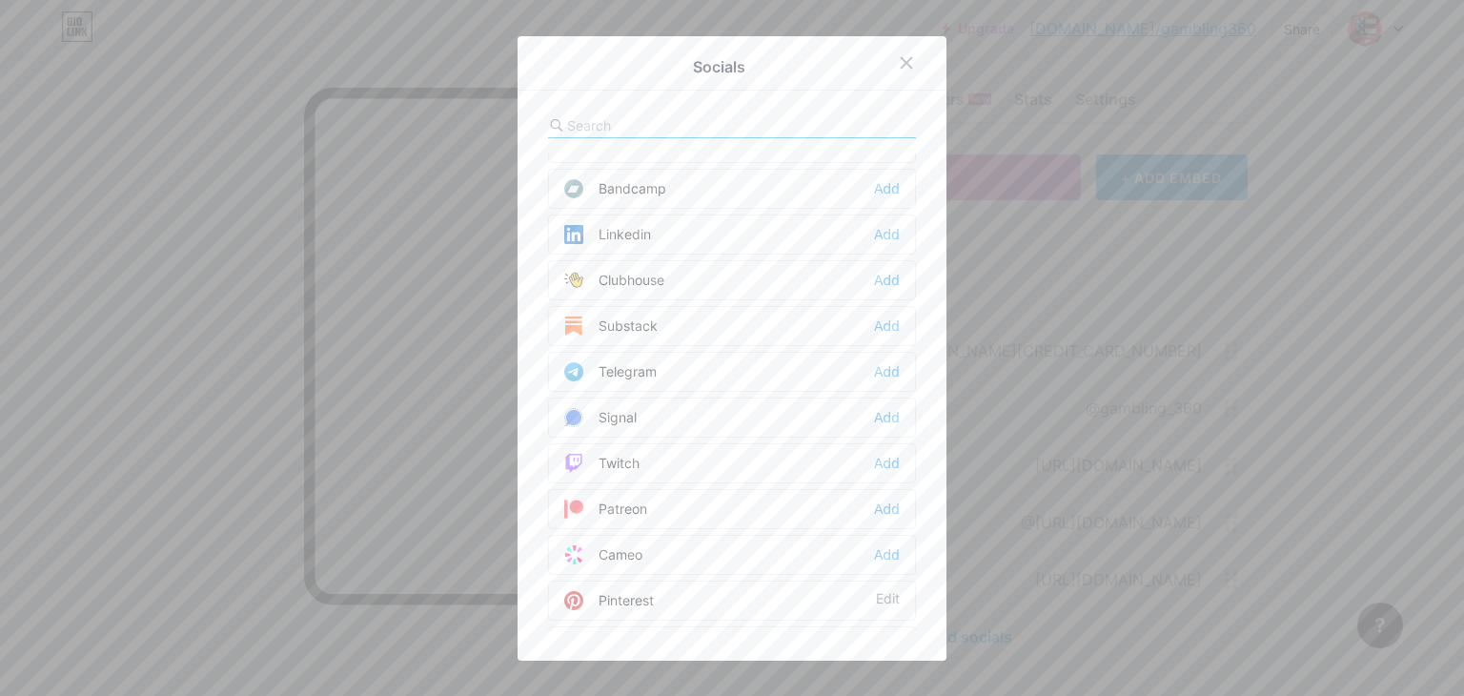
click at [650, 369] on div "Telegram Add" at bounding box center [732, 372] width 368 height 40
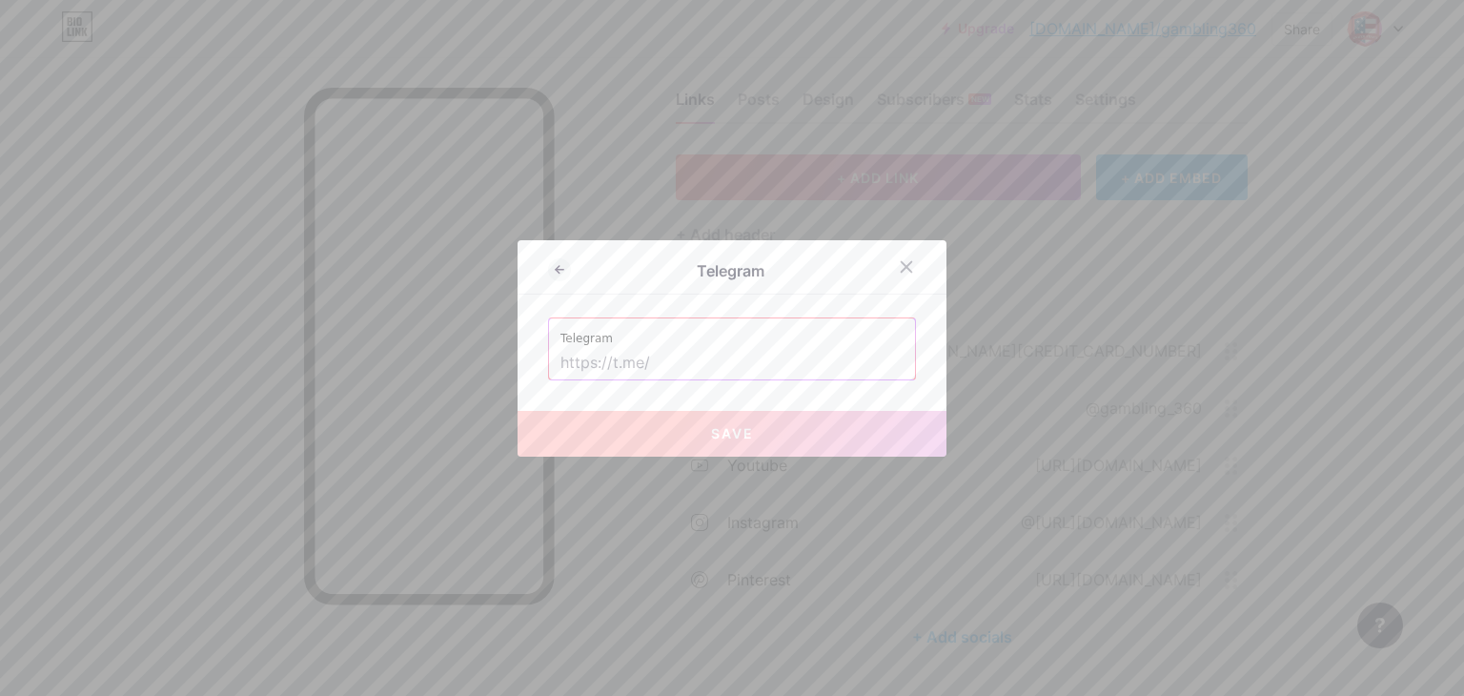
click at [650, 369] on input "text" at bounding box center [731, 363] width 343 height 32
paste input "[URL][DOMAIN_NAME]"
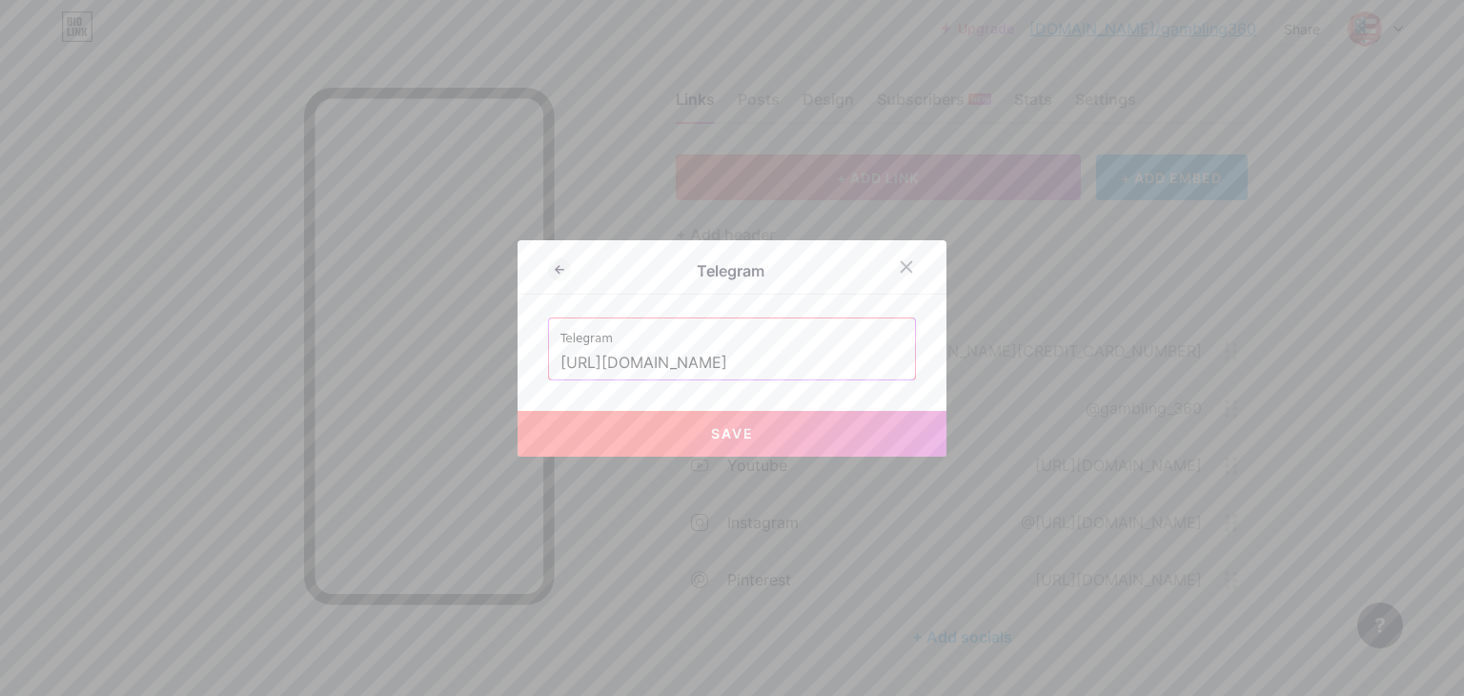
type input "[URL][DOMAIN_NAME]"
click at [661, 430] on button "Save" at bounding box center [731, 434] width 429 height 46
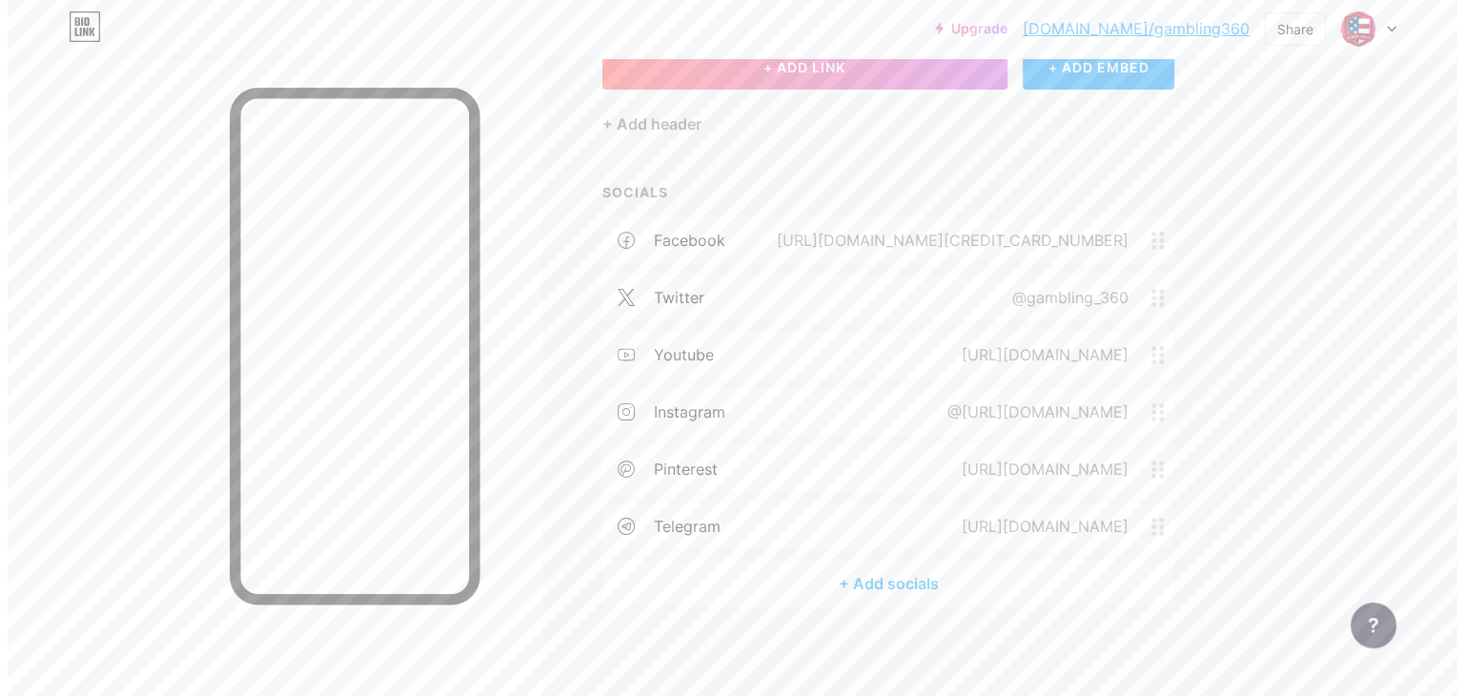
scroll to position [137, 0]
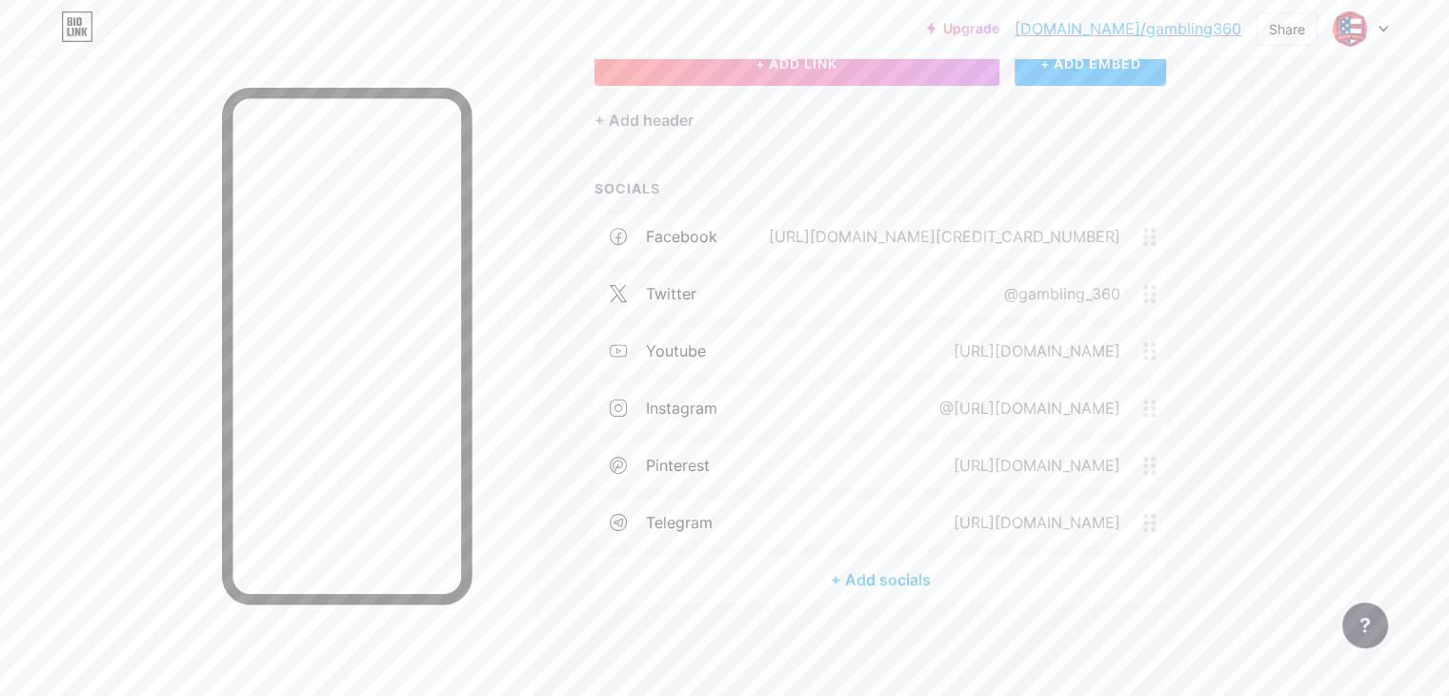
click at [970, 574] on div "+ Add socials" at bounding box center [881, 579] width 572 height 46
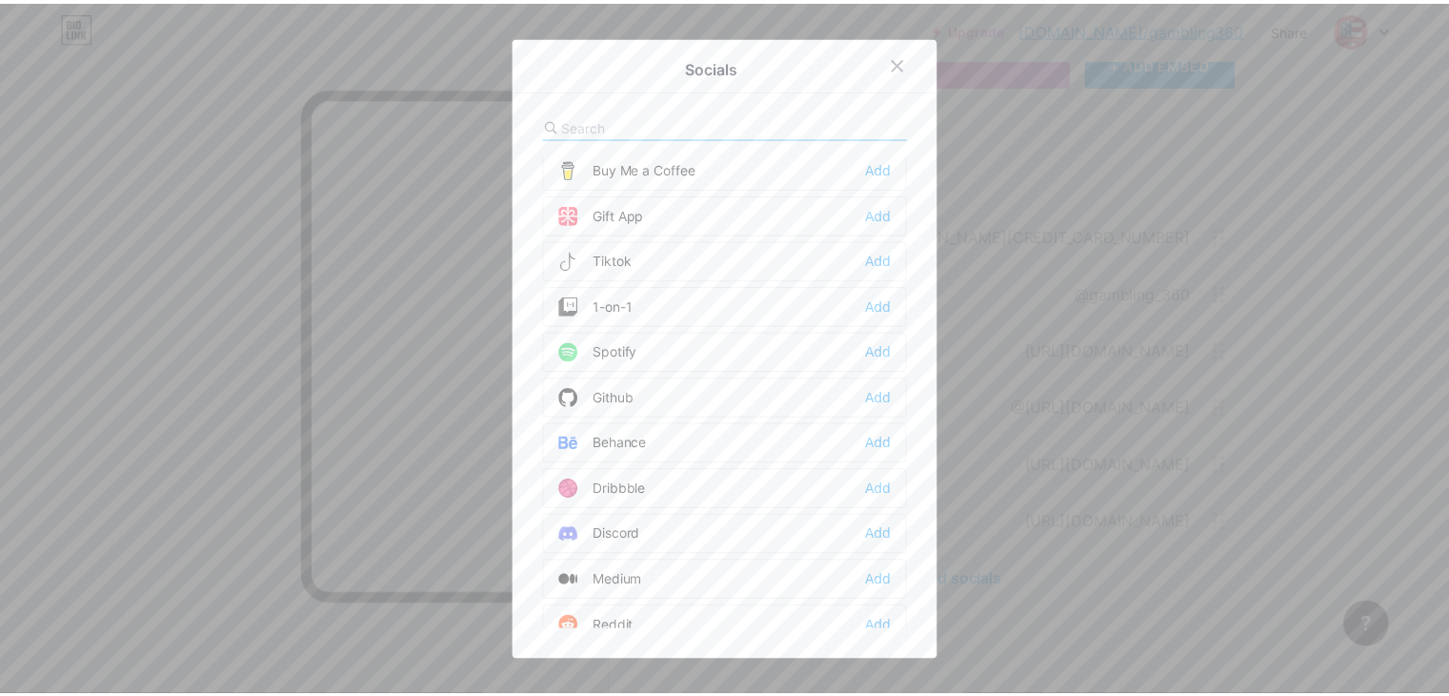
scroll to position [191, 0]
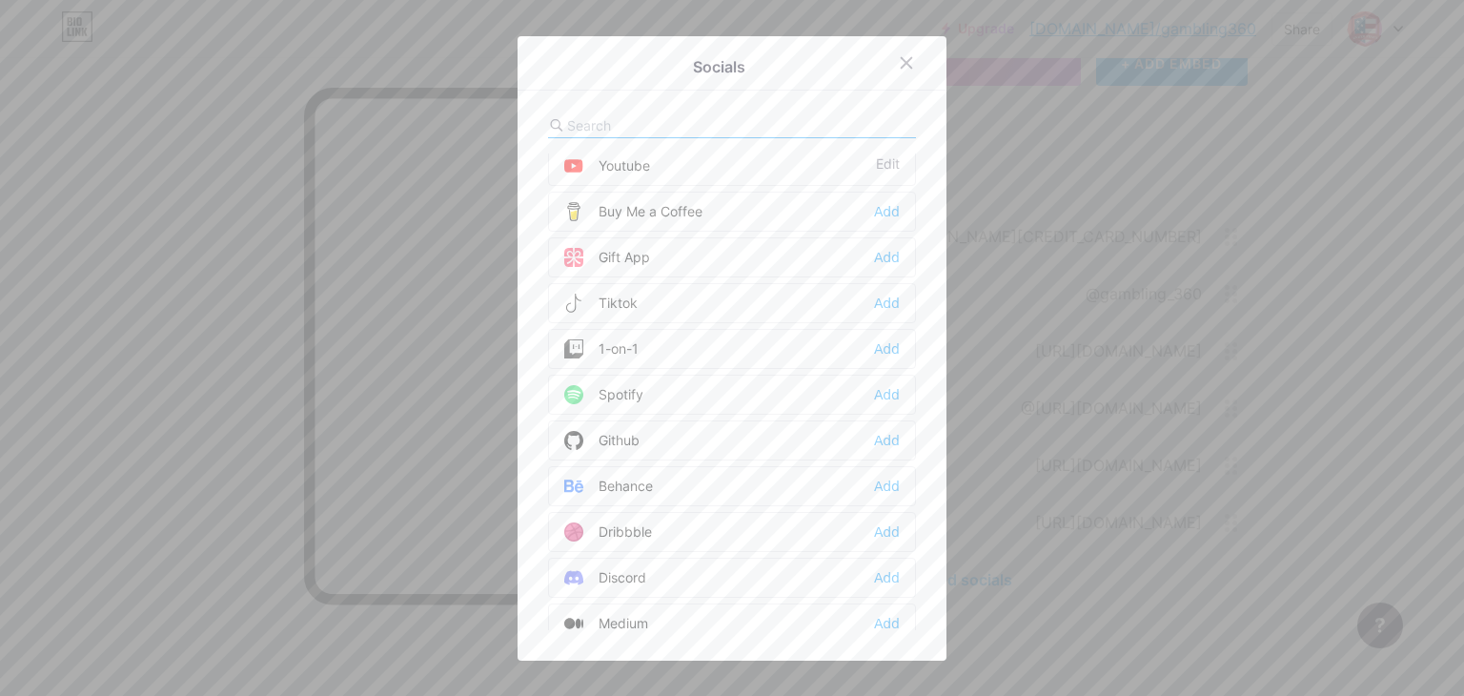
click at [654, 303] on div "Tiktok Add" at bounding box center [732, 303] width 368 height 40
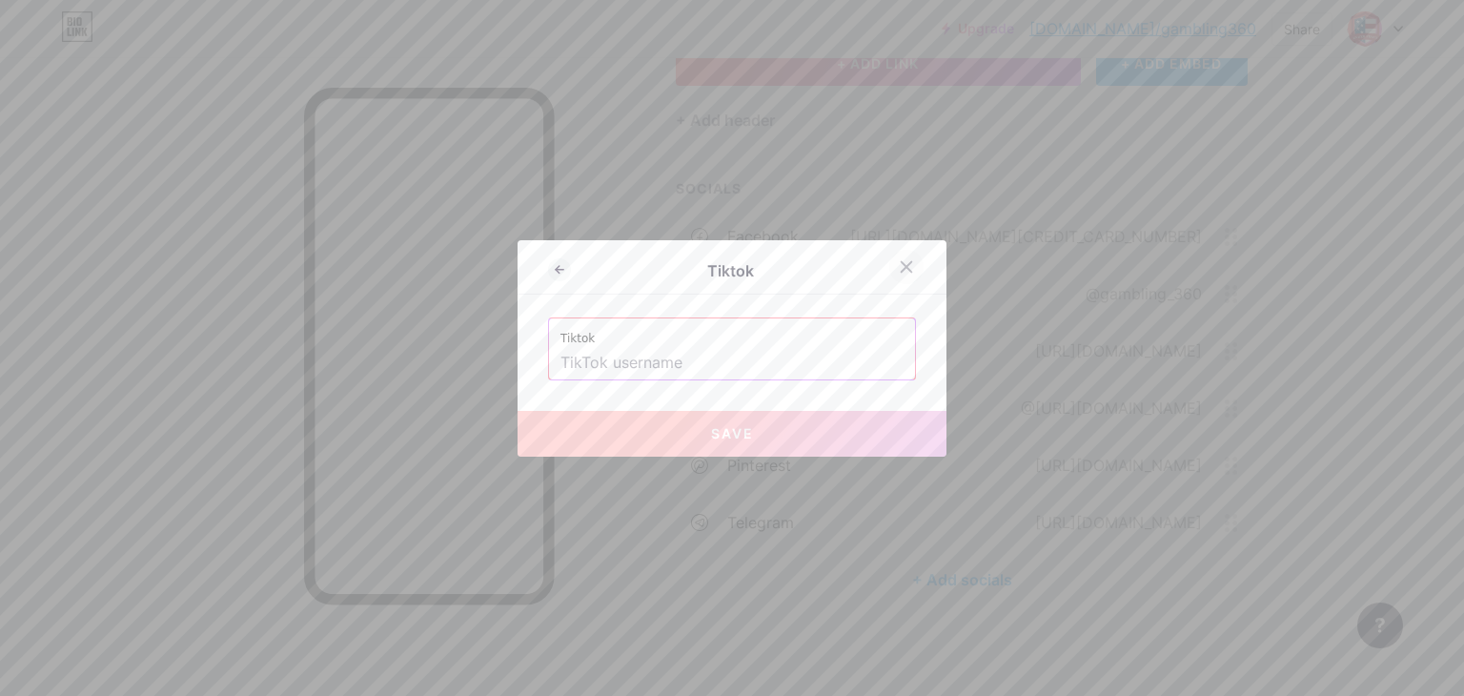
click at [910, 267] on div at bounding box center [906, 267] width 34 height 34
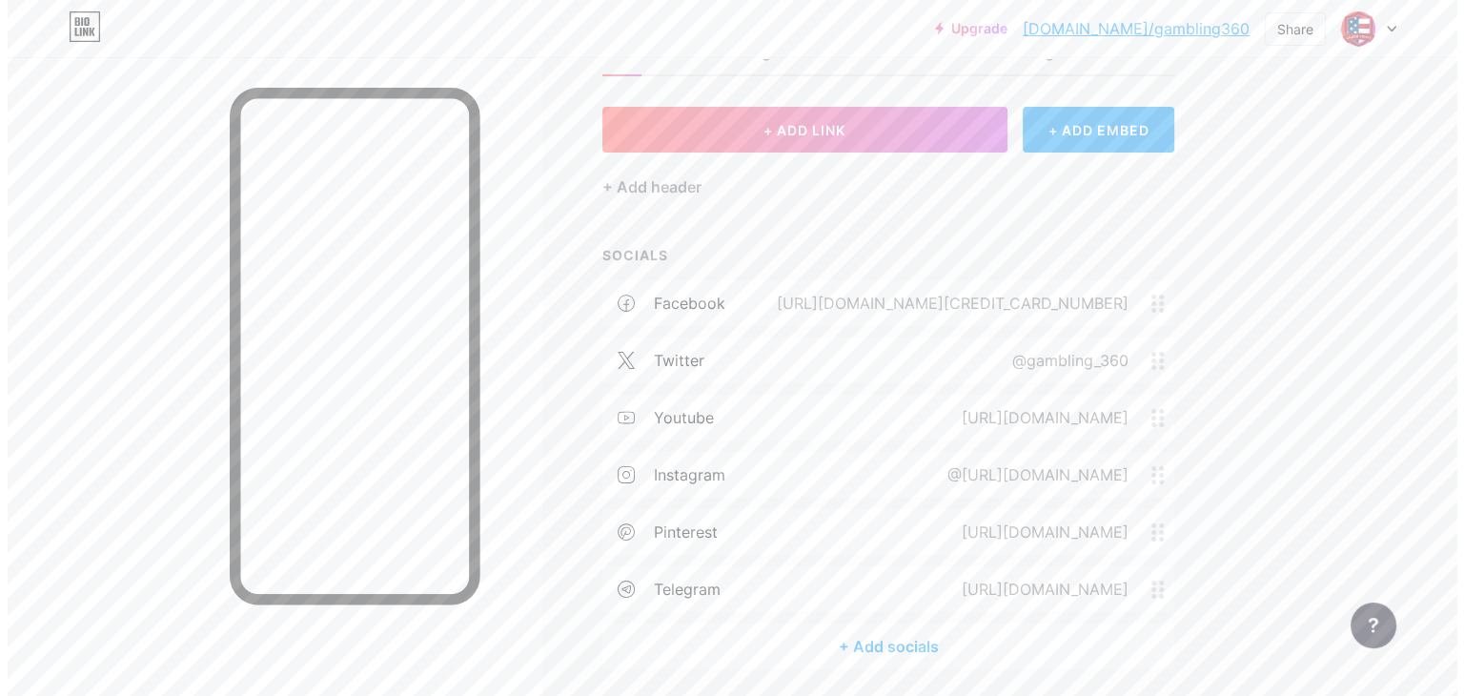
scroll to position [0, 0]
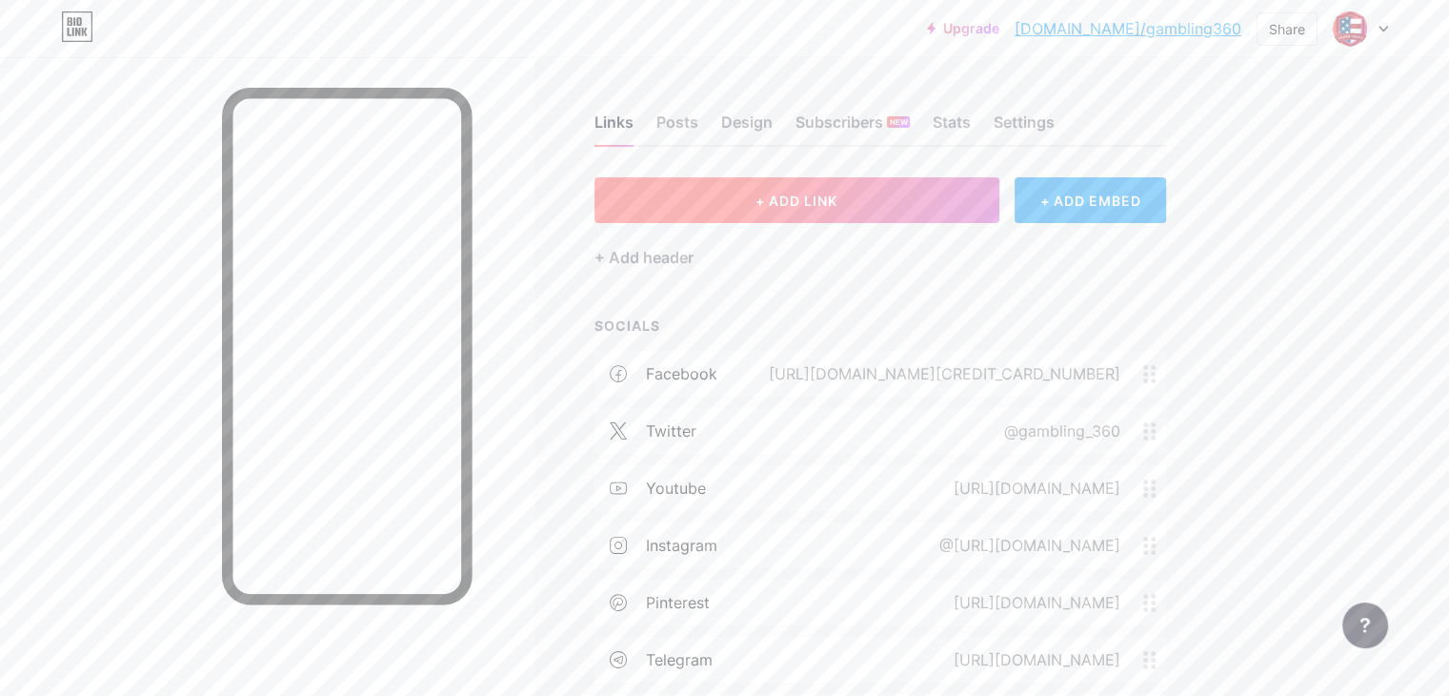
click at [819, 207] on button "+ ADD LINK" at bounding box center [797, 200] width 405 height 46
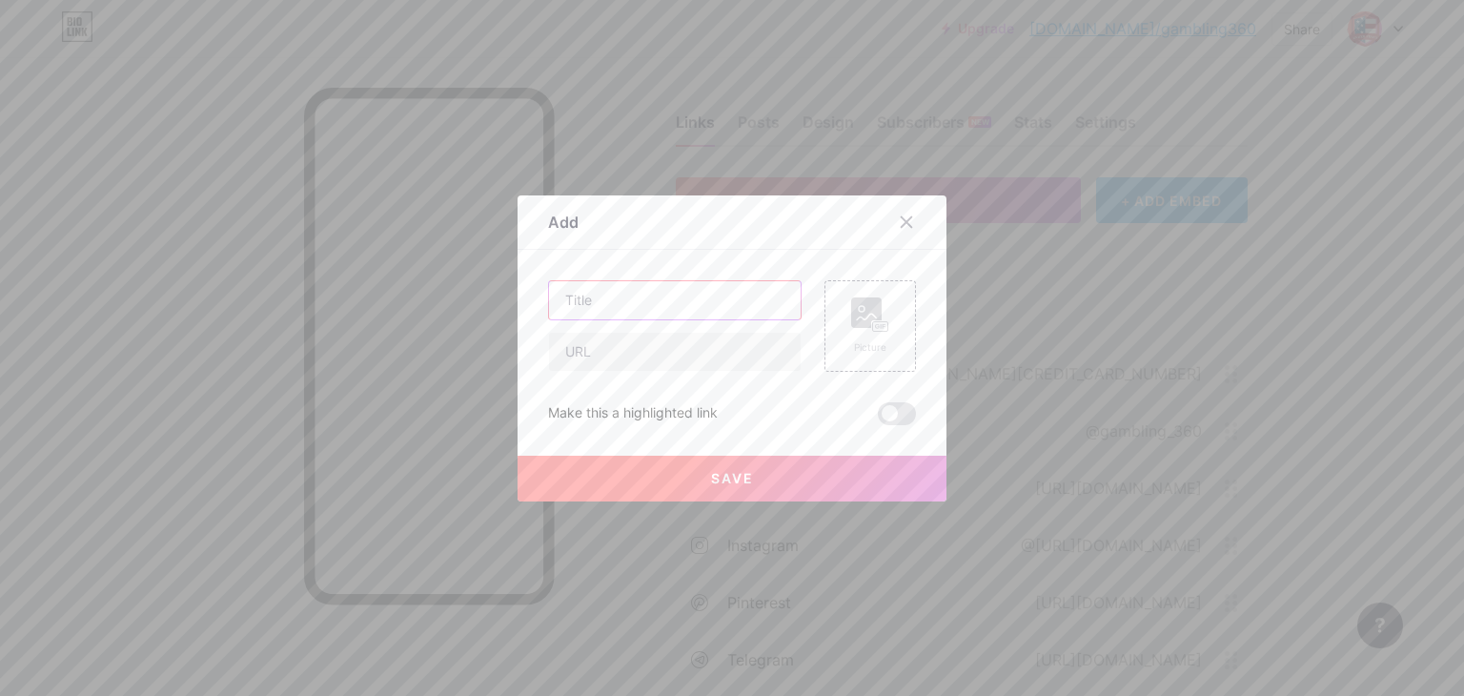
click at [598, 291] on input "text" at bounding box center [675, 300] width 252 height 38
click at [569, 299] on input "Wbsite" at bounding box center [675, 300] width 252 height 38
type input "Website"
click at [597, 363] on input "text" at bounding box center [675, 352] width 252 height 38
paste input "[URL][DOMAIN_NAME]"
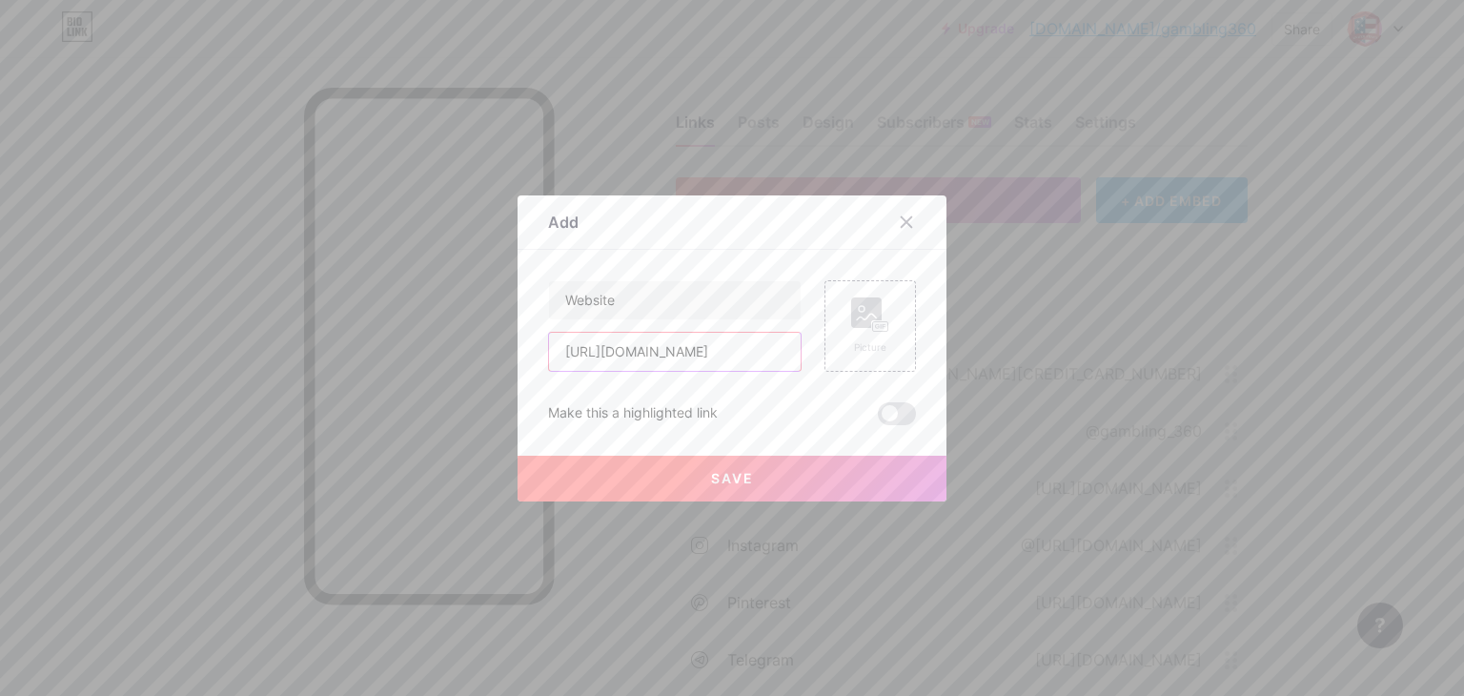
scroll to position [0, 40]
type input "[URL][DOMAIN_NAME]"
click at [911, 406] on div "Add Content YouTube Play YouTube video without leaving your page. ADD Vimeo Pla…" at bounding box center [731, 348] width 429 height 306
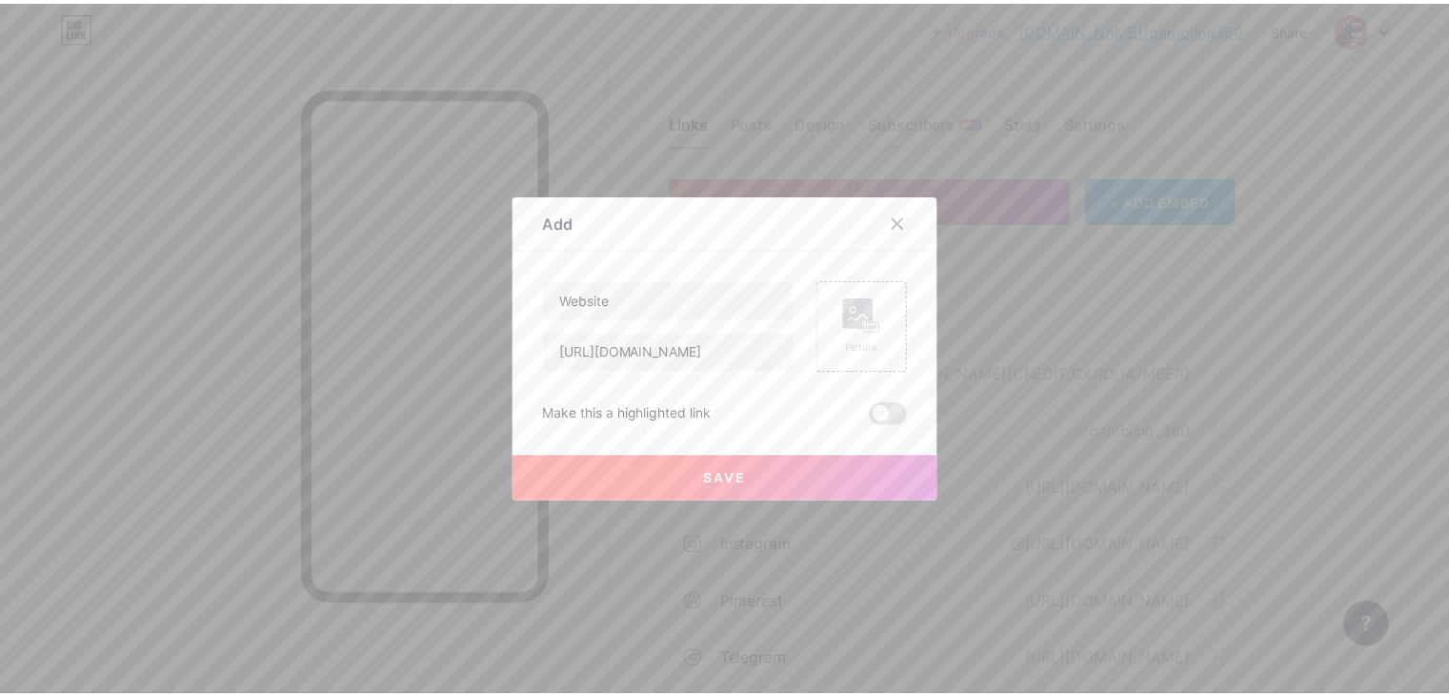
scroll to position [0, 0]
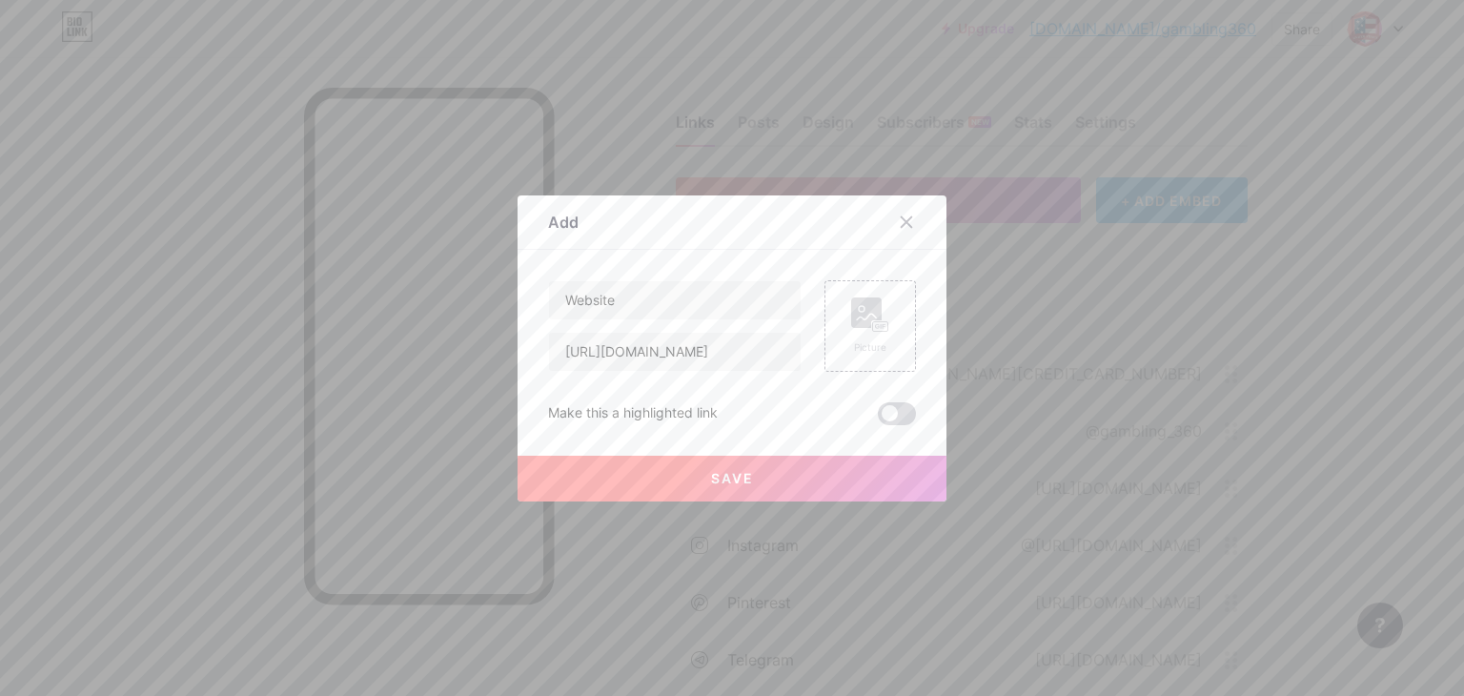
click at [896, 411] on span at bounding box center [897, 413] width 38 height 23
click at [878, 418] on input "checkbox" at bounding box center [878, 418] width 0 height 0
click at [738, 475] on span "Save" at bounding box center [732, 478] width 43 height 16
